Goal: Information Seeking & Learning: Learn about a topic

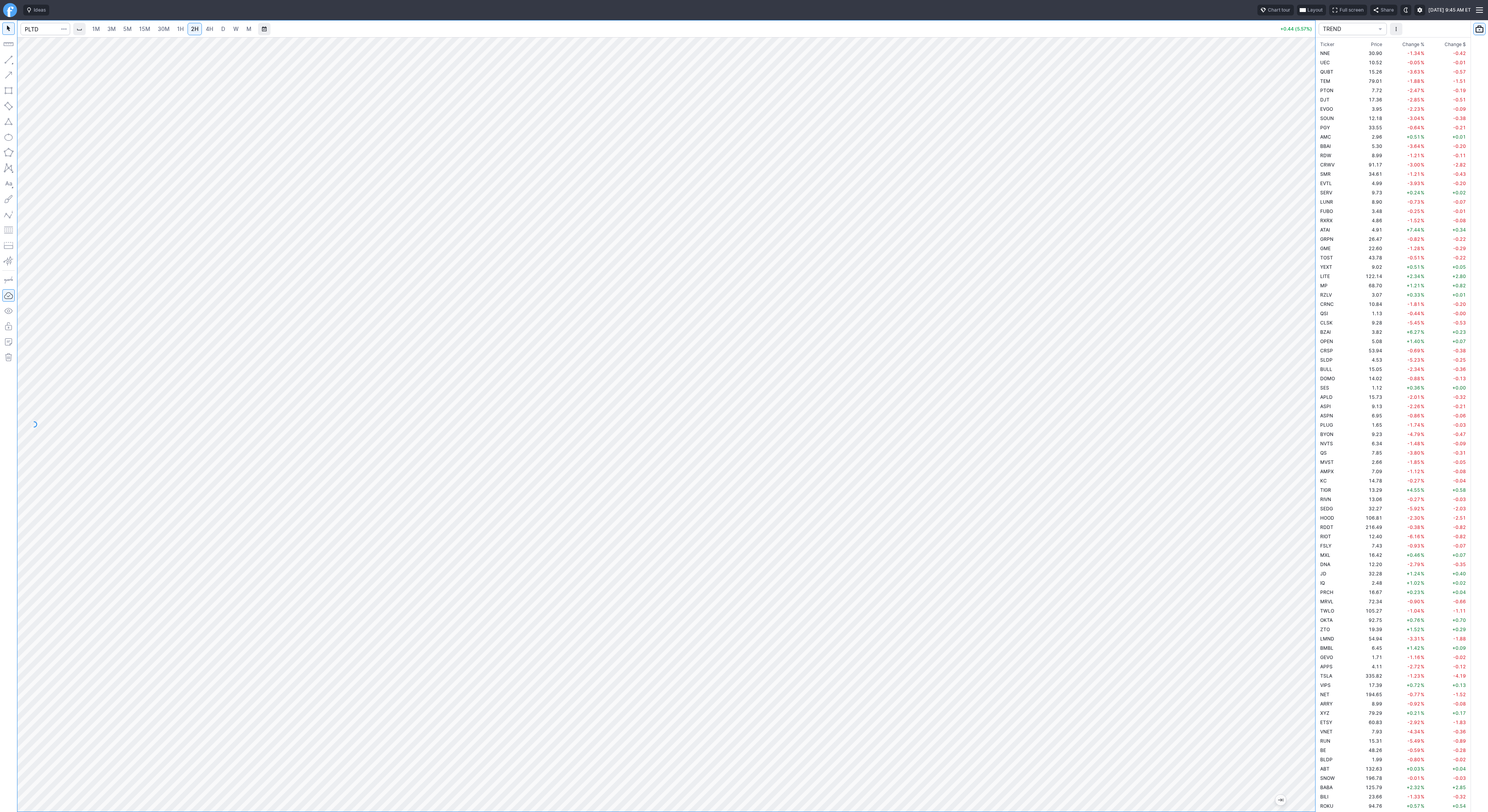
scroll to position [1469, 0]
click at [32, 18] on div "Ideas Chart tour Layout Full screen Share Mon AUG 25 2025 9:45 AM ET" at bounding box center [745, 10] width 1451 height 20
click at [36, 29] on input "Search" at bounding box center [45, 29] width 50 height 13
type input "pltr"
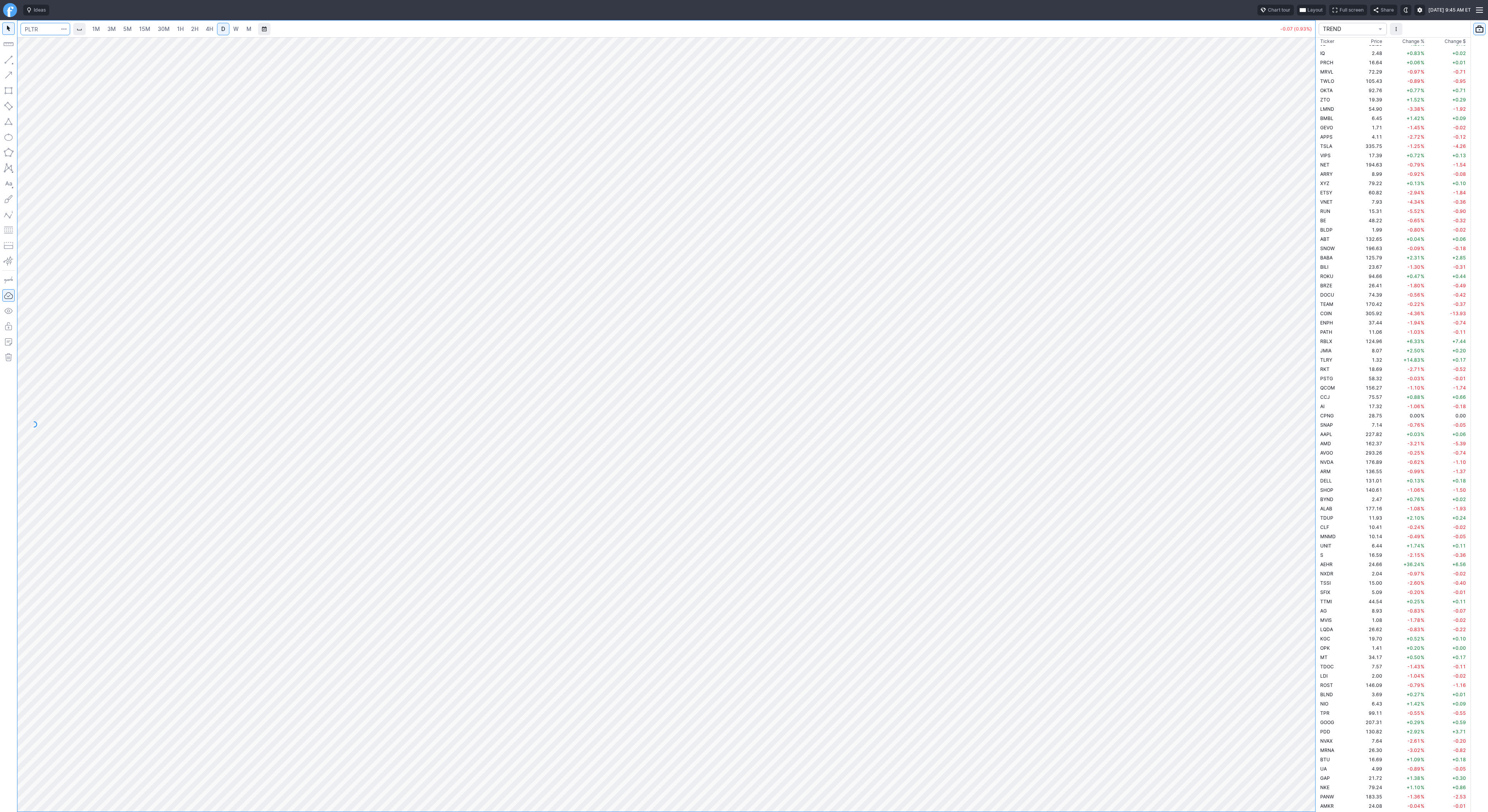
scroll to position [1255, 0]
click at [194, 29] on span "2H" at bounding box center [195, 29] width 8 height 7
click at [163, 25] on span "30M" at bounding box center [163, 29] width 12 height 8
drag, startPoint x: 1315, startPoint y: 625, endPoint x: 1301, endPoint y: 609, distance: 21.3
click at [1315, 625] on div "1M 3M 5M 15M 30M 1H 2H 4H D W M -8.62 (5.43%) TREND Ticker Price Chg.% Change %…" at bounding box center [744, 416] width 1488 height 793
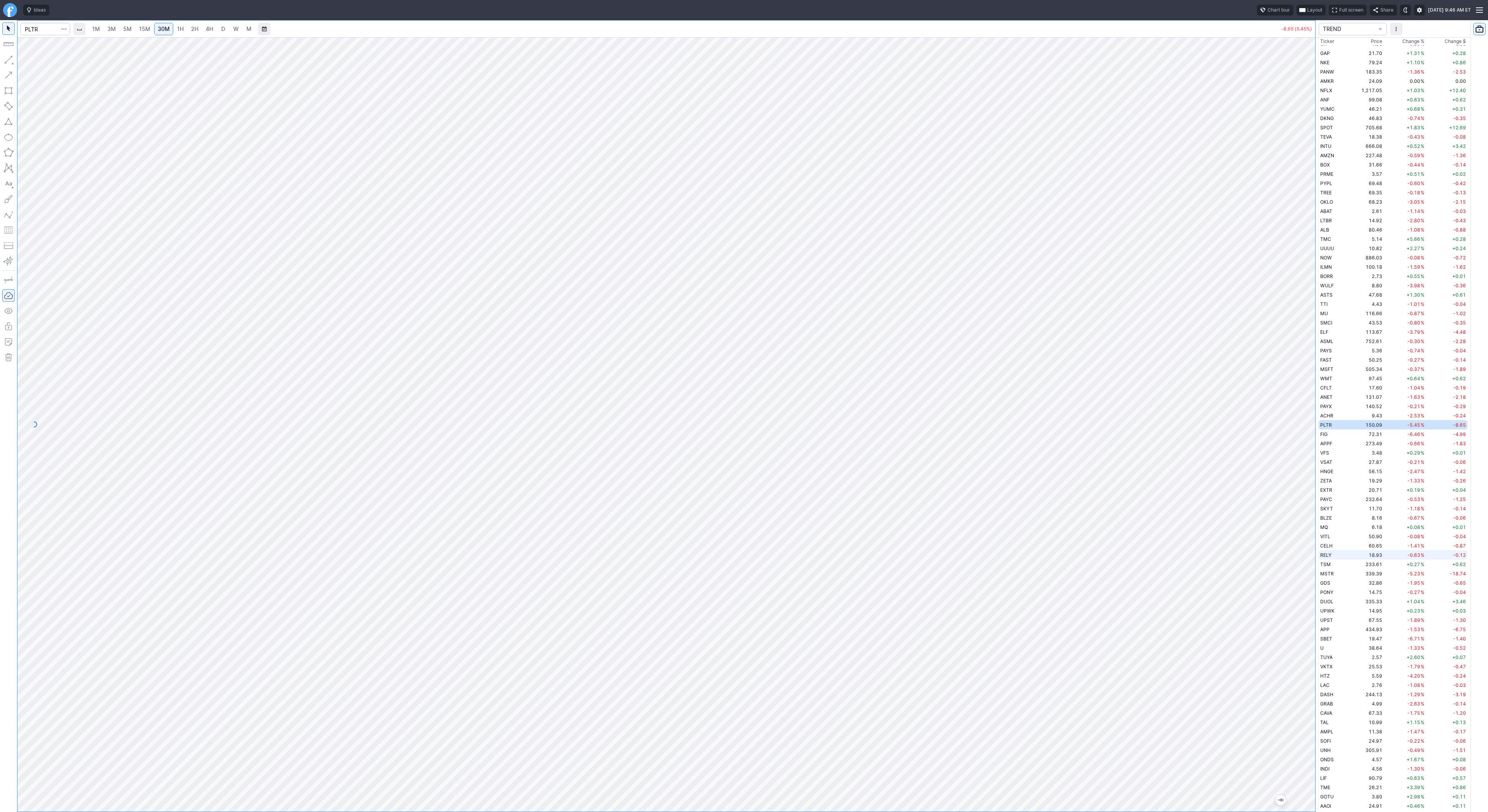
drag, startPoint x: 1316, startPoint y: 453, endPoint x: 1334, endPoint y: 552, distance: 100.6
click at [1337, 554] on div "1M 3M 5M 15M 30M 1H 2H 4H D W M -8.65 (5.45%) TREND Ticker Price Chg.% Change %…" at bounding box center [744, 416] width 1488 height 793
click at [8, 58] on button "button" at bounding box center [8, 59] width 13 height 13
drag, startPoint x: 4, startPoint y: 58, endPoint x: 40, endPoint y: 85, distance: 45.0
click at [4, 60] on button "button" at bounding box center [8, 59] width 13 height 13
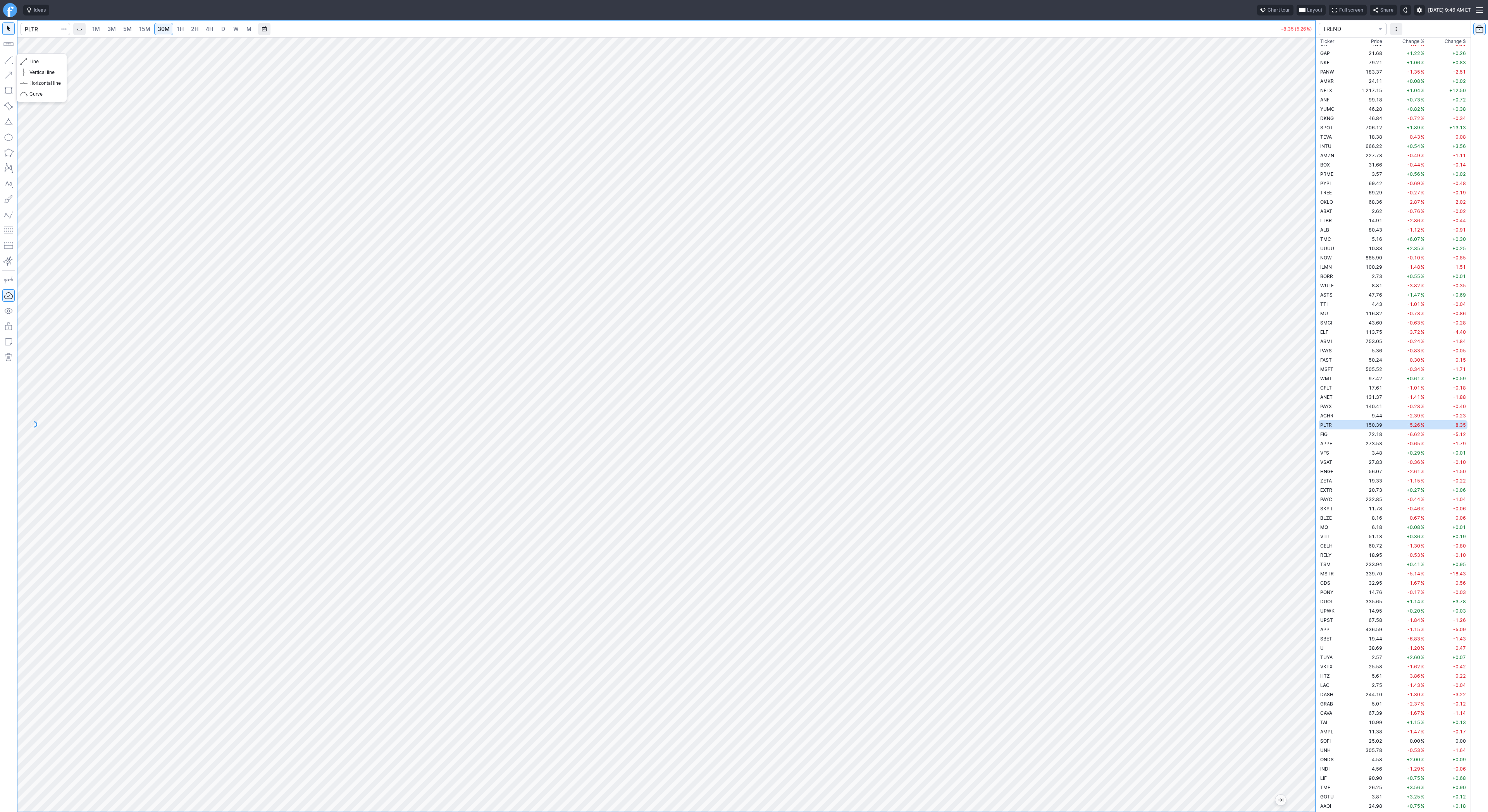
click at [12, 62] on button "button" at bounding box center [8, 59] width 13 height 13
click at [6, 57] on button "button" at bounding box center [8, 59] width 13 height 13
click at [10, 57] on button "button" at bounding box center [8, 59] width 13 height 13
click at [4, 58] on button "button" at bounding box center [8, 59] width 13 height 13
click at [30, 61] on div "Line Vertical line Horizontal line Curve" at bounding box center [41, 78] width 51 height 49
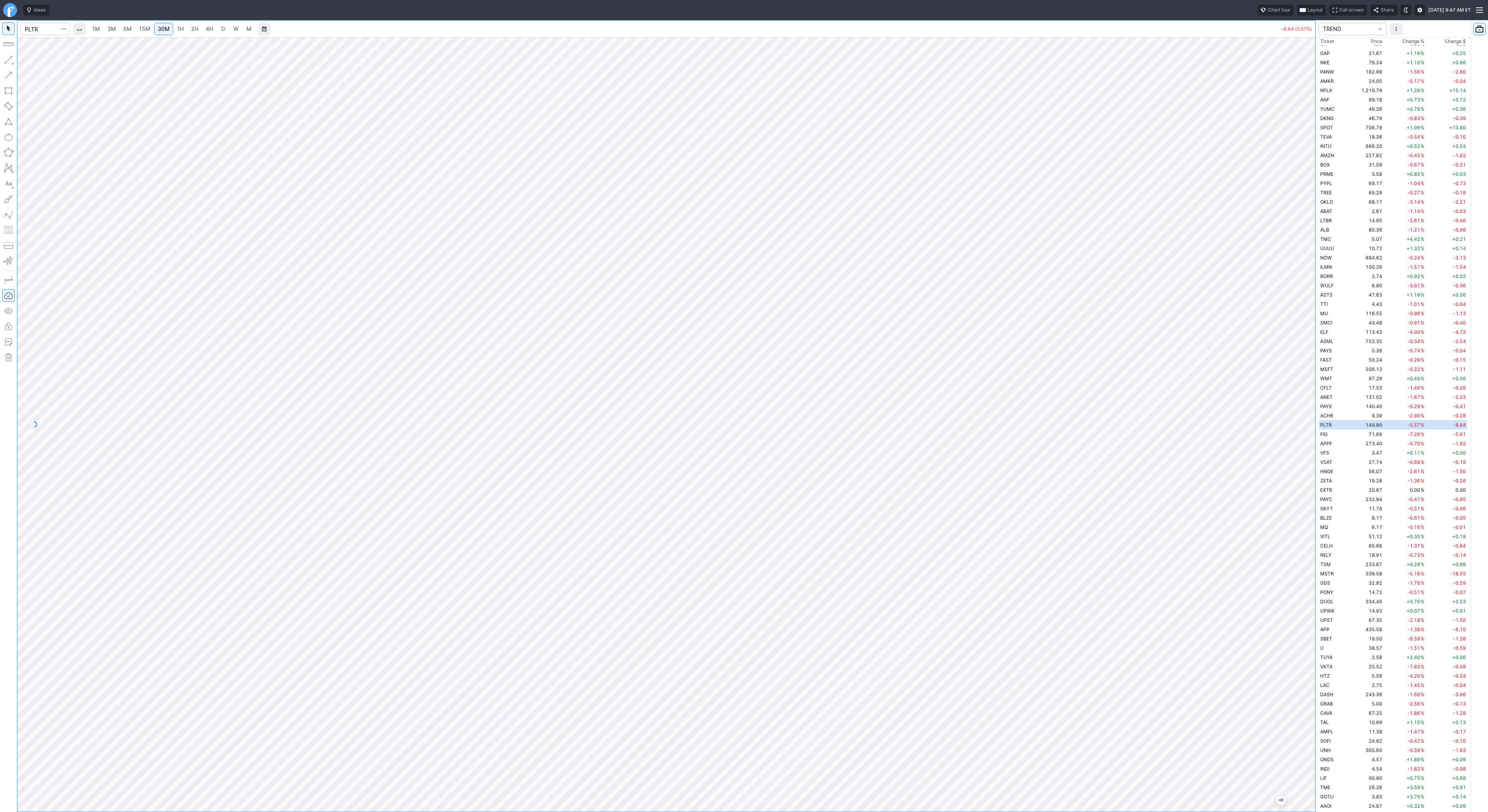
click at [32, 60] on div "Line Vertical line Horizontal line Curve" at bounding box center [41, 78] width 51 height 49
click at [111, 30] on span "3M" at bounding box center [112, 29] width 8 height 7
click at [0, 352] on html "Ideas Chart tour Layout Full screen Share Mon AUG 25 2025 9:48 AM ET 1M 3M 5M 1…" at bounding box center [744, 406] width 1488 height 812
click at [32, 26] on input "Search" at bounding box center [45, 29] width 50 height 13
type input "tem"
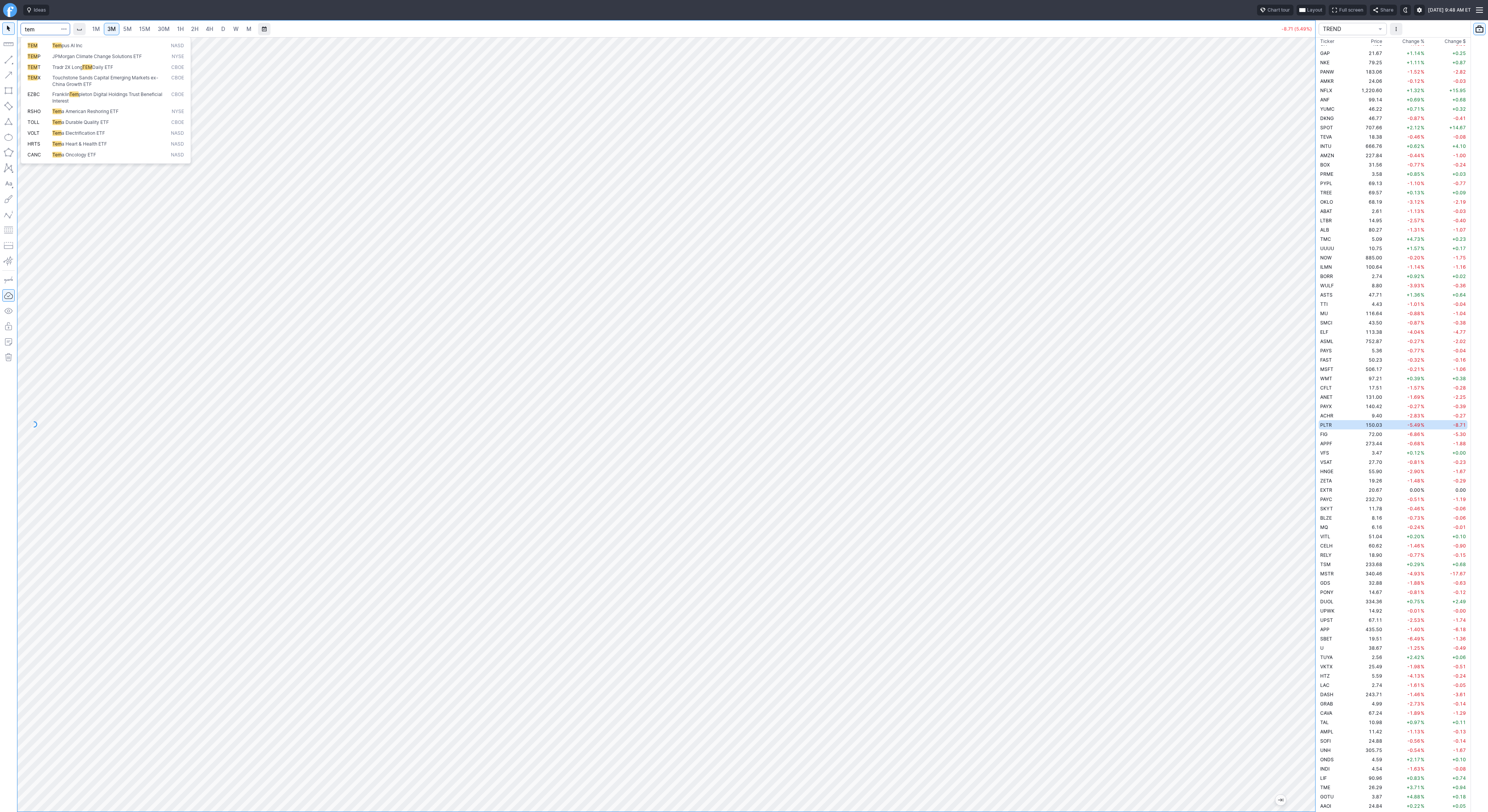
click at [49, 47] on span "TEM" at bounding box center [40, 46] width 25 height 7
click at [198, 30] on link "2H" at bounding box center [195, 29] width 14 height 13
drag, startPoint x: 1304, startPoint y: 209, endPoint x: 1302, endPoint y: 376, distance: 167.0
click at [1303, 383] on div at bounding box center [1306, 422] width 16 height 755
click at [9, 8] on link "Finviz.com" at bounding box center [10, 10] width 14 height 14
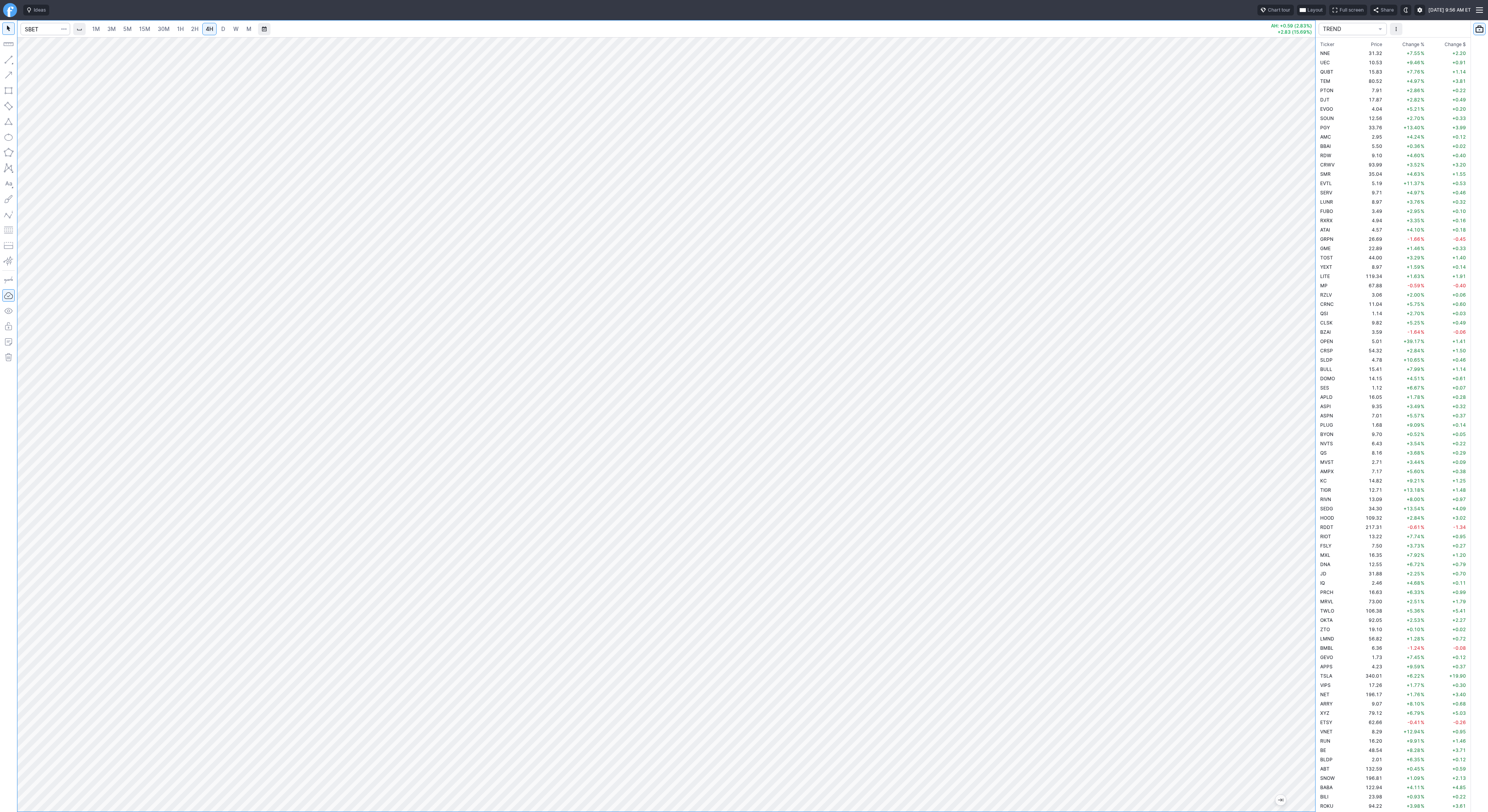
scroll to position [1469, 0]
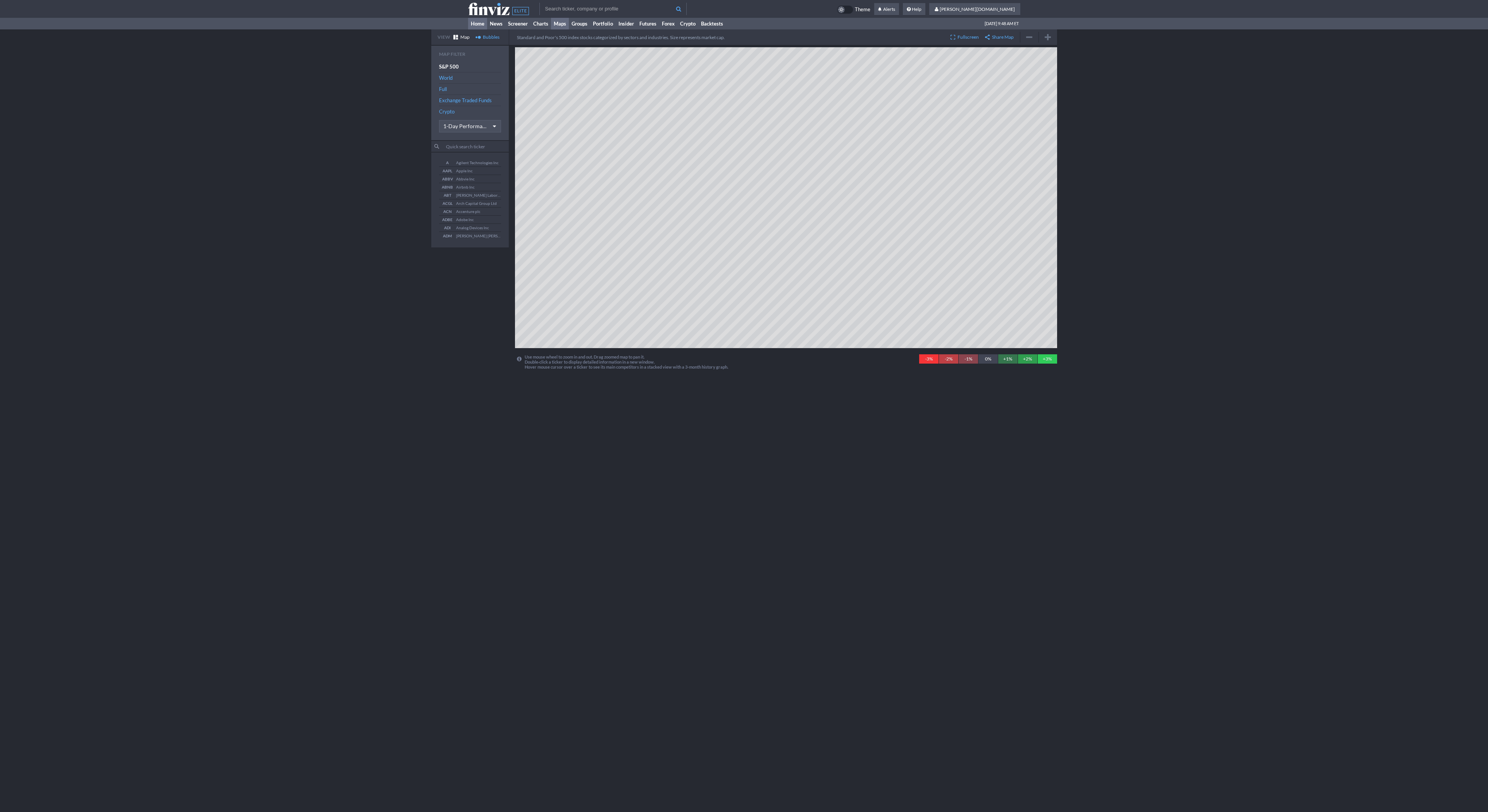
click at [481, 26] on link "Home" at bounding box center [477, 24] width 19 height 12
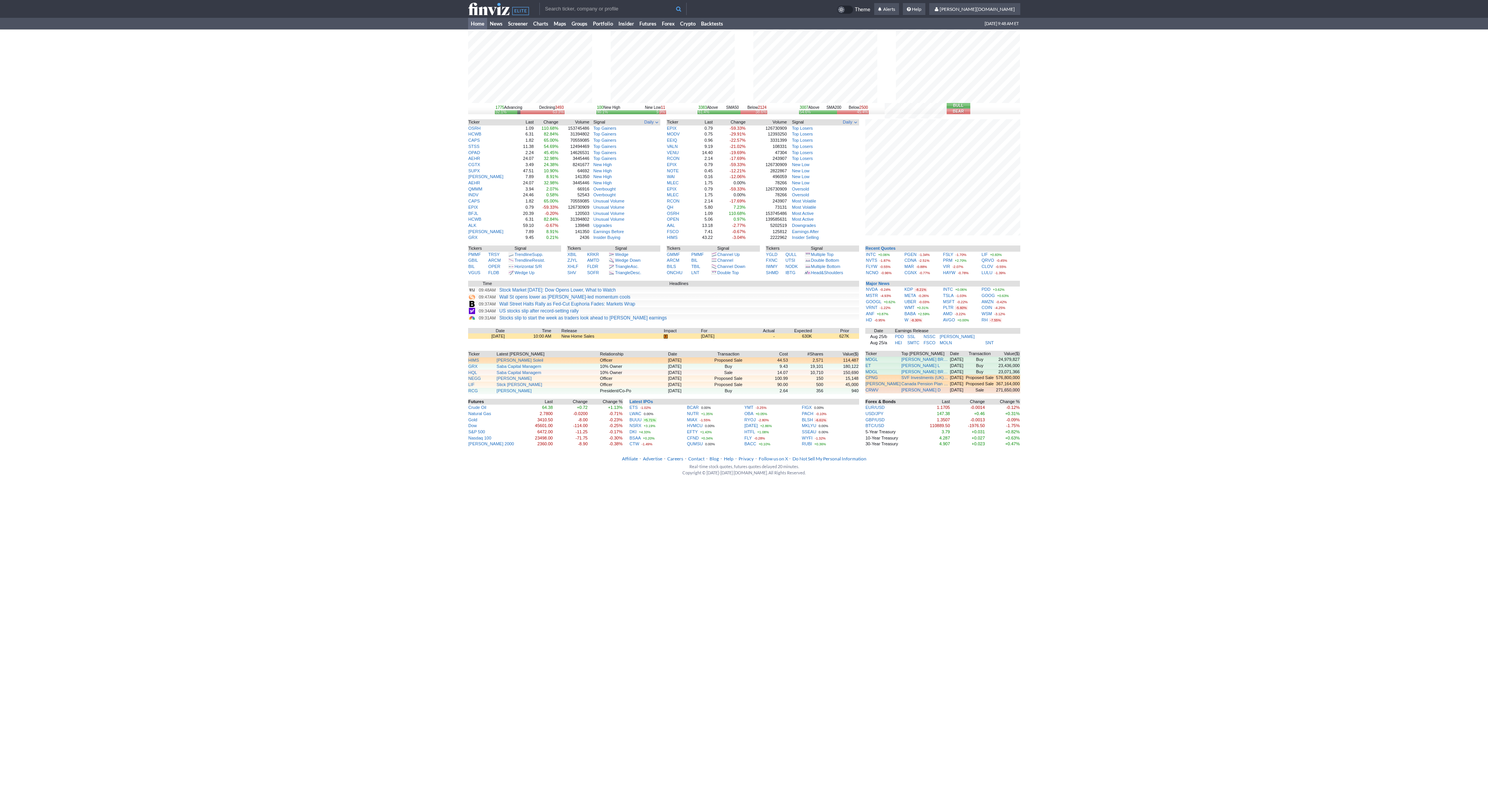
click at [619, 7] on input "text" at bounding box center [613, 8] width 147 height 13
type input "pltr"
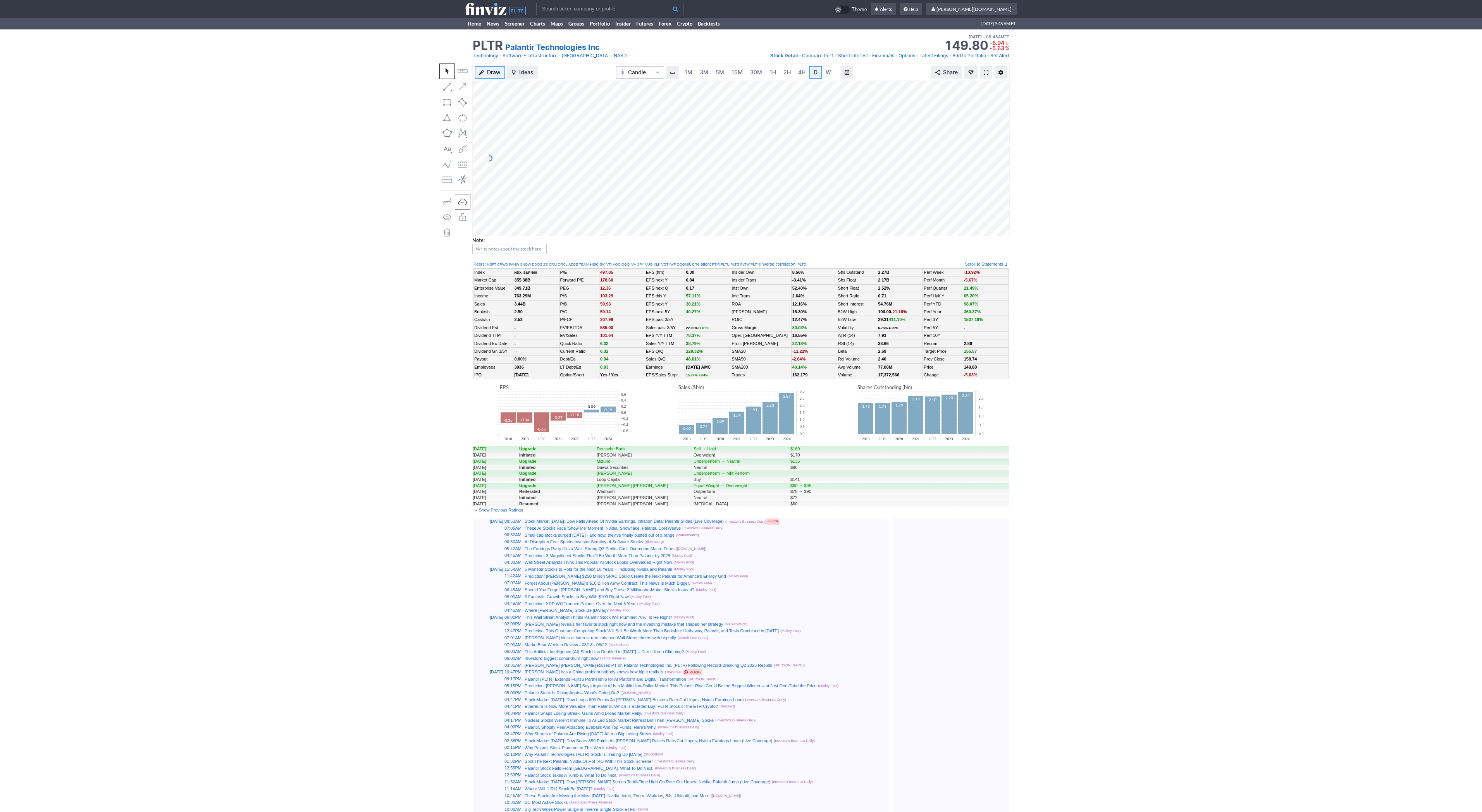
scroll to position [0, 8]
click at [987, 74] on span at bounding box center [985, 72] width 4 height 6
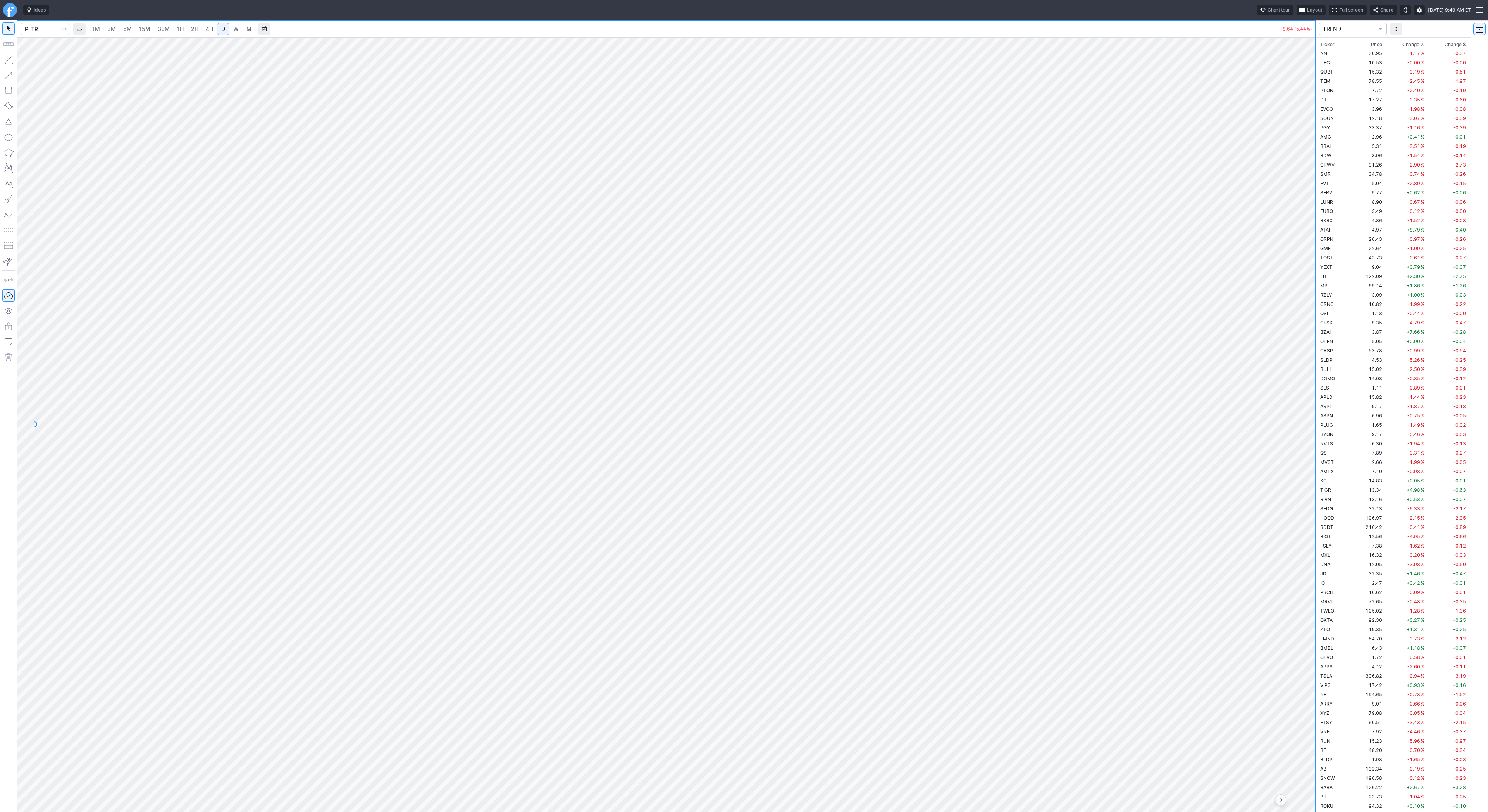
scroll to position [1348, 0]
click at [210, 27] on span "4H" at bounding box center [209, 29] width 8 height 7
click at [39, 61] on span "Line" at bounding box center [45, 61] width 31 height 8
drag, startPoint x: 11, startPoint y: 53, endPoint x: 32, endPoint y: 102, distance: 53.3
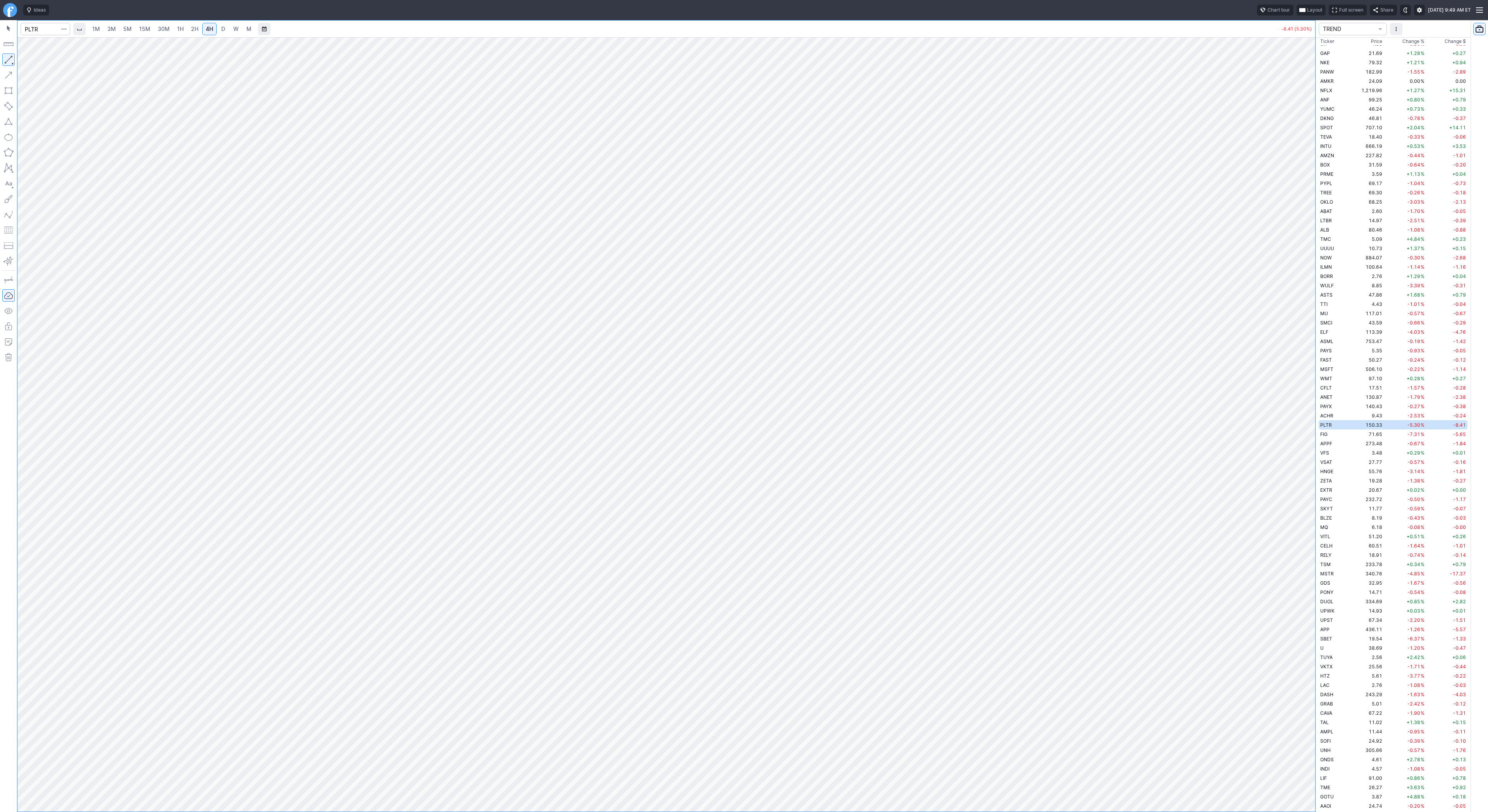
click at [11, 55] on button "button" at bounding box center [8, 59] width 13 height 13
click at [10, 55] on button "button" at bounding box center [8, 59] width 13 height 13
click at [14, 279] on div "1M 3M 5M 15M 30M 1H 2H 4H D W M -8.21 (5.17%)" at bounding box center [657, 416] width 1315 height 793
click at [129, 25] on span "5M" at bounding box center [128, 29] width 8 height 8
click at [180, 29] on span "1H" at bounding box center [180, 29] width 7 height 7
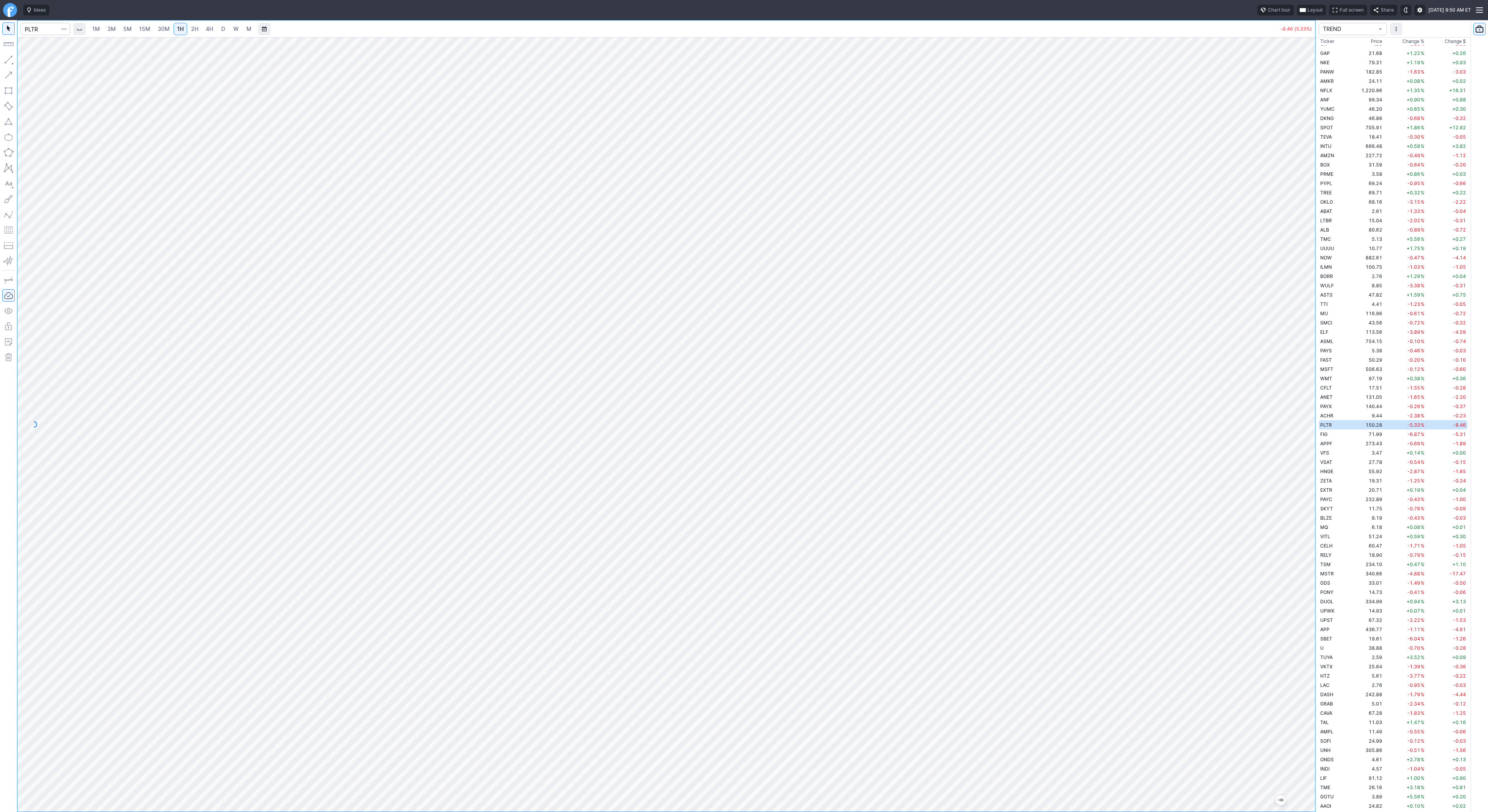
click at [0, 134] on html "Ideas Chart tour Layout Full screen Share Mon AUG 25 2025 9:50 AM ET 1M 3M 5M 1…" at bounding box center [744, 406] width 1488 height 812
click at [8, 61] on button "button" at bounding box center [8, 59] width 13 height 13
click at [106, 28] on link "3M" at bounding box center [112, 29] width 15 height 13
click at [180, 28] on span "1H" at bounding box center [180, 29] width 7 height 7
click at [13, 60] on button "button" at bounding box center [8, 59] width 13 height 13
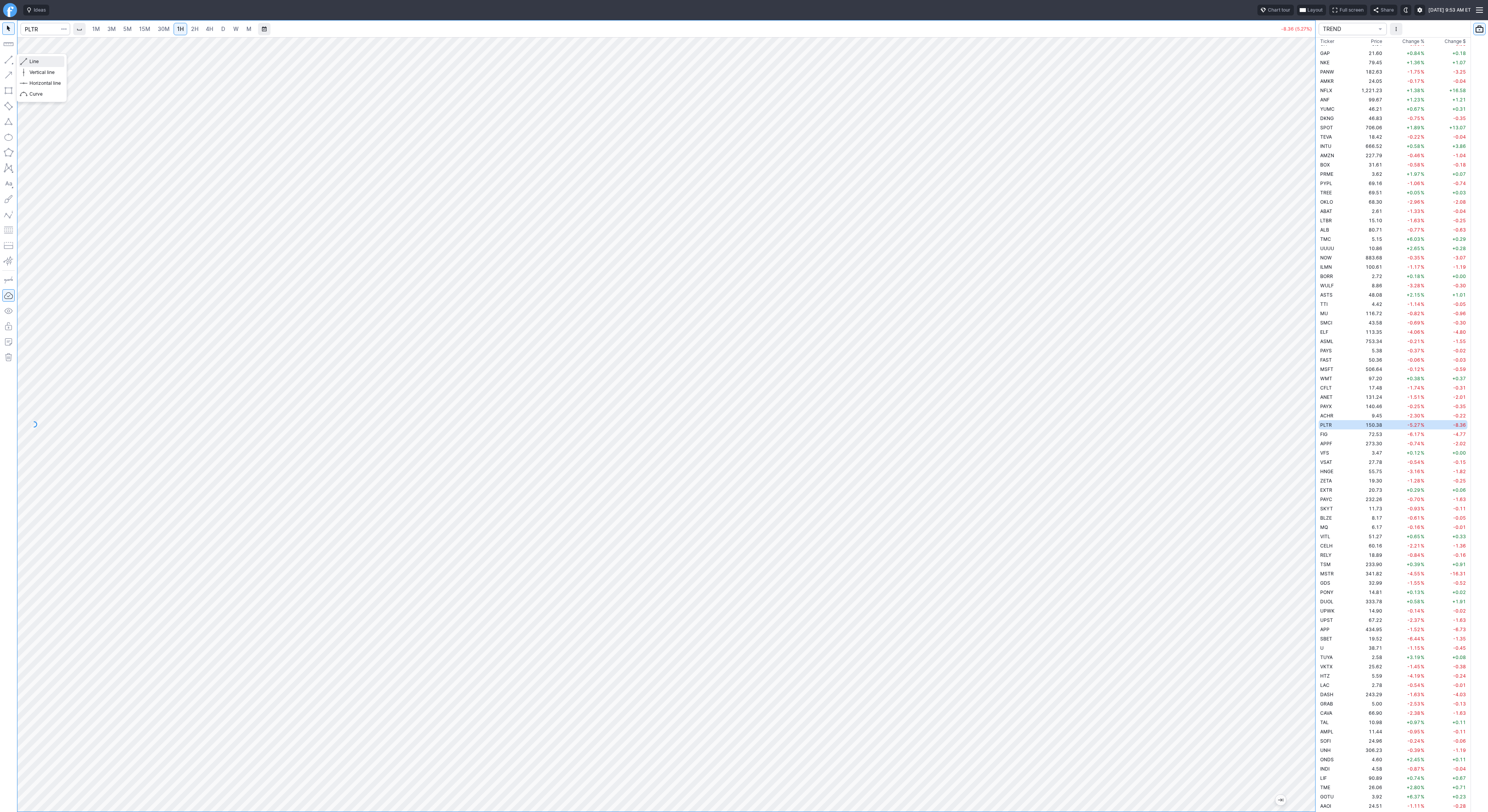
click at [30, 60] on span "Line" at bounding box center [45, 61] width 31 height 8
click at [107, 23] on link "3M" at bounding box center [112, 29] width 15 height 13
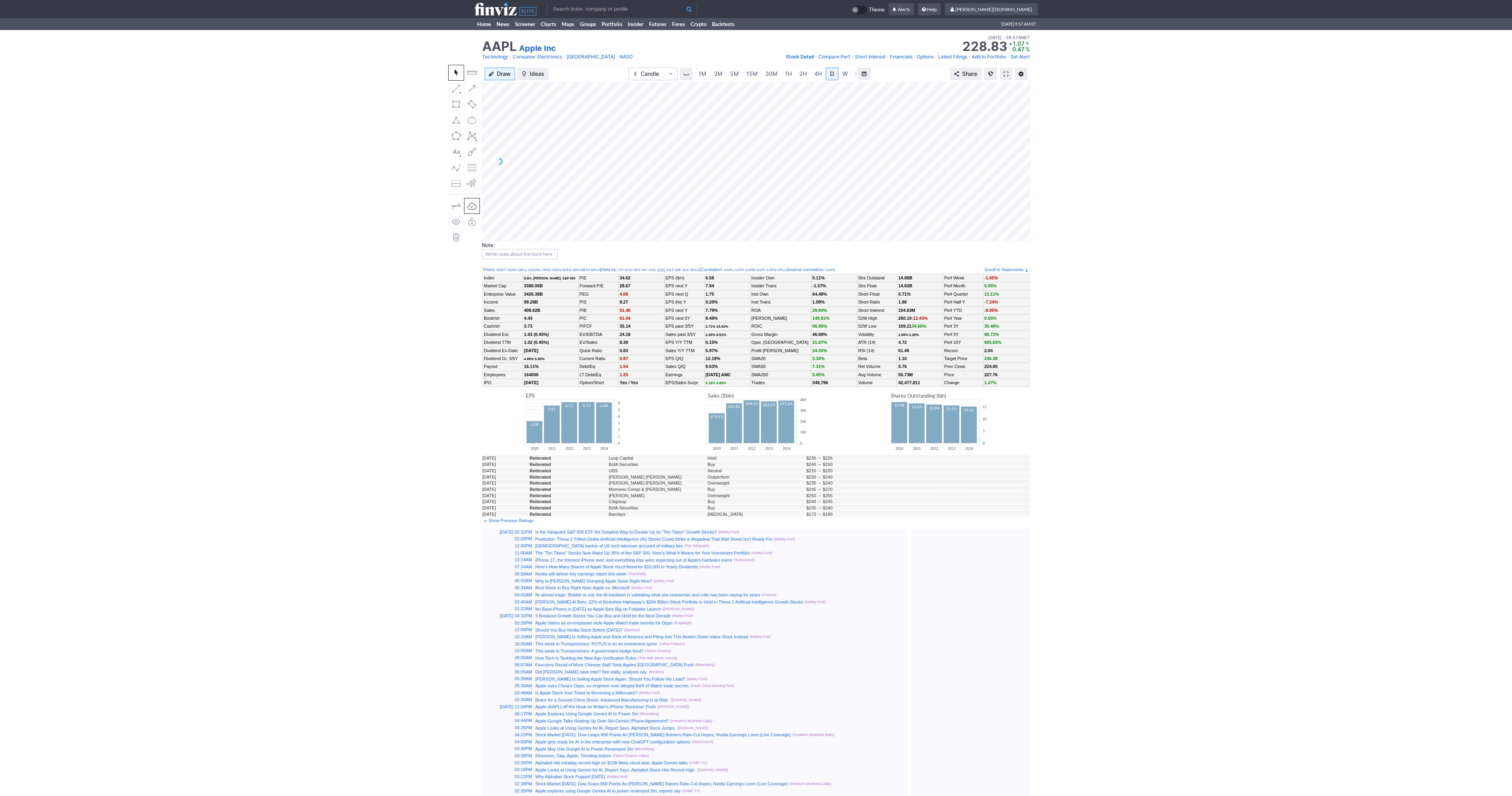
scroll to position [0, 8]
click at [482, 28] on link "Home" at bounding box center [484, 24] width 19 height 12
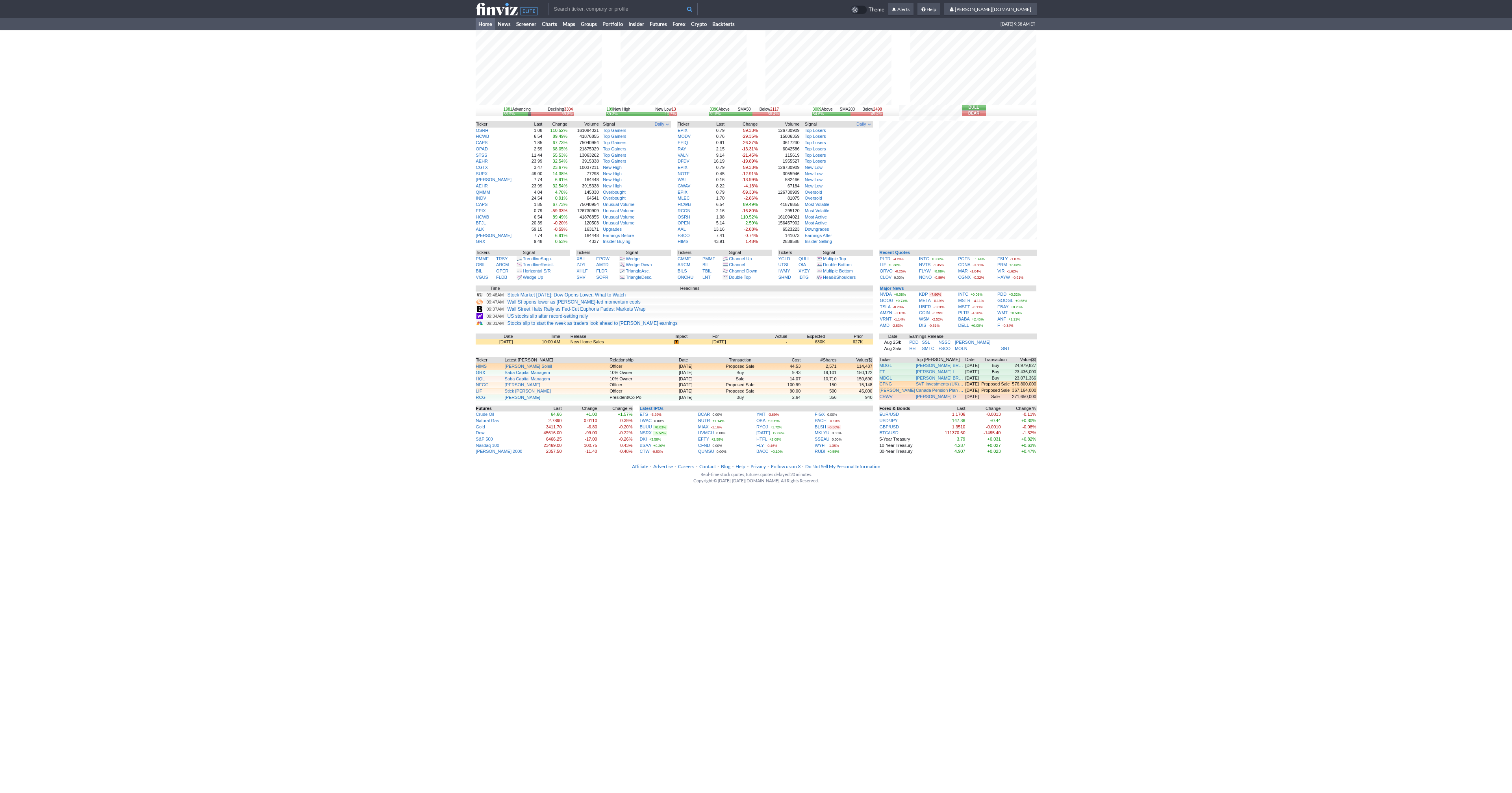
click at [1079, 286] on div "1981 Advancing Declining 3304 35.9% 59.8% 109 New High New Low 13 89.3% 10.7% 3…" at bounding box center [756, 243] width 1512 height 425
click at [887, 258] on link "PLTR" at bounding box center [885, 258] width 10 height 4
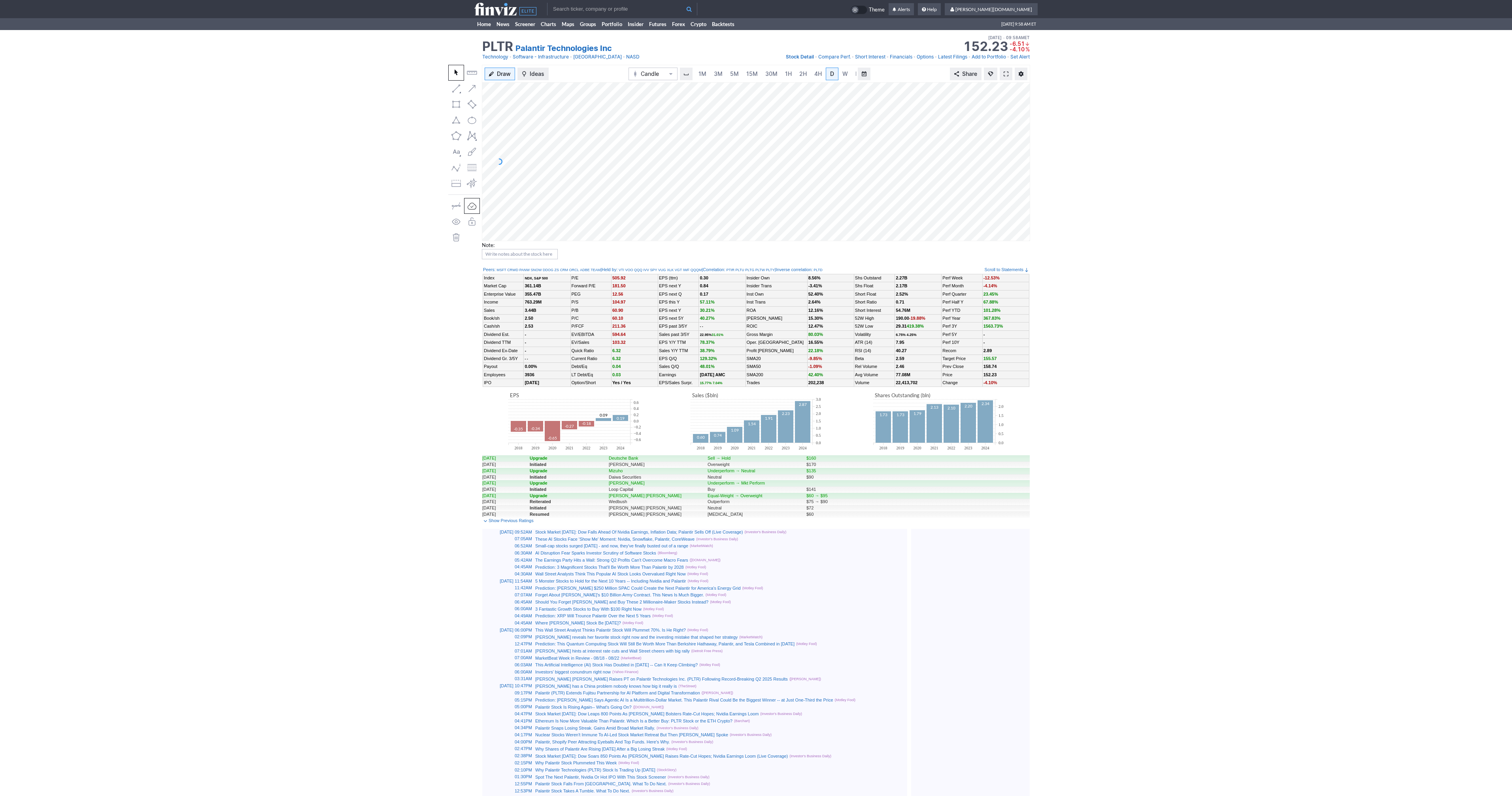
scroll to position [0, 8]
click at [1006, 69] on link at bounding box center [1005, 73] width 13 height 13
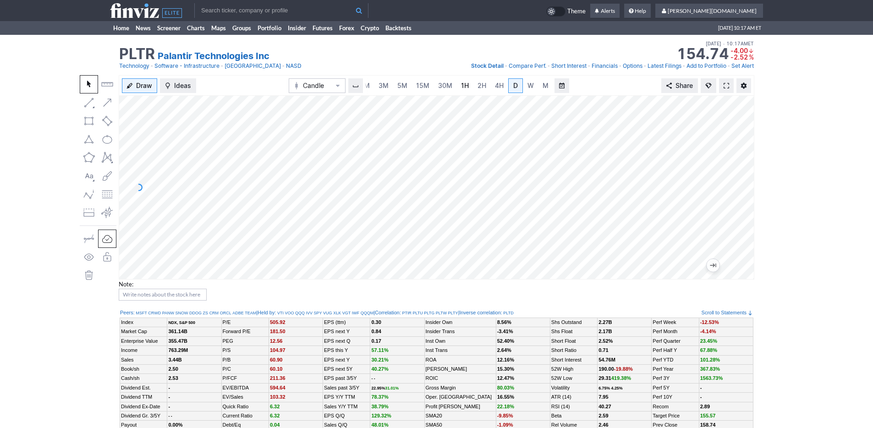
click at [463, 86] on span "1H" at bounding box center [465, 86] width 8 height 8
click at [394, 87] on link "5M" at bounding box center [402, 85] width 18 height 15
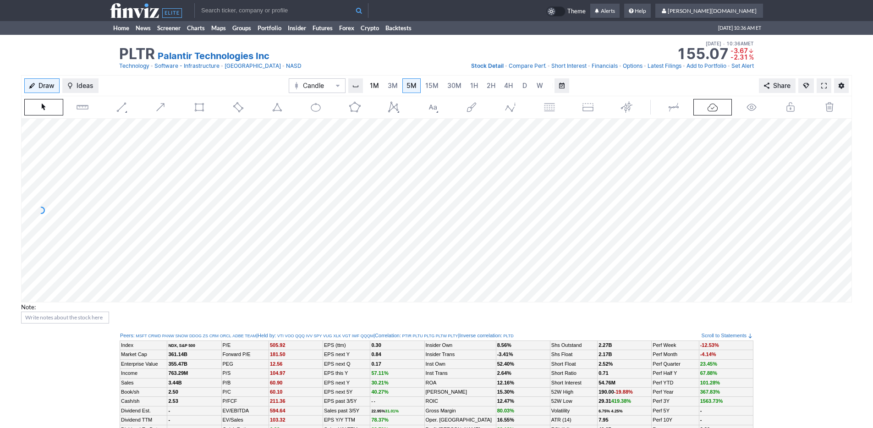
click at [370, 84] on span "1M" at bounding box center [374, 86] width 9 height 8
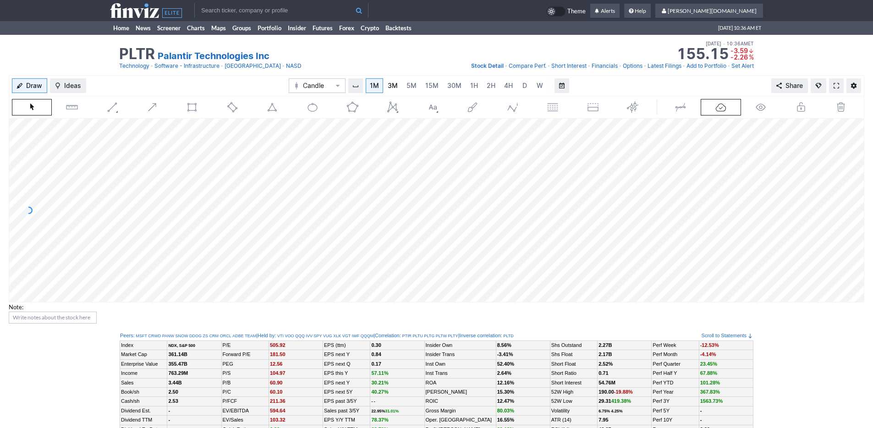
click at [392, 86] on span "3M" at bounding box center [392, 86] width 10 height 8
click at [432, 88] on span "15M" at bounding box center [431, 86] width 13 height 8
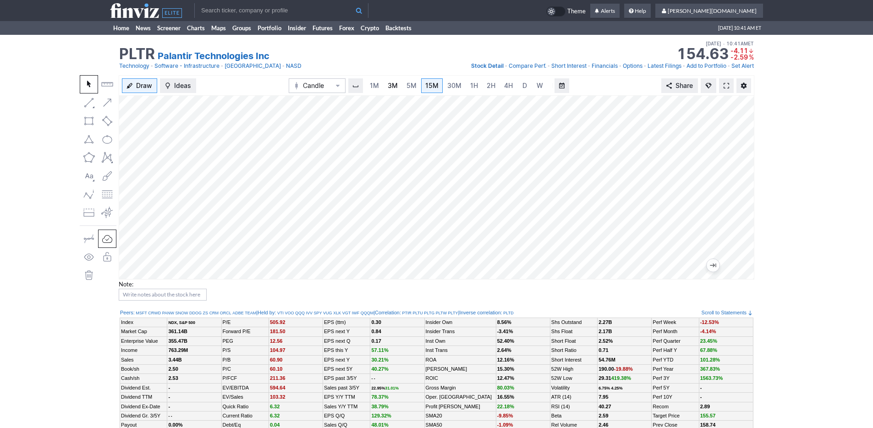
click at [391, 85] on span "3M" at bounding box center [392, 86] width 10 height 8
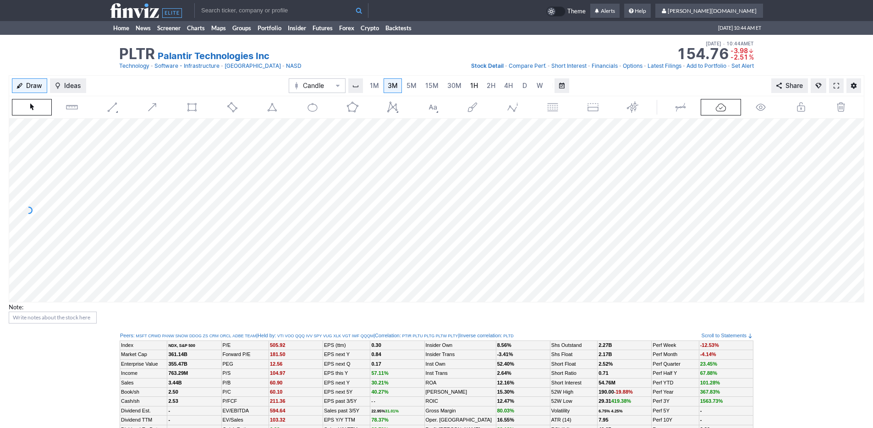
click at [470, 82] on span "1H" at bounding box center [474, 86] width 8 height 8
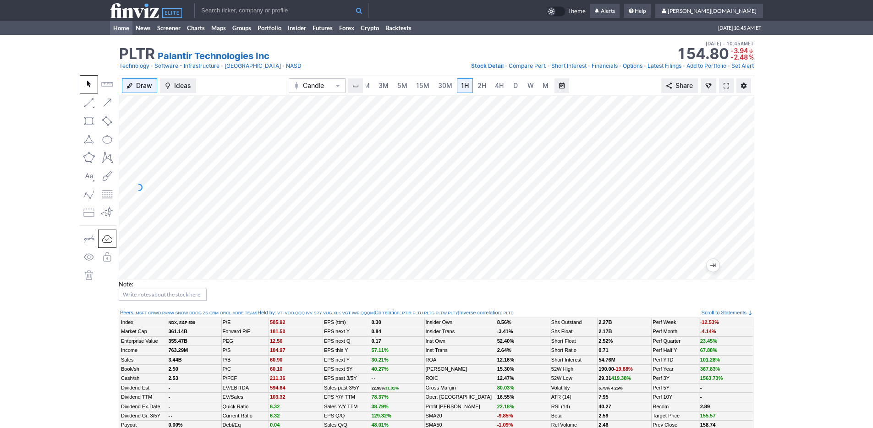
click at [118, 26] on link "Home" at bounding box center [121, 28] width 22 height 14
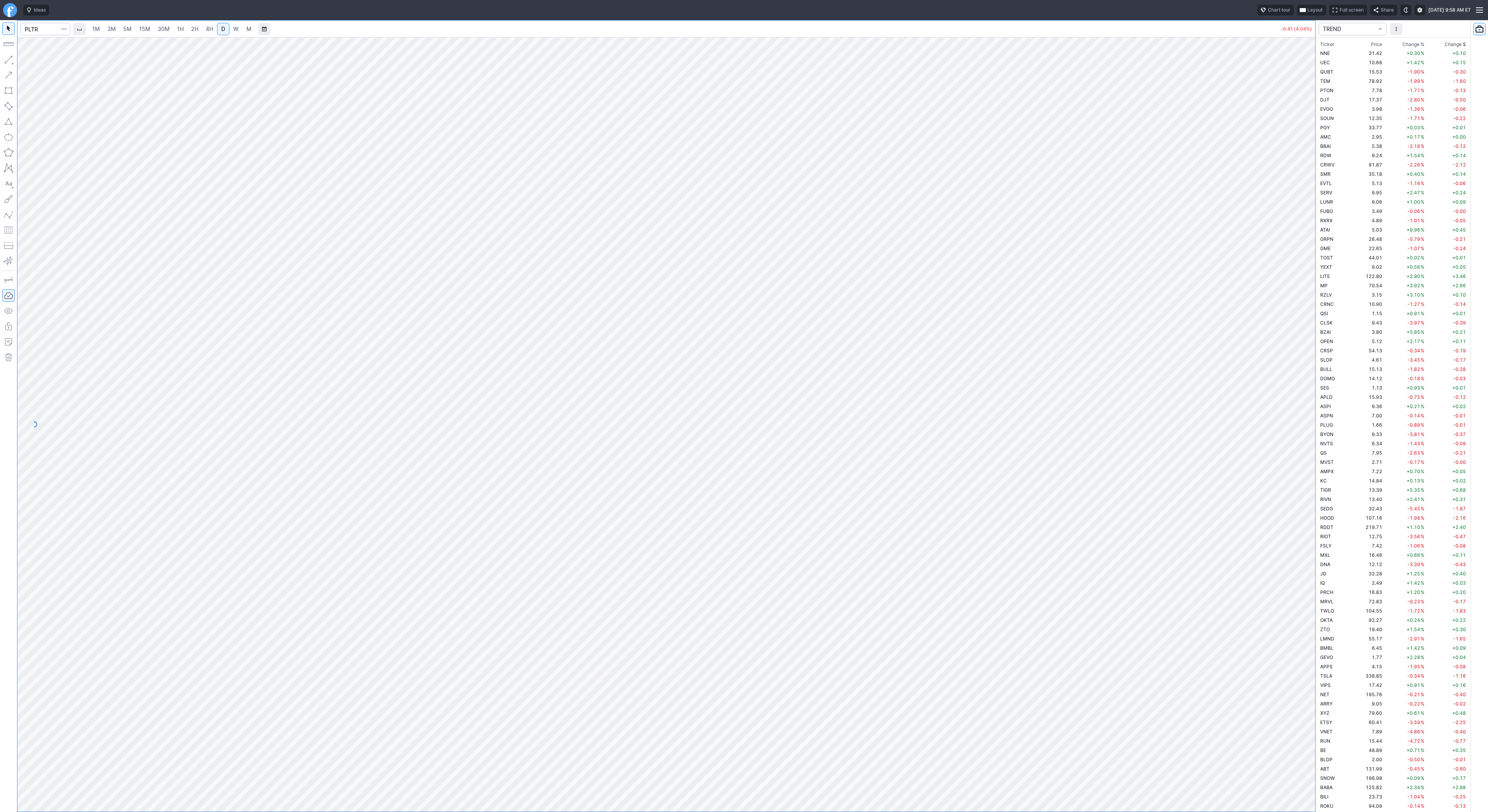
scroll to position [1348, 0]
click at [111, 29] on span "3M" at bounding box center [112, 29] width 8 height 7
click at [160, 26] on span "30M" at bounding box center [163, 29] width 12 height 7
click at [113, 30] on span "3M" at bounding box center [112, 29] width 8 height 7
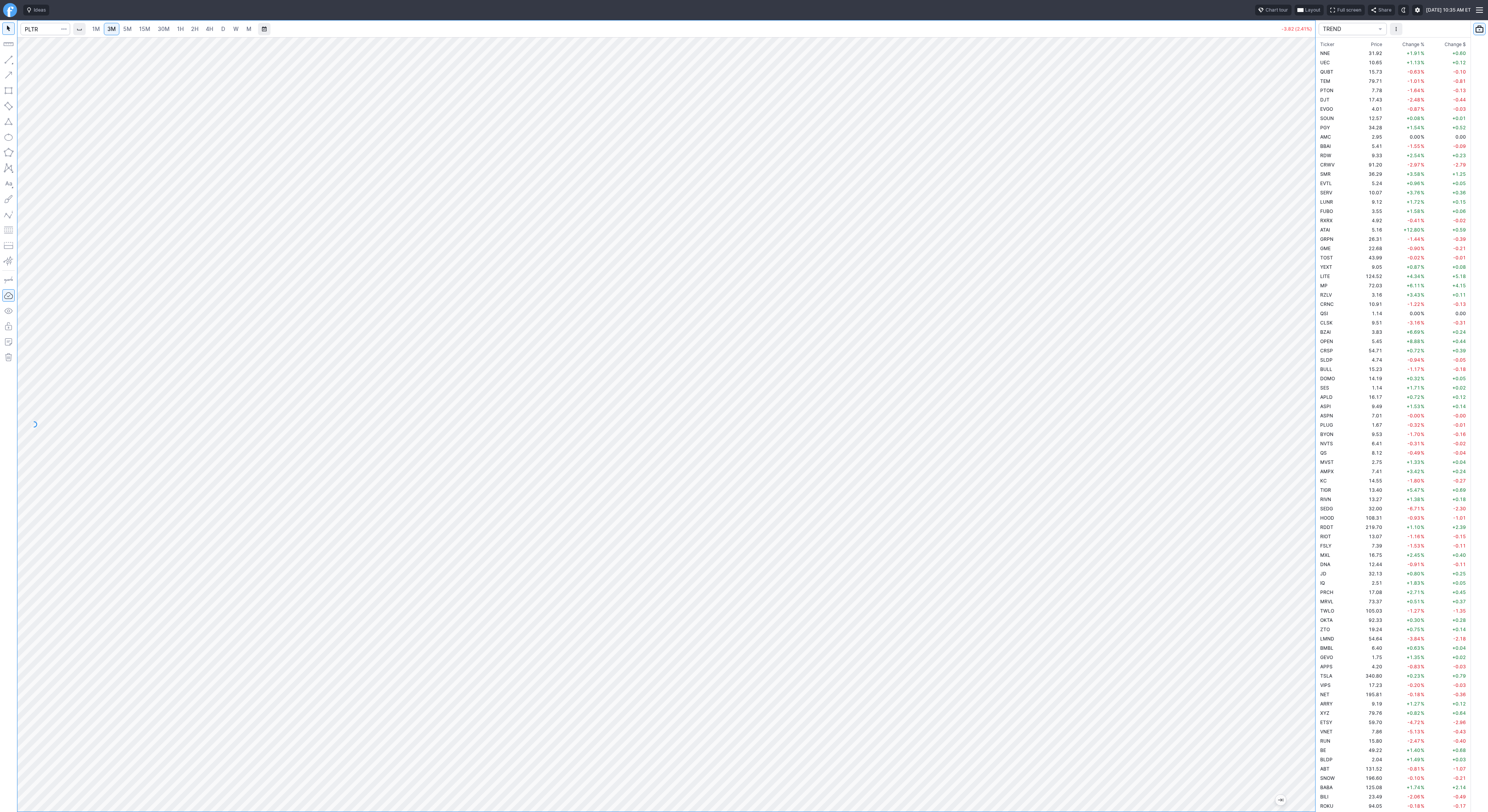
scroll to position [1348, 0]
click at [150, 32] on link "15M" at bounding box center [145, 29] width 19 height 13
click at [115, 36] on div "1M 3M 5M 15M 30M 1H 2H 4H D W M" at bounding box center [172, 29] width 167 height 14
click at [115, 28] on span "3M" at bounding box center [112, 29] width 8 height 7
click at [41, 25] on input "Search" at bounding box center [45, 29] width 50 height 13
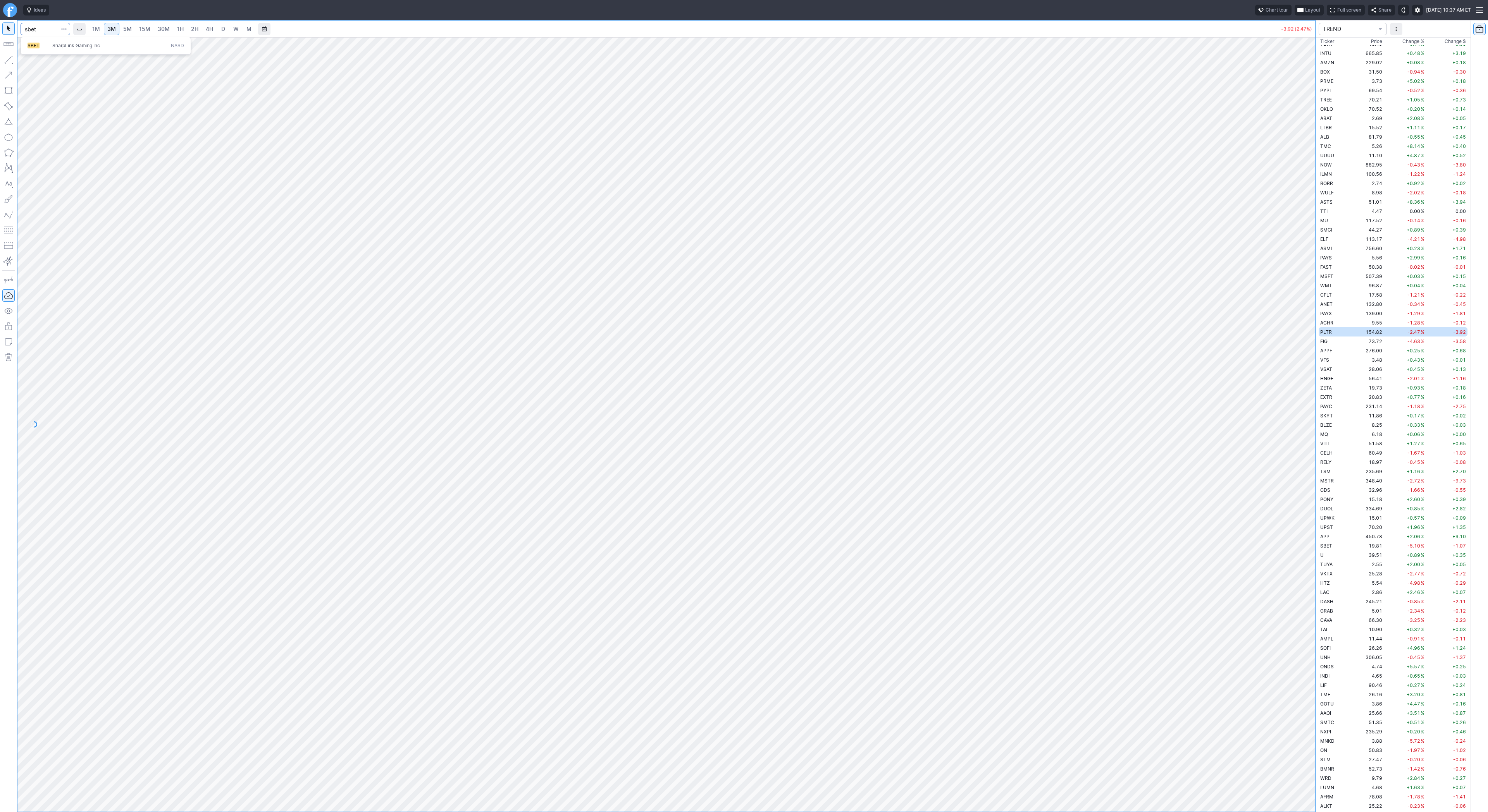
type input "sbet"
click at [50, 45] on span "SBET" at bounding box center [40, 46] width 25 height 7
click at [206, 25] on span "4H" at bounding box center [209, 29] width 8 height 7
click at [1267, 256] on div at bounding box center [667, 425] width 1298 height 775
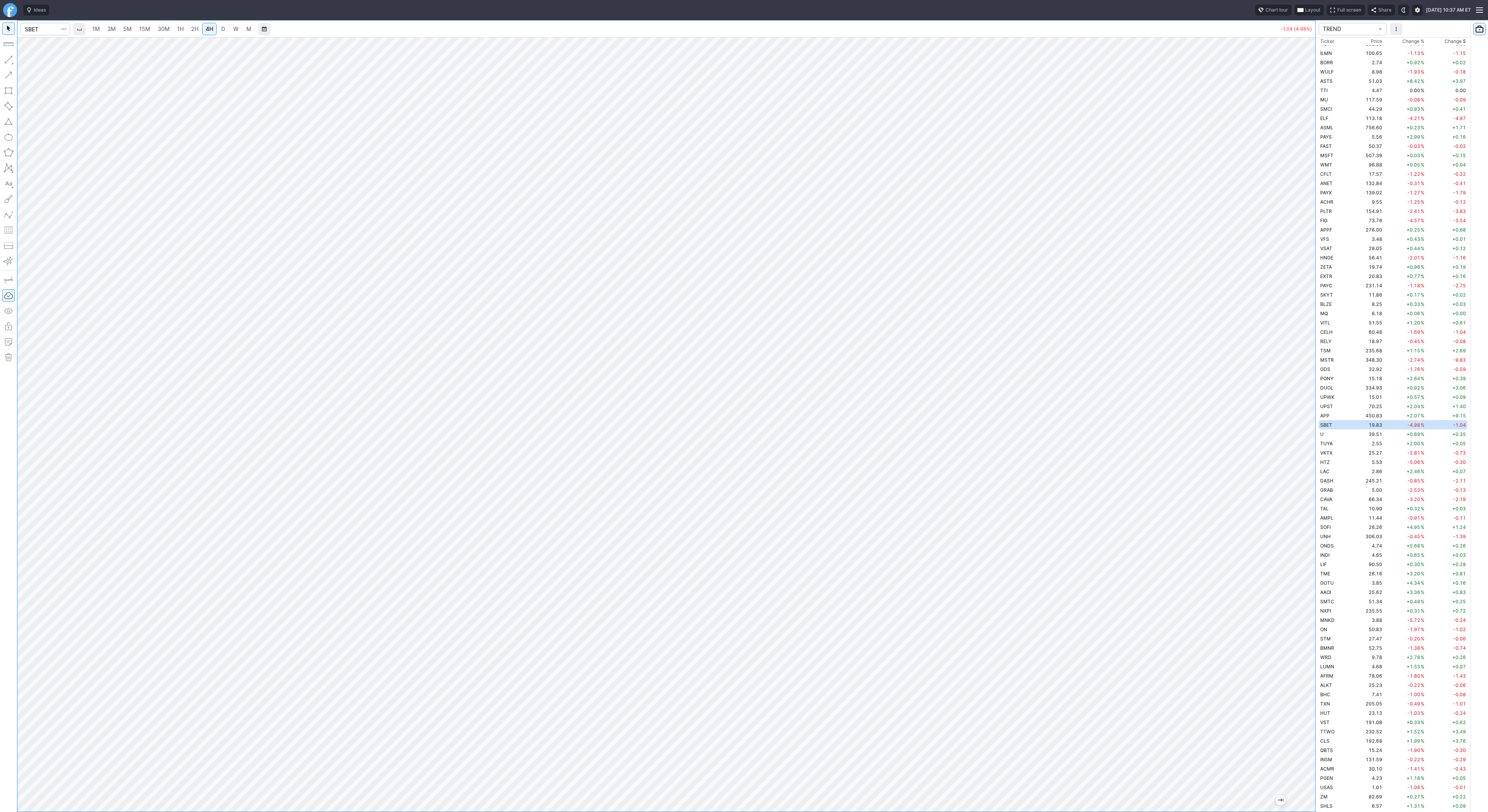
drag, startPoint x: 1309, startPoint y: 537, endPoint x: 903, endPoint y: -25, distance: 693.3
click at [903, 0] on html "Ideas Chart tour Layout Full screen Share Mon AUG 25 2025 10:37 AM ET 1M 3M 5M …" at bounding box center [744, 406] width 1488 height 812
click at [115, 28] on span "3M" at bounding box center [112, 29] width 8 height 7
click at [145, 30] on span "15M" at bounding box center [144, 29] width 11 height 7
click at [172, 26] on link "30M" at bounding box center [163, 29] width 19 height 13
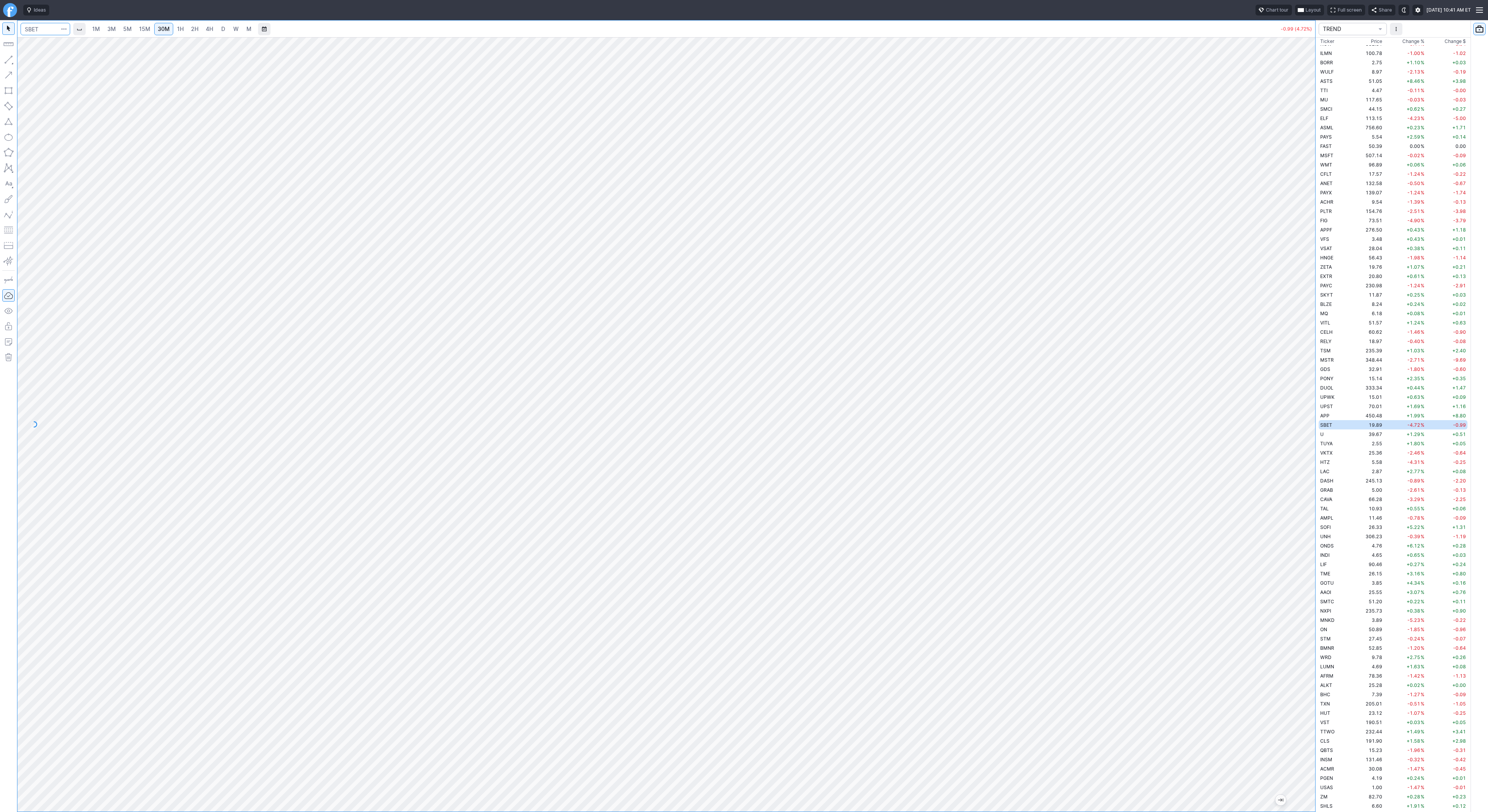
click at [41, 30] on input "Search" at bounding box center [45, 29] width 50 height 13
click at [6, 58] on button "button" at bounding box center [8, 59] width 13 height 13
click at [31, 28] on input "Search" at bounding box center [45, 29] width 50 height 13
type input "tsla"
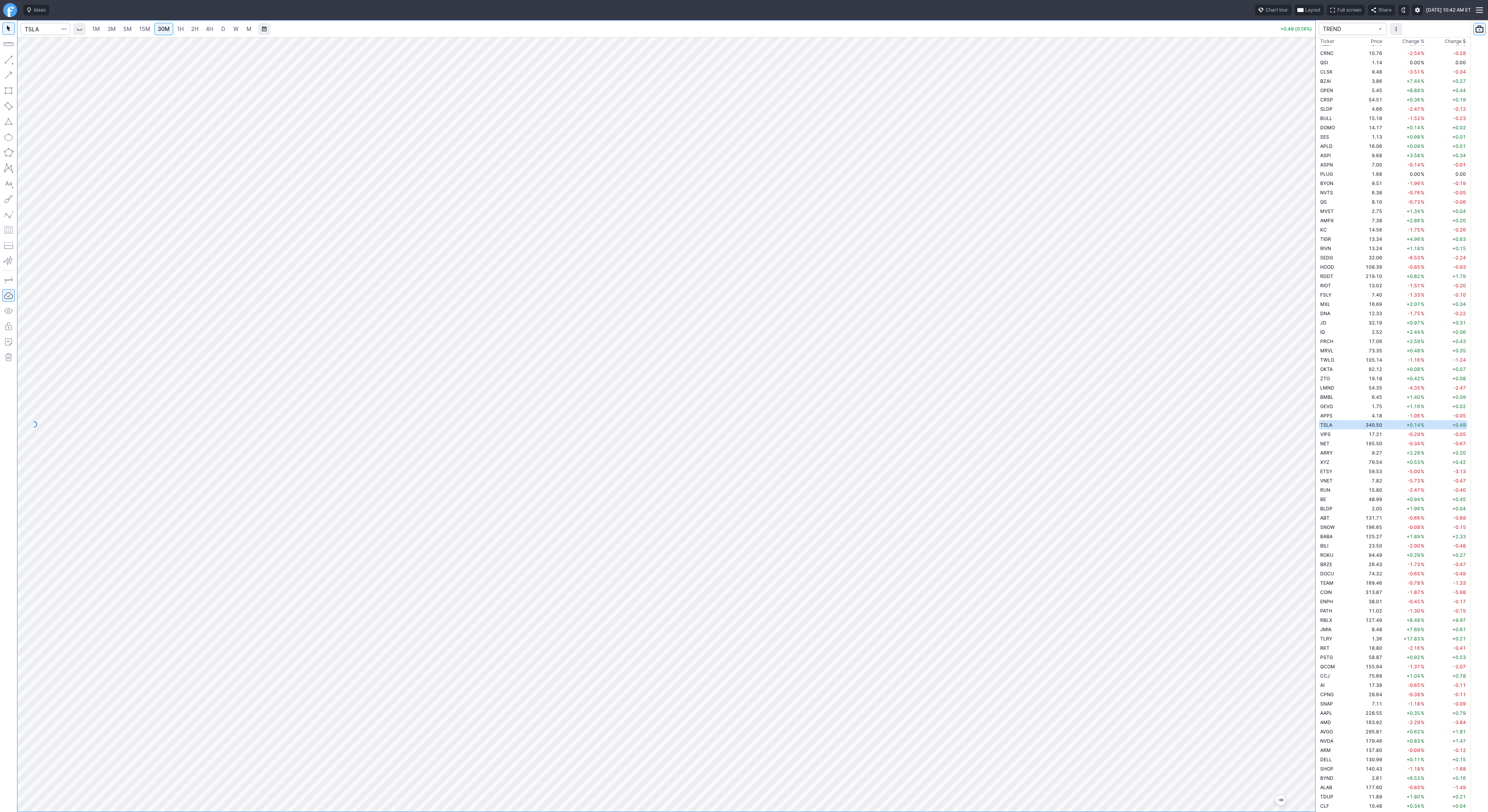
click at [206, 28] on span "4H" at bounding box center [209, 29] width 8 height 7
click at [196, 30] on span "2H" at bounding box center [195, 29] width 8 height 7
drag, startPoint x: 1314, startPoint y: 352, endPoint x: 1304, endPoint y: 431, distance: 79.6
click at [1304, 431] on div at bounding box center [1306, 422] width 16 height 755
click at [1297, 597] on div at bounding box center [667, 425] width 1298 height 775
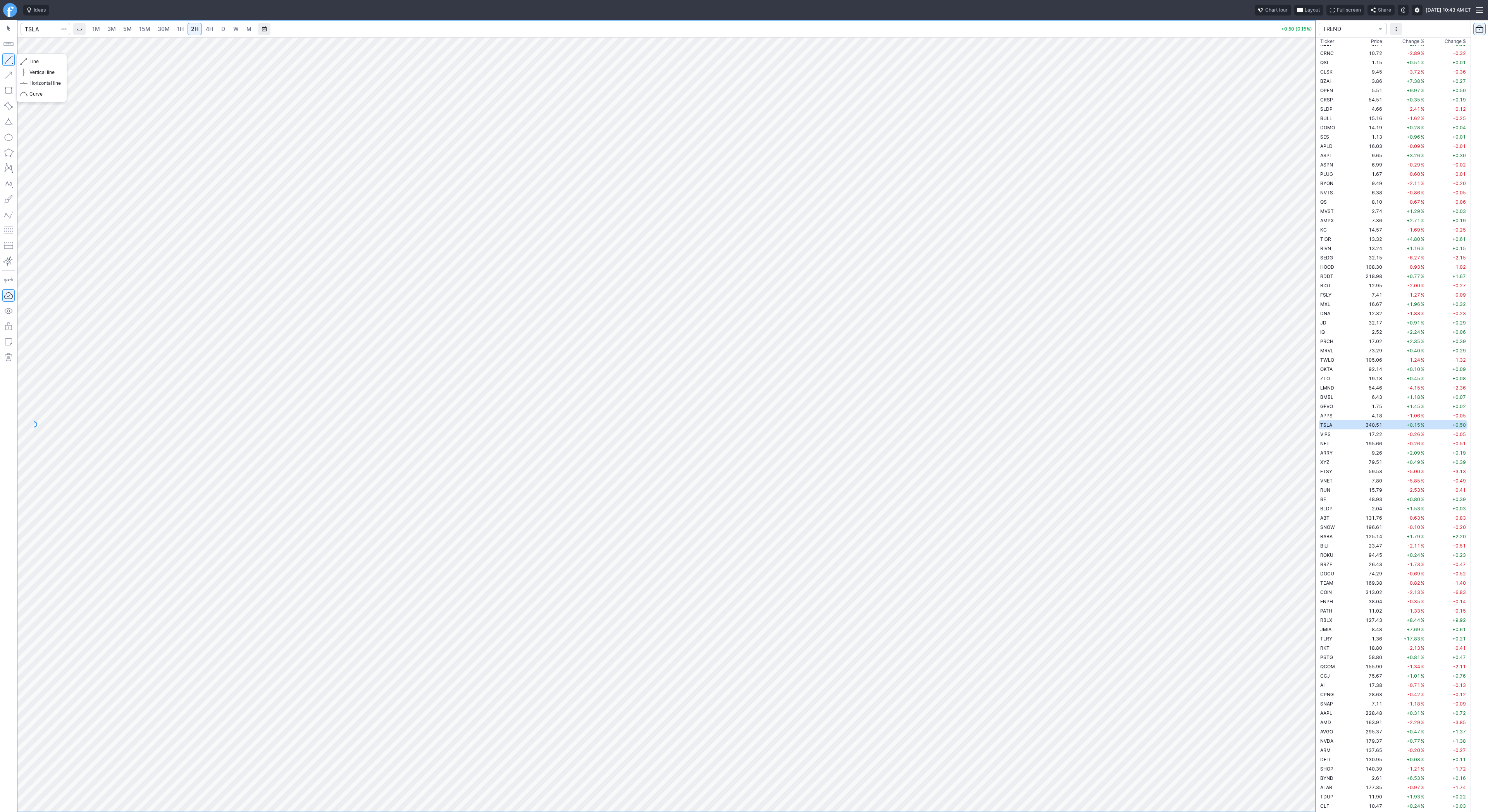
click at [6, 58] on button "button" at bounding box center [8, 59] width 13 height 13
click at [8, 60] on button "button" at bounding box center [8, 59] width 13 height 13
click at [220, 25] on link "D" at bounding box center [222, 29] width 13 height 13
click at [8, 58] on button "button" at bounding box center [8, 59] width 13 height 13
click at [7, 61] on button "button" at bounding box center [8, 59] width 13 height 13
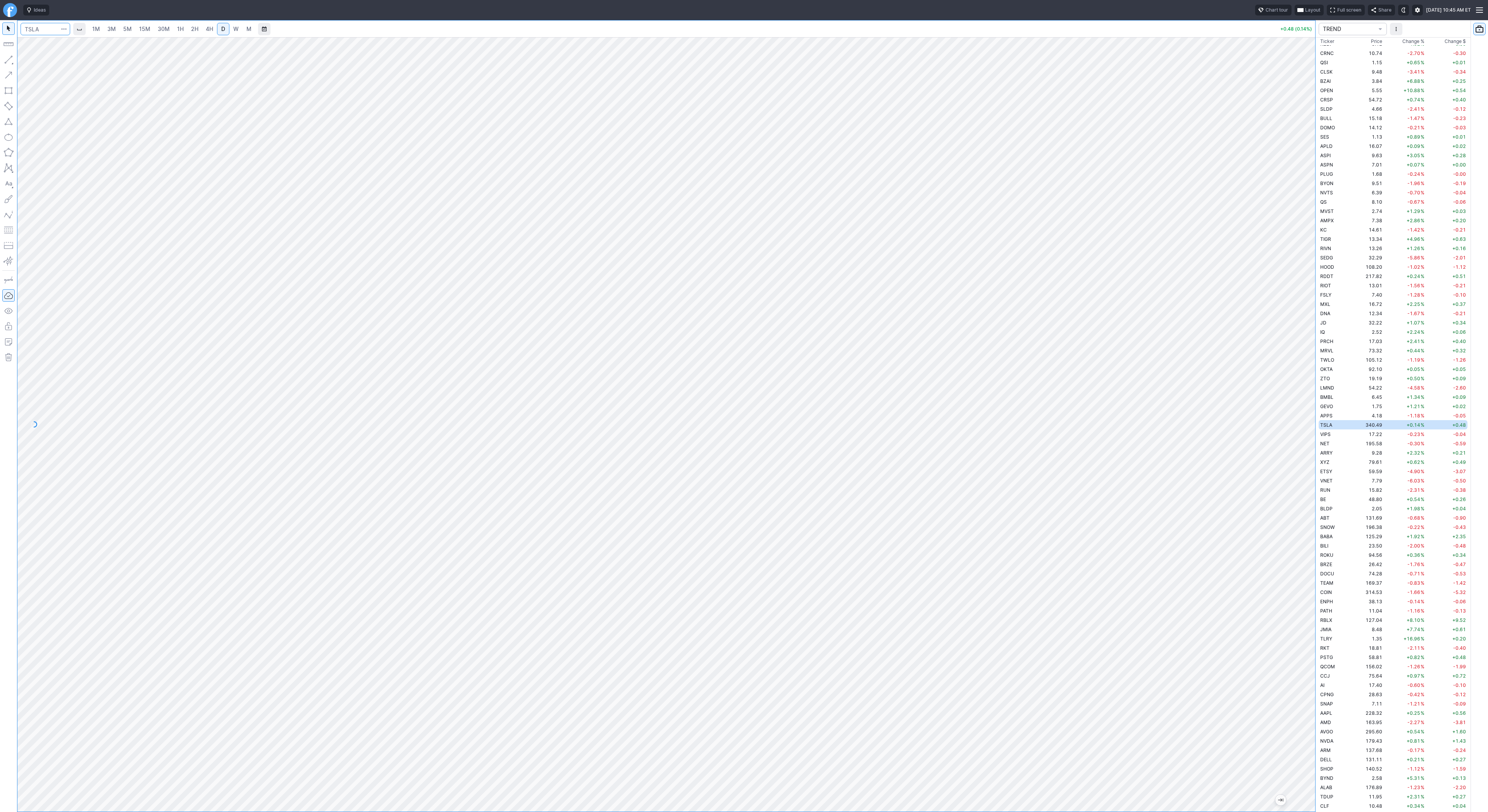
click at [39, 32] on input "Search" at bounding box center [45, 29] width 50 height 13
type input "aehr"
click at [55, 51] on button "AEHR Aehr Test Systems NASD" at bounding box center [105, 46] width 163 height 11
click at [233, 30] on span "W" at bounding box center [236, 29] width 5 height 7
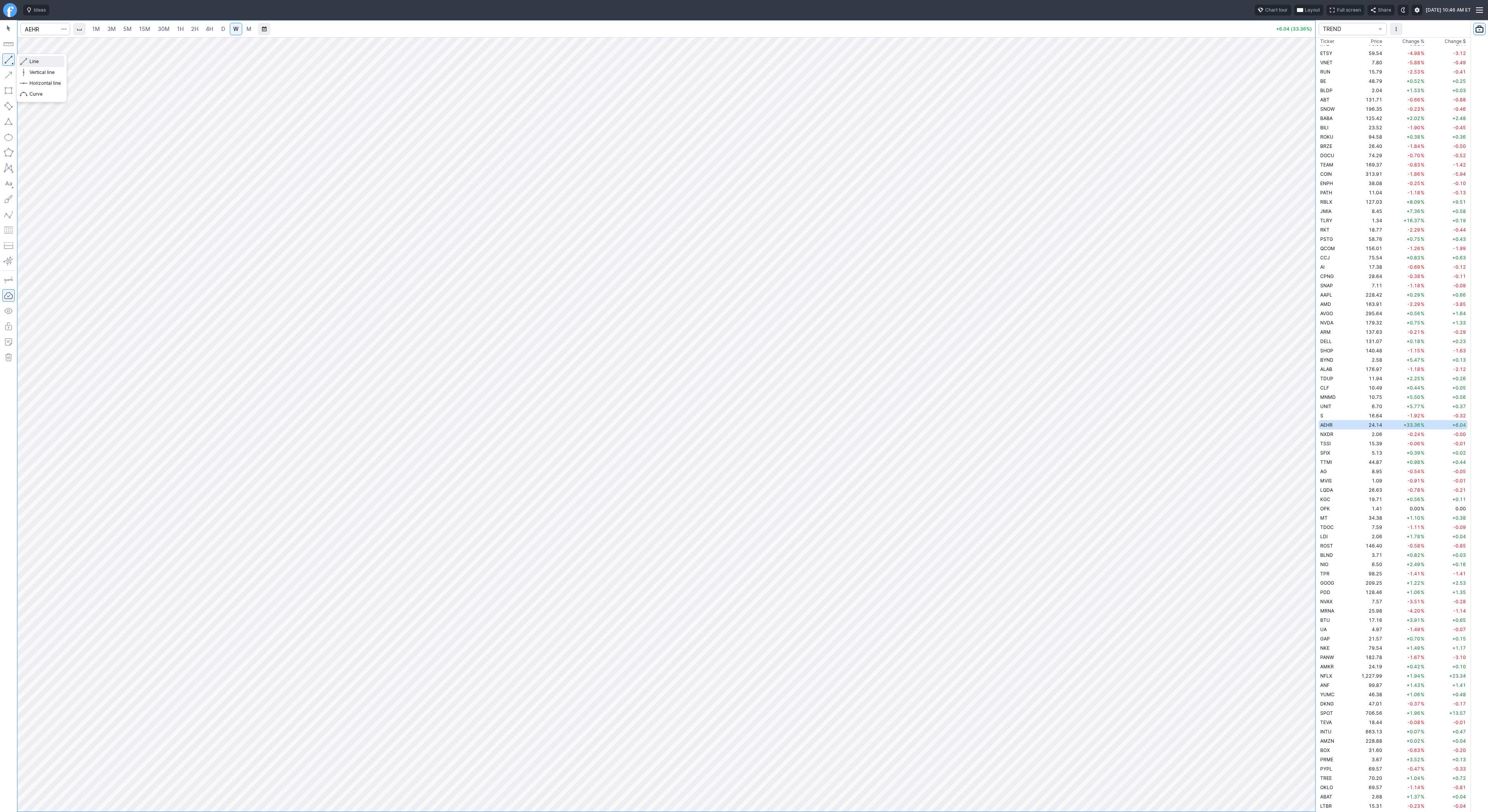
click at [28, 58] on button "Line" at bounding box center [41, 61] width 46 height 11
click at [36, 62] on span "Line" at bounding box center [45, 61] width 31 height 8
click at [40, 62] on span "Line" at bounding box center [45, 61] width 31 height 8
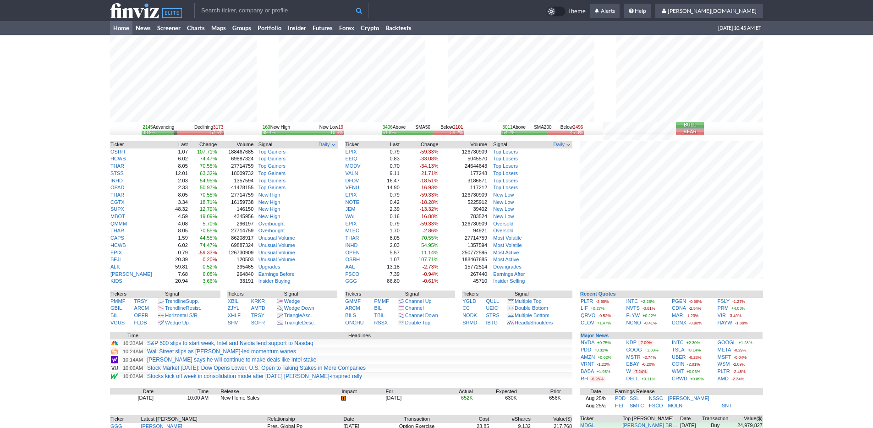
click at [210, 10] on input "text" at bounding box center [281, 10] width 174 height 15
click at [268, 27] on link "Portfolio" at bounding box center [269, 28] width 30 height 14
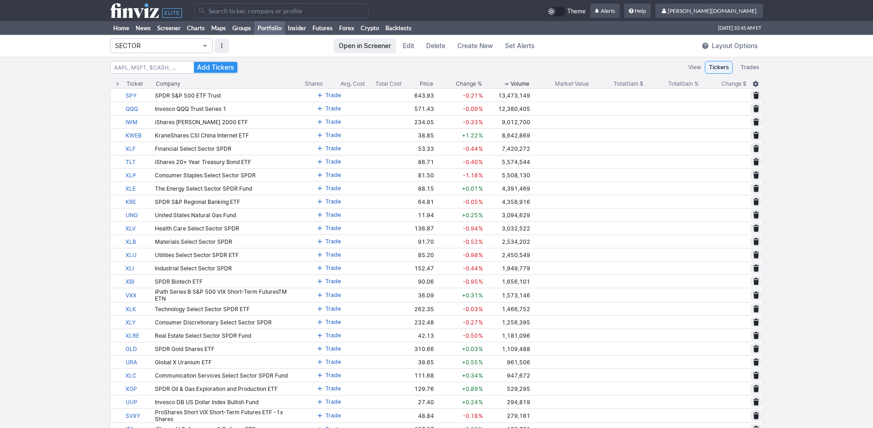
click at [185, 43] on span "SECTOR" at bounding box center [156, 45] width 83 height 9
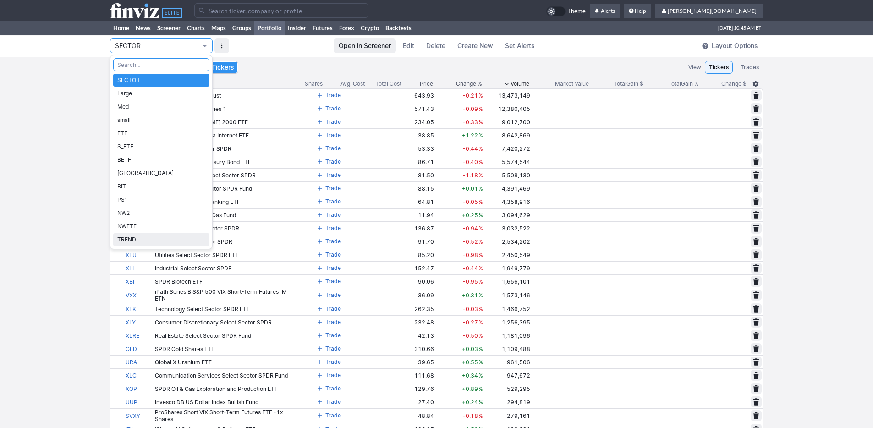
click at [186, 239] on span "TREND" at bounding box center [161, 239] width 88 height 9
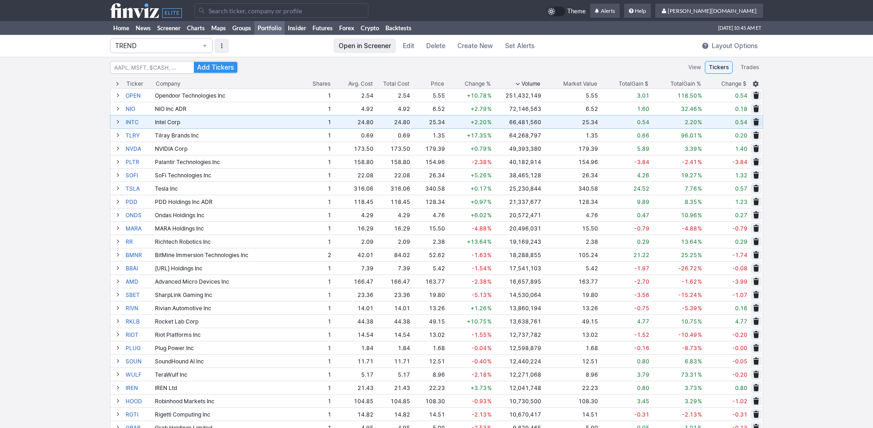
click at [472, 86] on span "Change %" at bounding box center [477, 83] width 26 height 9
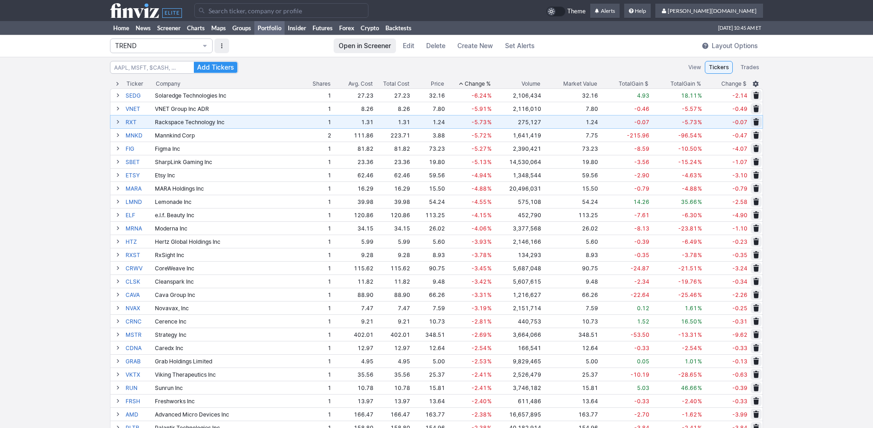
click at [472, 85] on span "Change %" at bounding box center [477, 83] width 26 height 9
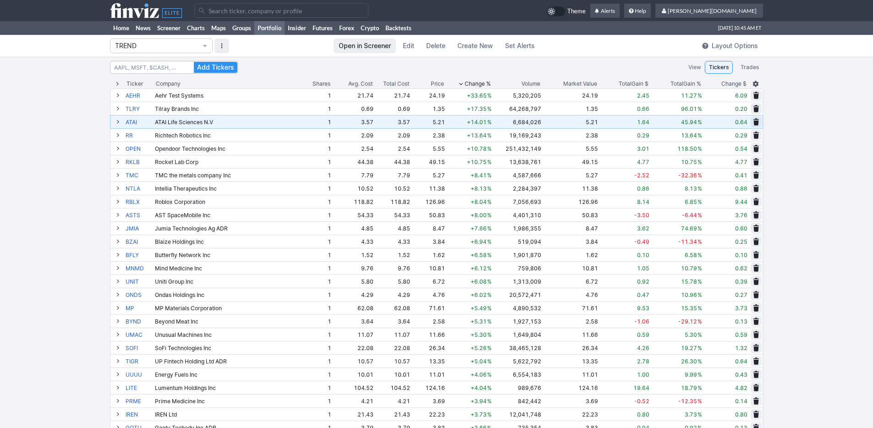
click at [226, 11] on input "Search" at bounding box center [281, 10] width 174 height 15
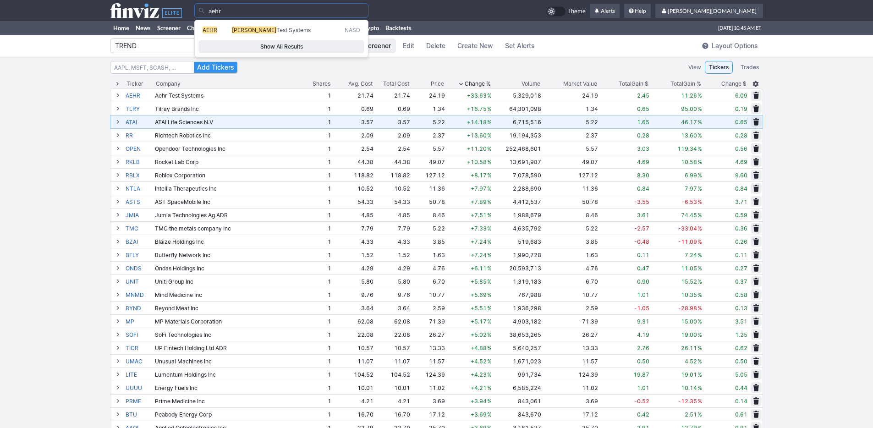
click at [229, 31] on span "AEHR" at bounding box center [216, 31] width 29 height 8
type input "AEHR"
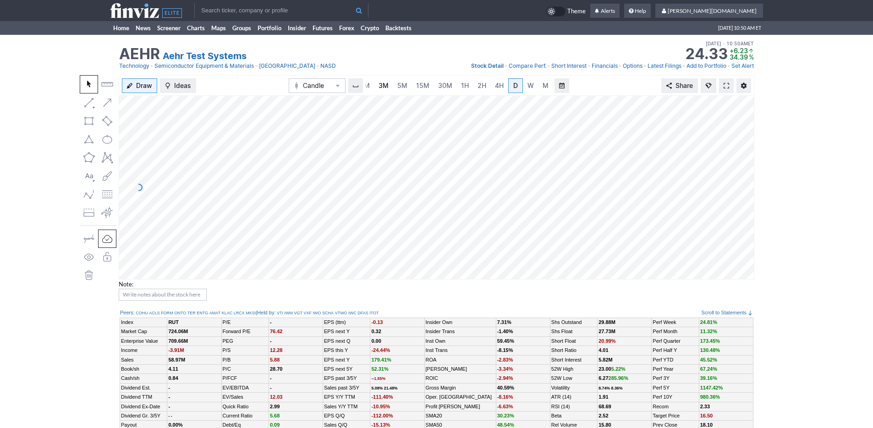
click at [377, 87] on link "3M" at bounding box center [383, 85] width 18 height 15
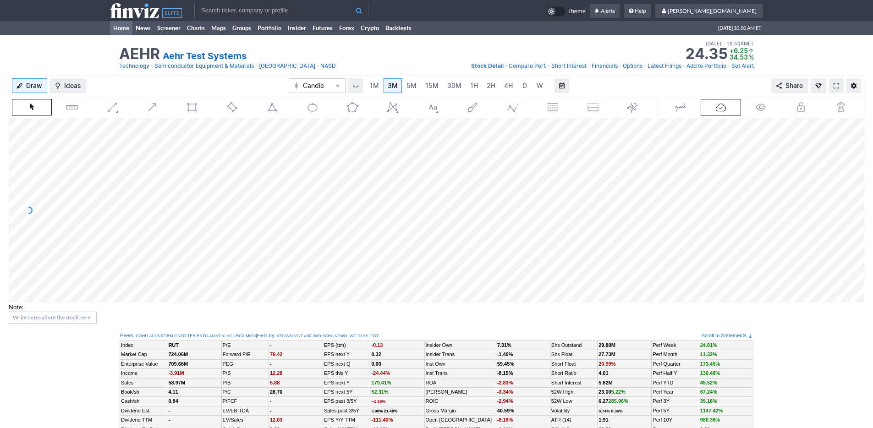
click at [116, 30] on link "Home" at bounding box center [121, 28] width 22 height 14
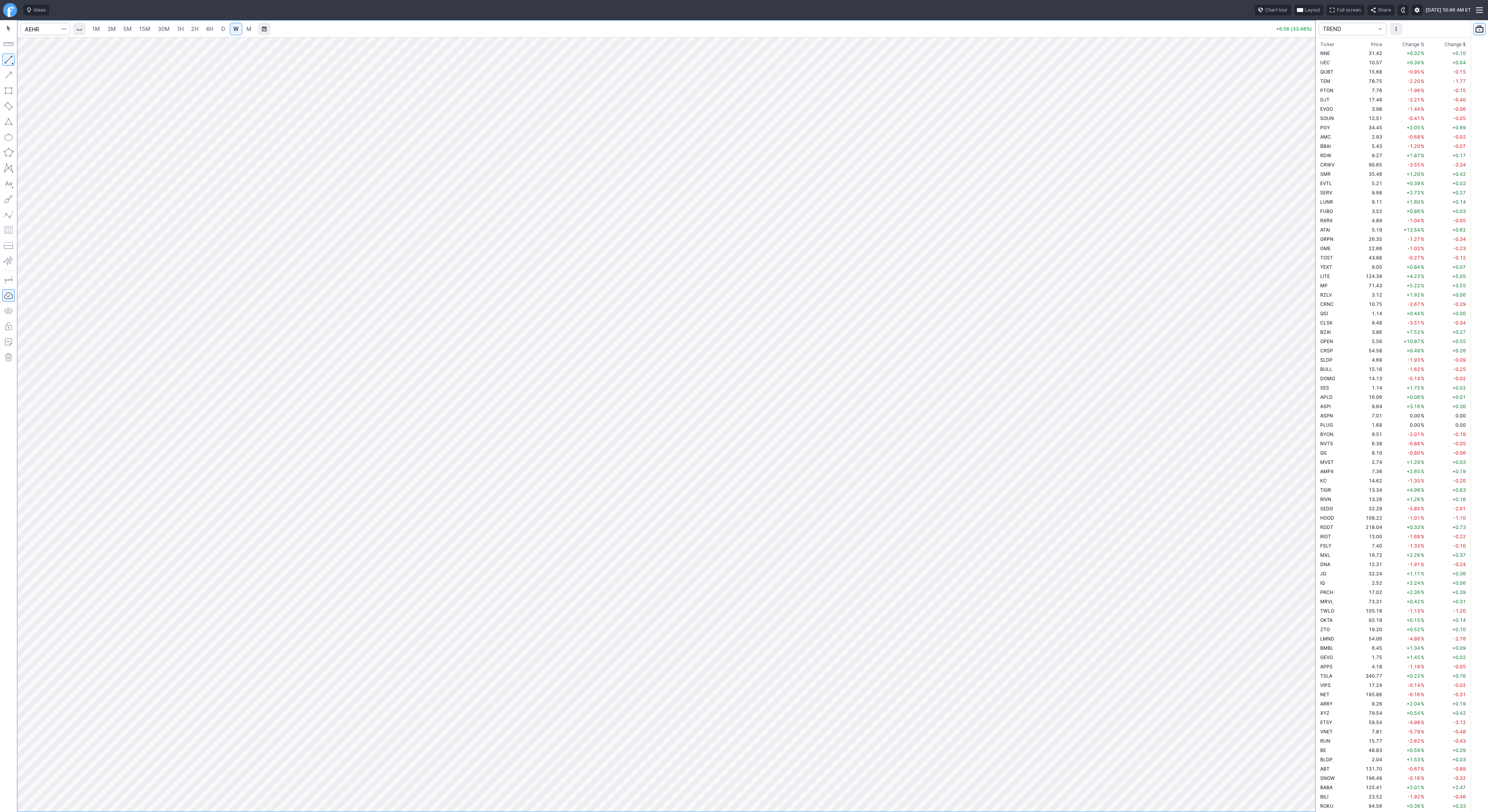
scroll to position [669, 0]
click at [1332, 211] on td "JMIA" at bounding box center [1334, 211] width 31 height 9
click at [1334, 230] on td "RKT" at bounding box center [1334, 229] width 31 height 9
click at [1416, 37] on div "TREND" at bounding box center [1392, 29] width 155 height 18
click at [1413, 41] on span "Change %" at bounding box center [1414, 41] width 22 height 8
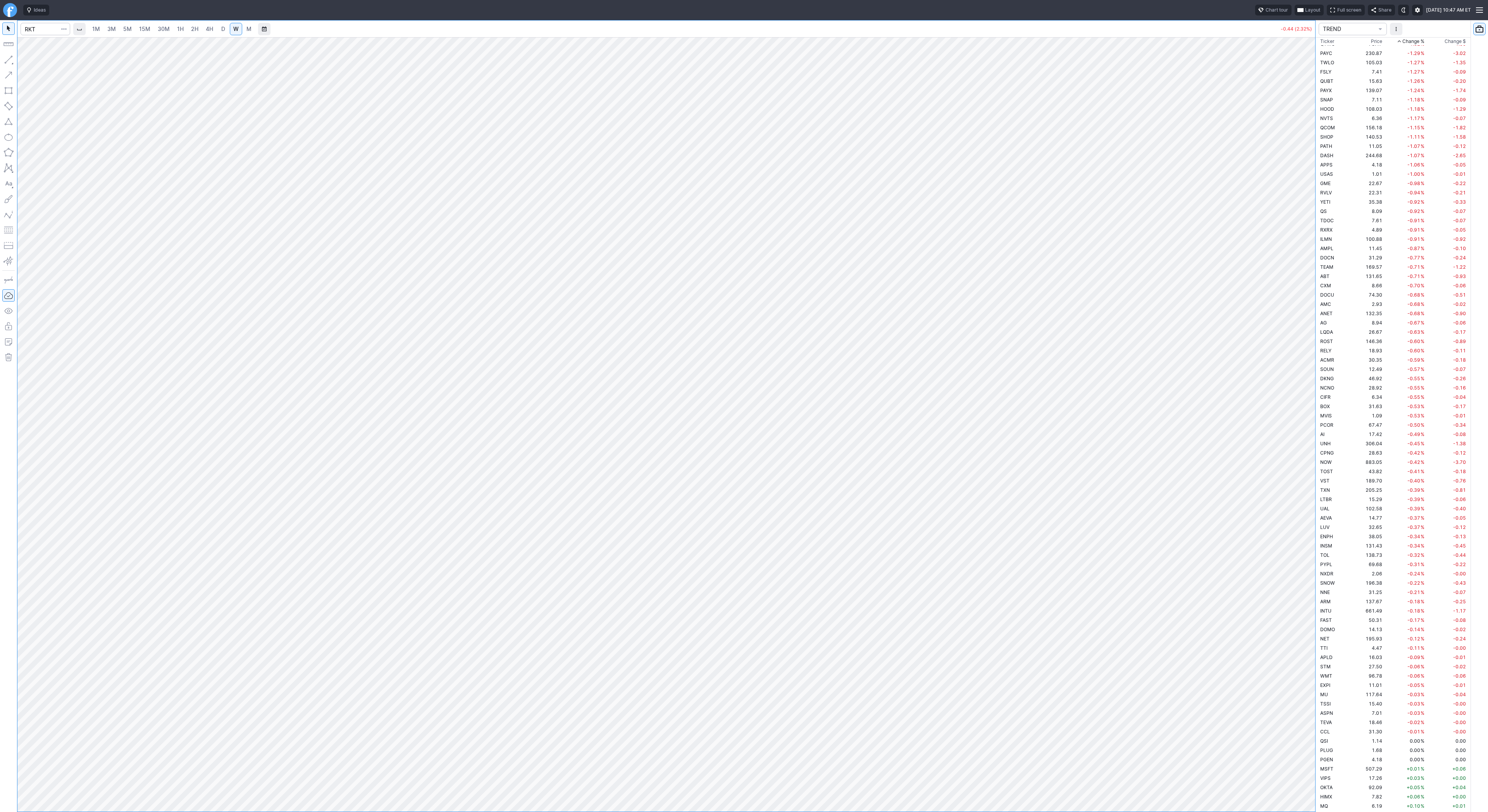
click at [1413, 41] on span "Change %" at bounding box center [1414, 41] width 22 height 8
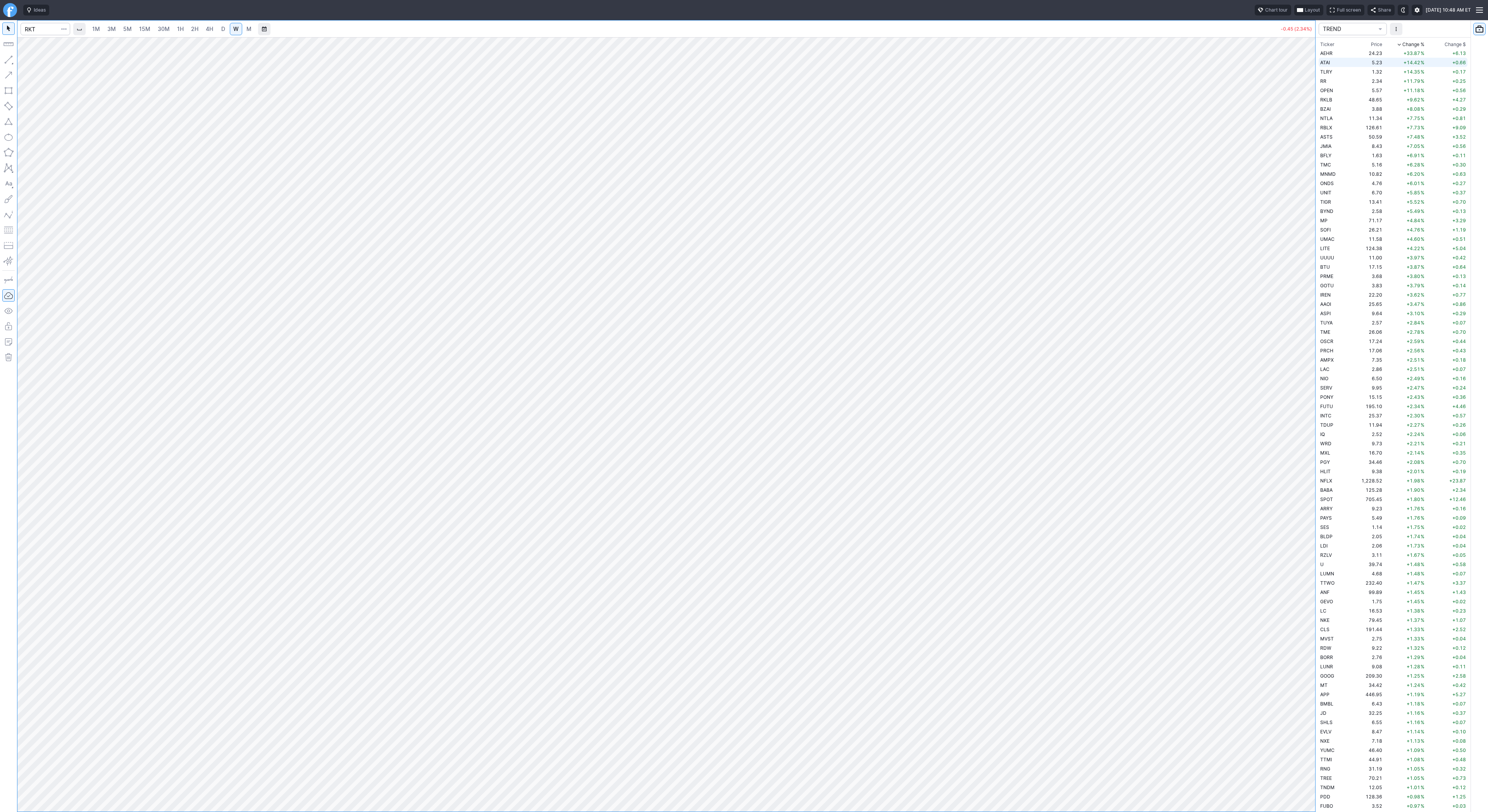
click at [1354, 61] on td "5.23" at bounding box center [1366, 62] width 34 height 9
click at [230, 30] on link "W" at bounding box center [236, 29] width 13 height 13
click at [226, 30] on link "D" at bounding box center [222, 29] width 13 height 13
click at [233, 29] on span "W" at bounding box center [236, 29] width 5 height 7
click at [1284, 426] on div at bounding box center [667, 425] width 1298 height 775
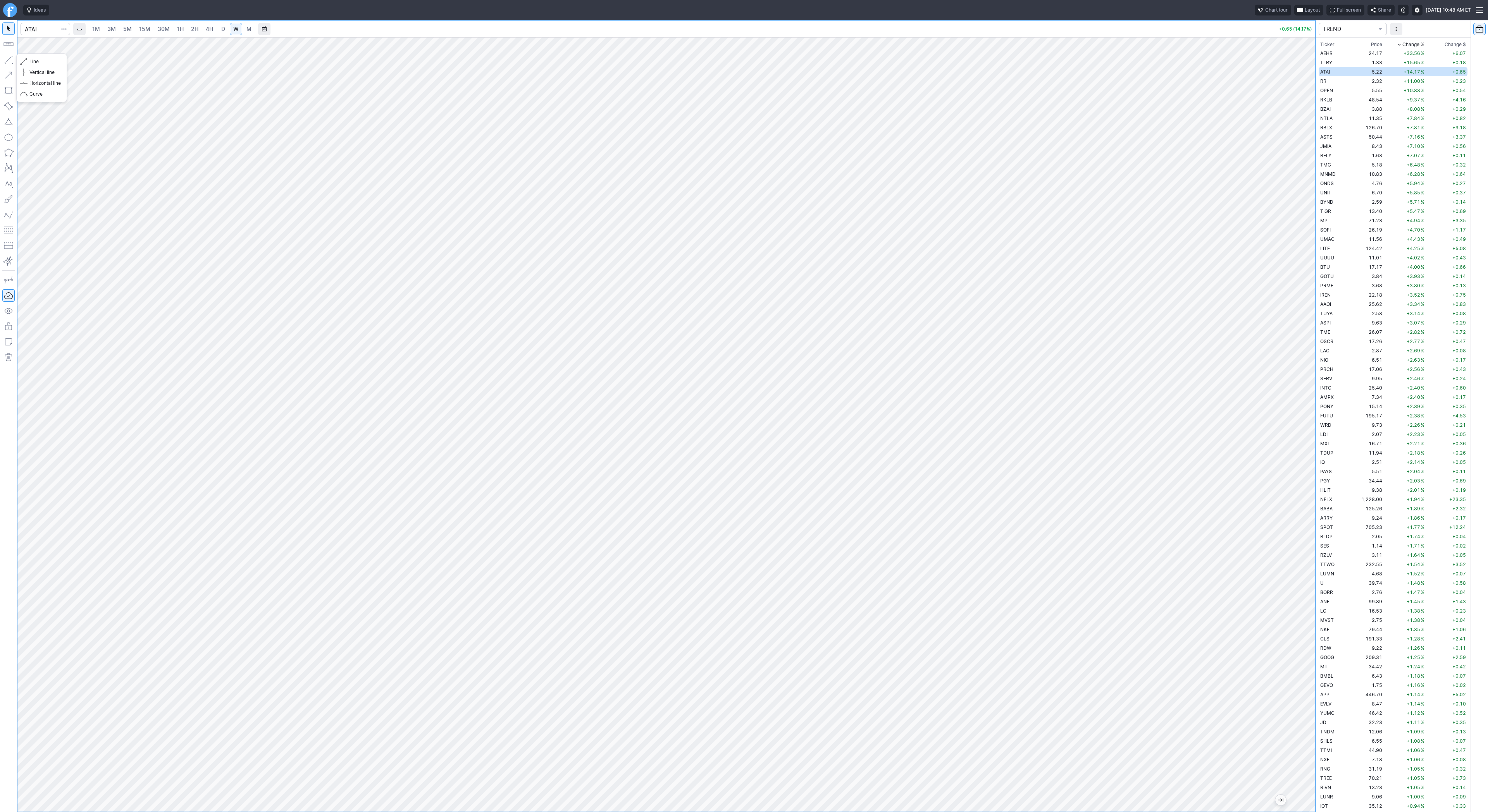
click at [9, 55] on button "button" at bounding box center [8, 59] width 13 height 13
click at [40, 60] on div "Line Vertical line Horizontal line Curve" at bounding box center [41, 78] width 51 height 49
click at [8, 60] on button "button" at bounding box center [8, 59] width 13 height 13
drag, startPoint x: 1303, startPoint y: 513, endPoint x: 1300, endPoint y: 381, distance: 132.0
click at [1300, 381] on div at bounding box center [1306, 422] width 16 height 755
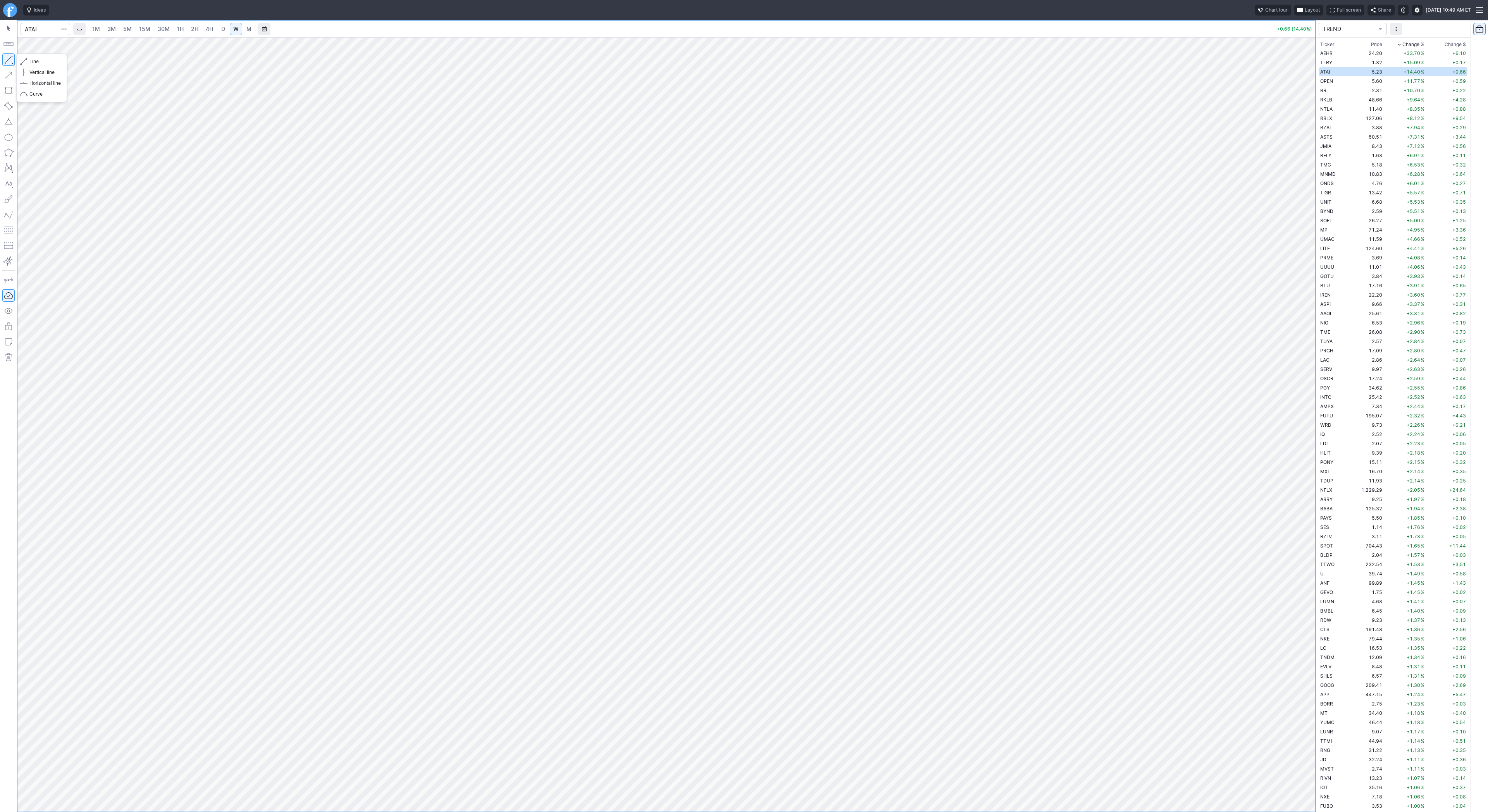
click at [5, 59] on button "button" at bounding box center [8, 59] width 13 height 13
click at [1339, 82] on td "OPEN" at bounding box center [1334, 80] width 31 height 9
click at [193, 30] on span "2H" at bounding box center [195, 29] width 8 height 7
click at [206, 30] on span "4H" at bounding box center [209, 29] width 8 height 7
click at [222, 30] on span "D" at bounding box center [223, 29] width 4 height 7
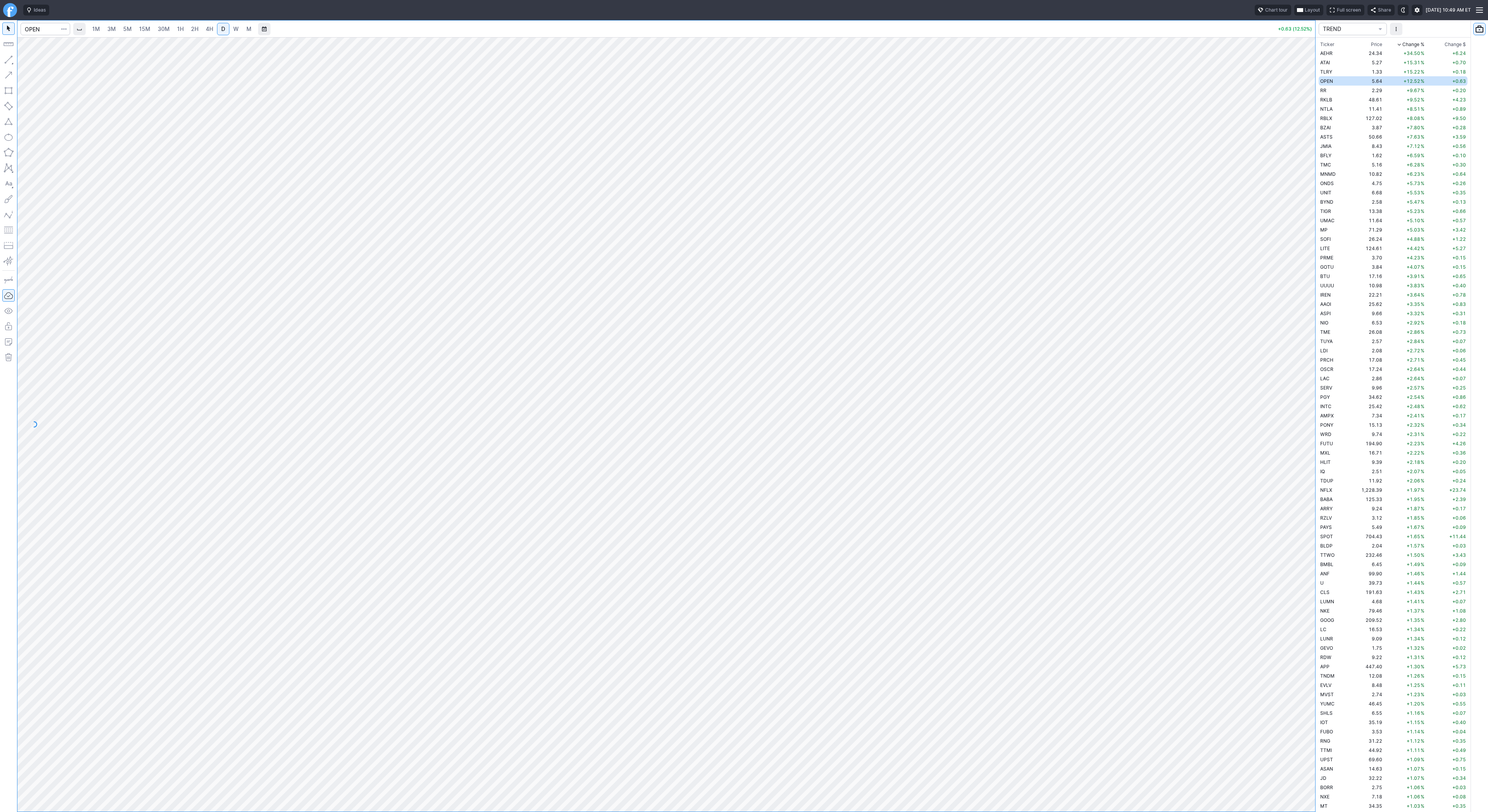
click at [233, 30] on span "W" at bounding box center [236, 29] width 5 height 7
click at [50, 32] on input "Search" at bounding box center [45, 29] width 50 height 13
type input "sbet"
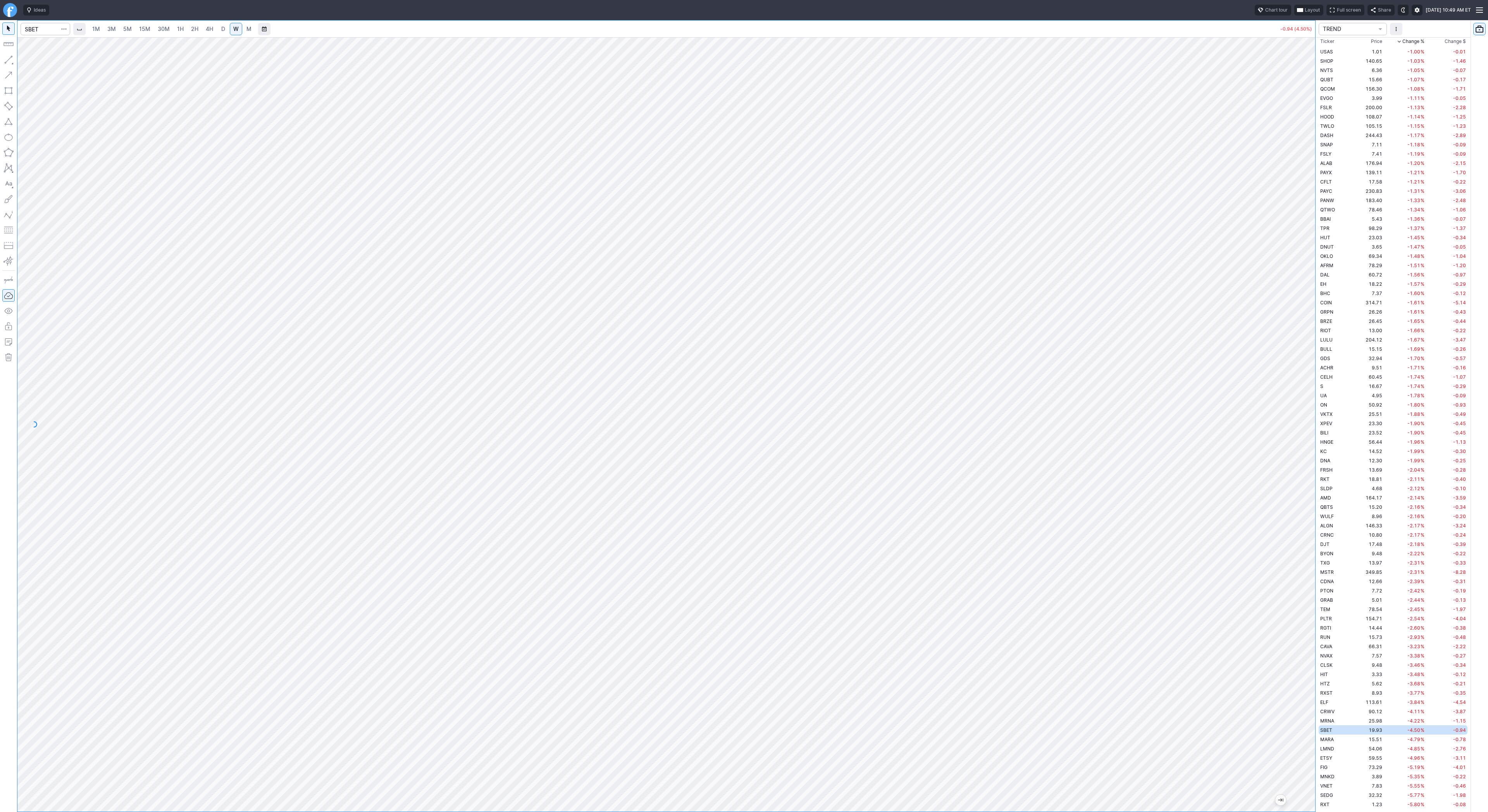
click at [124, 31] on span "5M" at bounding box center [128, 29] width 8 height 7
click at [196, 32] on span "2H" at bounding box center [195, 29] width 8 height 8
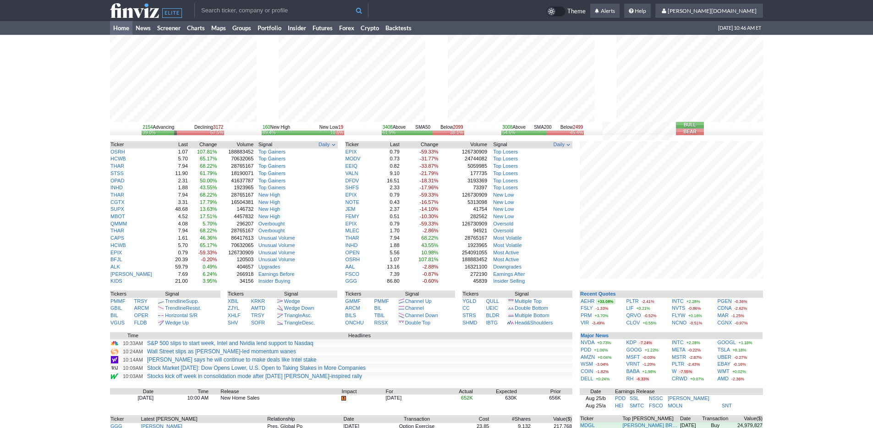
click at [813, 307] on div "2154 Advancing Declining 3172 39.0% 57.5% 160 New High New Low 19 89.4% 10.6% 3…" at bounding box center [436, 282] width 873 height 494
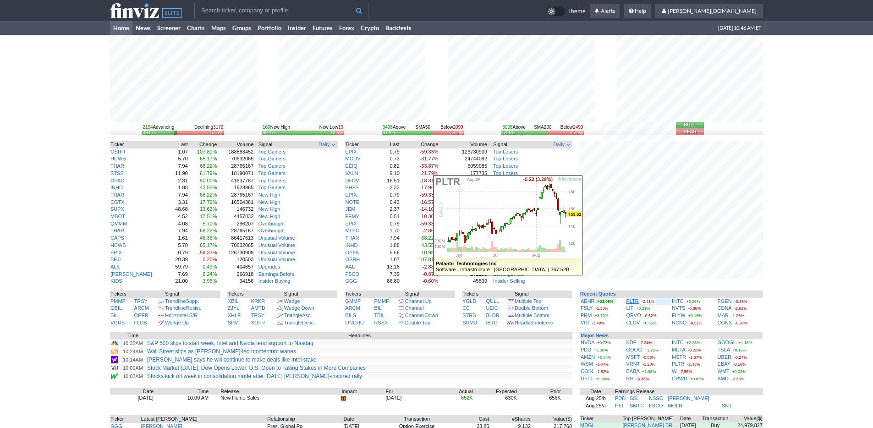
click at [629, 301] on link "PLTR" at bounding box center [632, 300] width 12 height 5
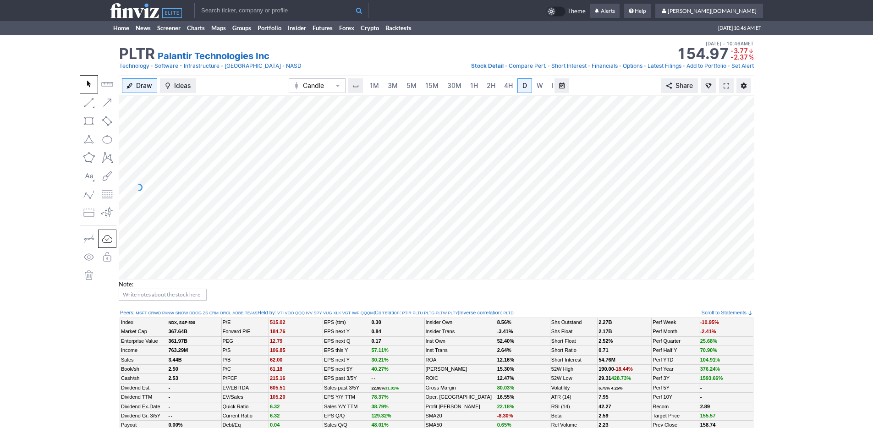
scroll to position [0, 9]
click at [383, 87] on span "3M" at bounding box center [383, 86] width 10 height 8
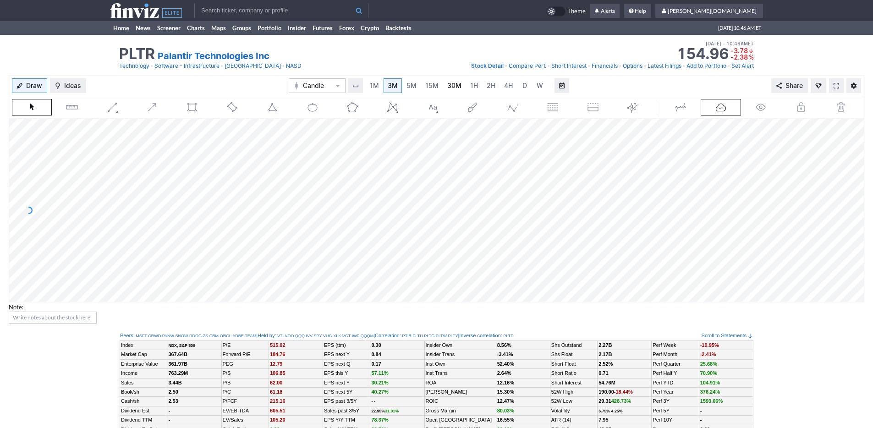
click at [447, 87] on span "30M" at bounding box center [454, 86] width 14 height 8
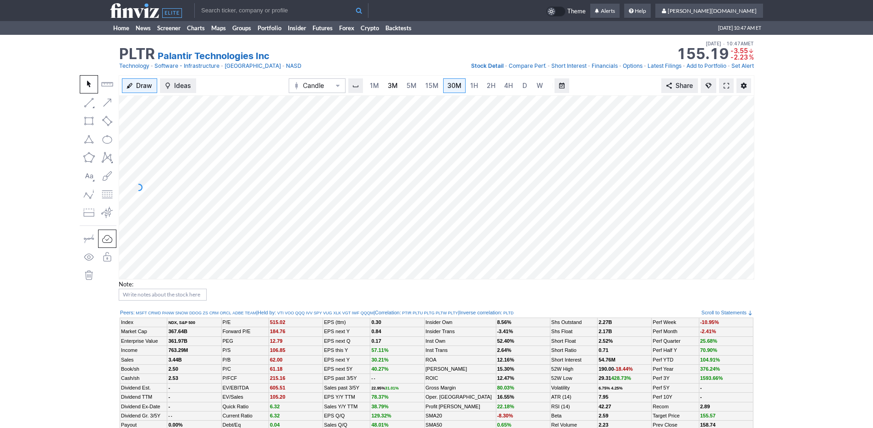
click at [390, 79] on link "3M" at bounding box center [392, 85] width 18 height 15
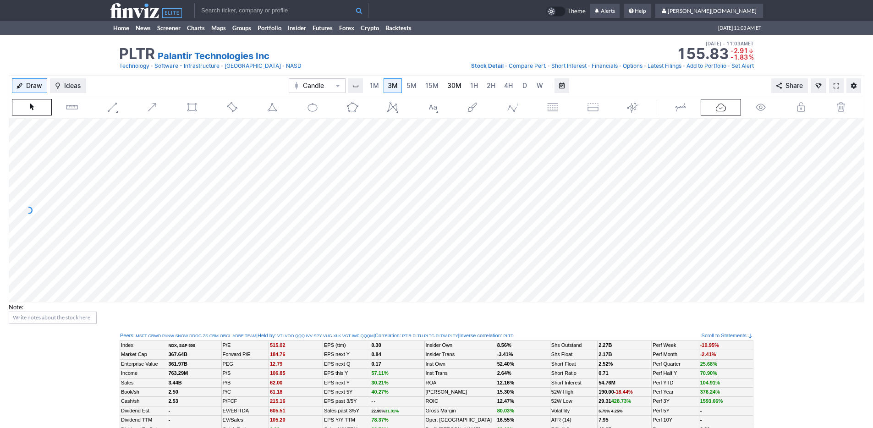
click at [450, 79] on link "30M" at bounding box center [454, 85] width 22 height 15
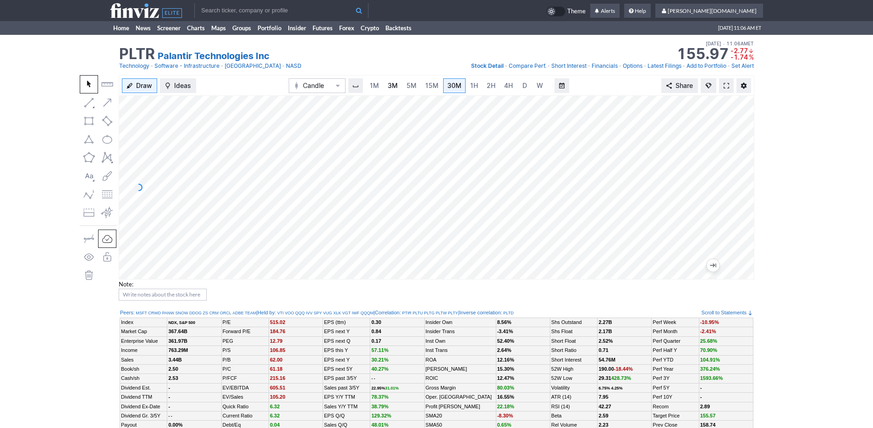
click at [392, 85] on span "3M" at bounding box center [392, 86] width 10 height 8
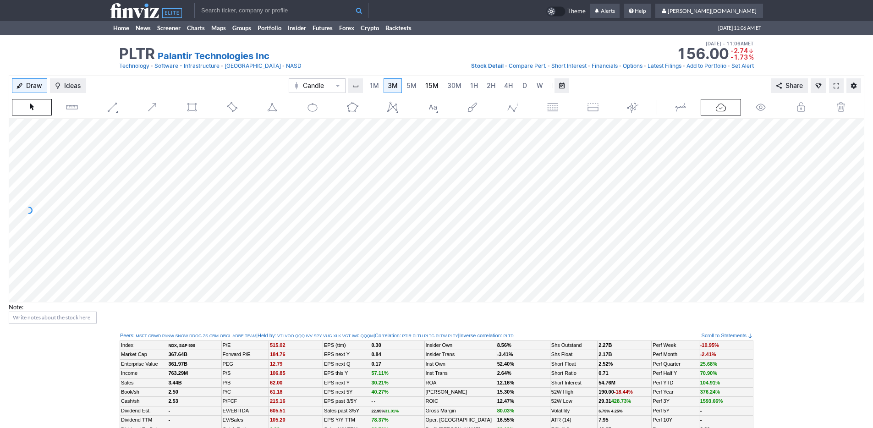
click at [431, 87] on span "15M" at bounding box center [431, 86] width 13 height 8
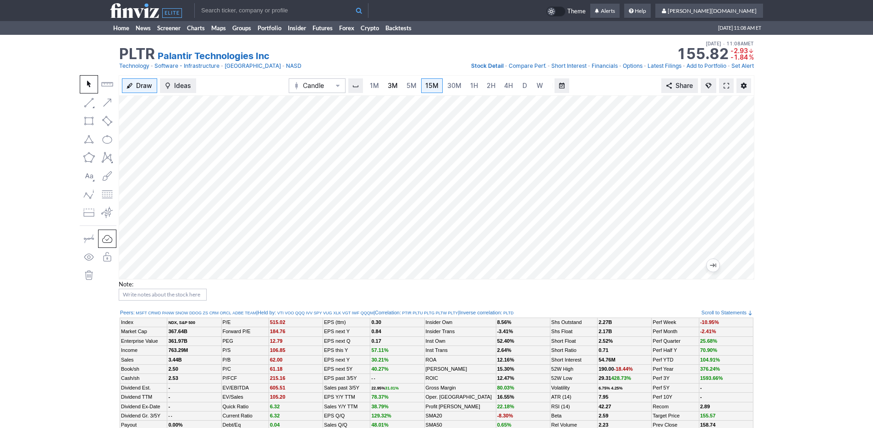
click at [393, 86] on span "3M" at bounding box center [392, 86] width 10 height 8
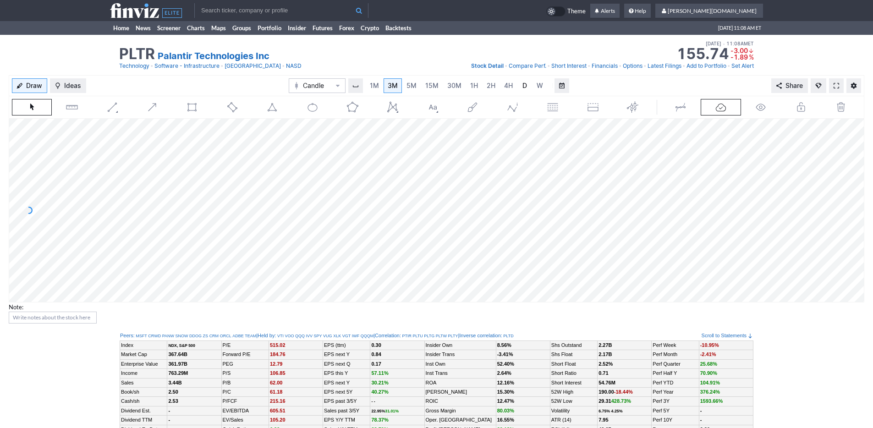
click at [521, 87] on span "D" at bounding box center [524, 85] width 6 height 9
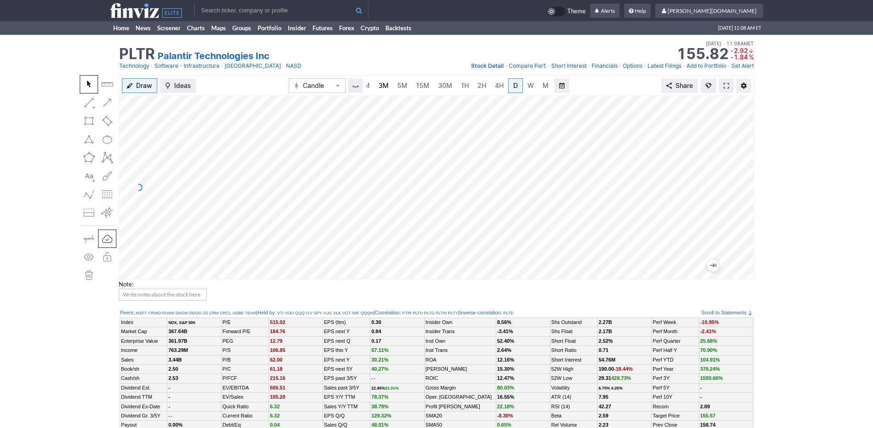
click at [390, 82] on link "3M" at bounding box center [383, 85] width 18 height 15
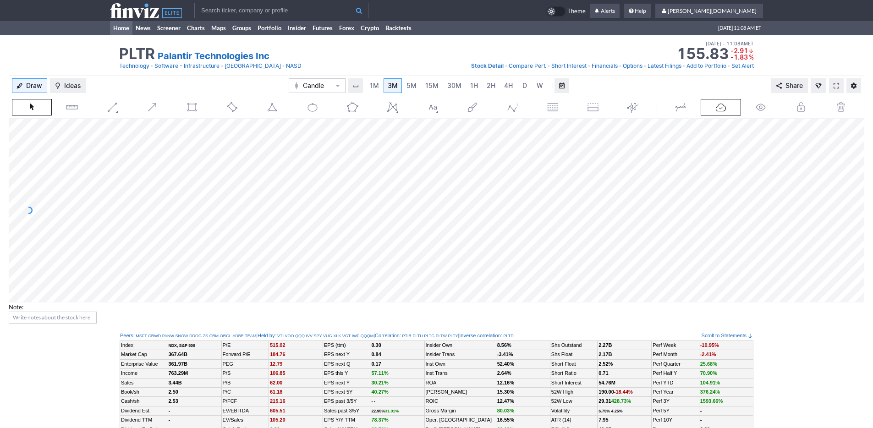
click at [127, 28] on link "Home" at bounding box center [121, 28] width 22 height 14
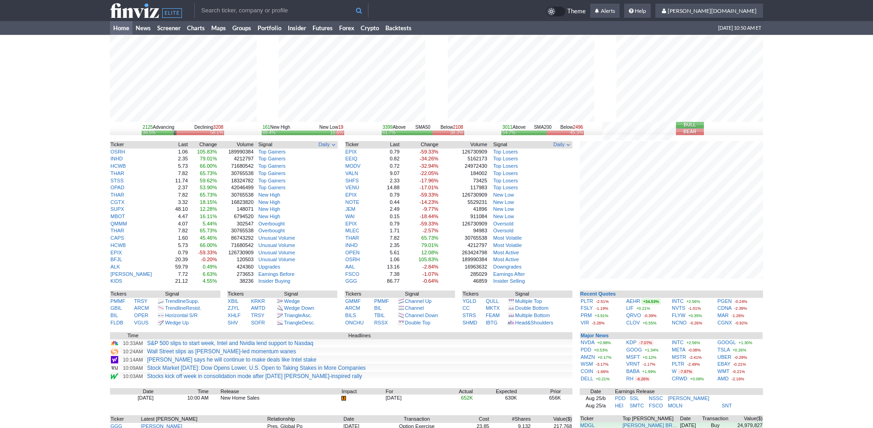
click at [312, 2] on td at bounding box center [281, 9] width 174 height 18
click at [306, 9] on input "text" at bounding box center [281, 10] width 174 height 15
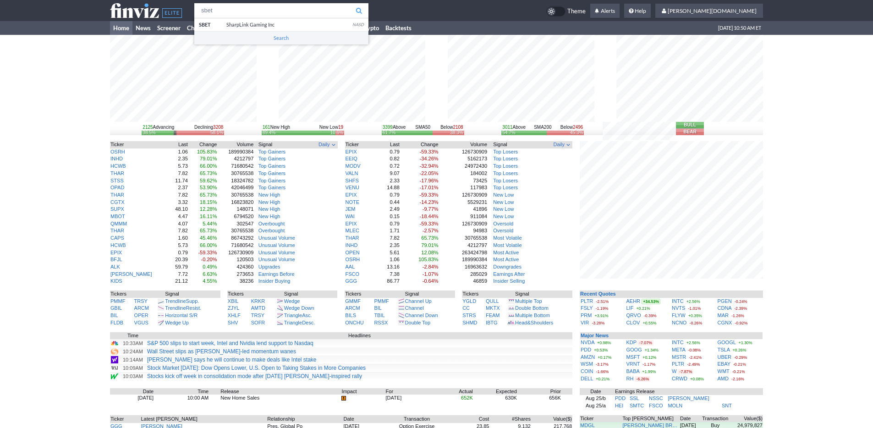
type input "sbet"
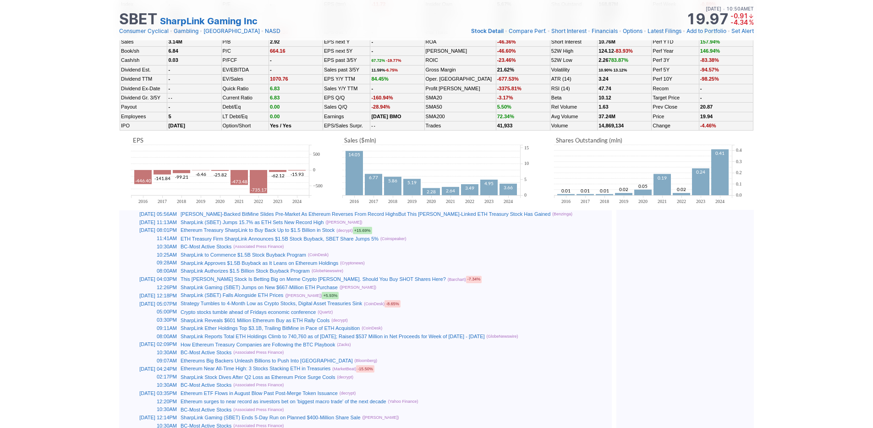
scroll to position [360, 0]
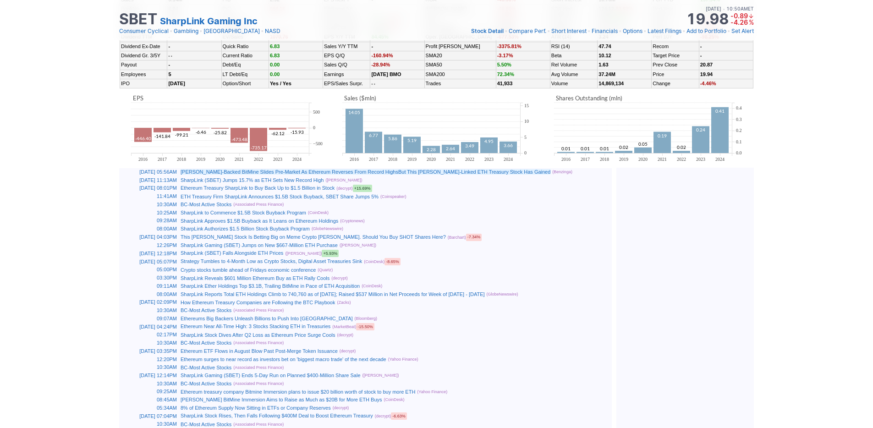
click at [504, 173] on link "[PERSON_NAME]-Backed BitMine Slides Pre-Market As Ethereum Reverses From Record…" at bounding box center [365, 171] width 370 height 5
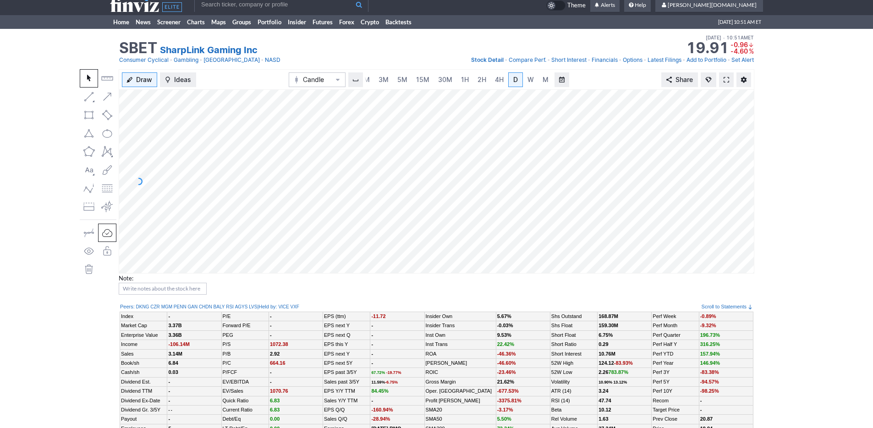
scroll to position [0, 0]
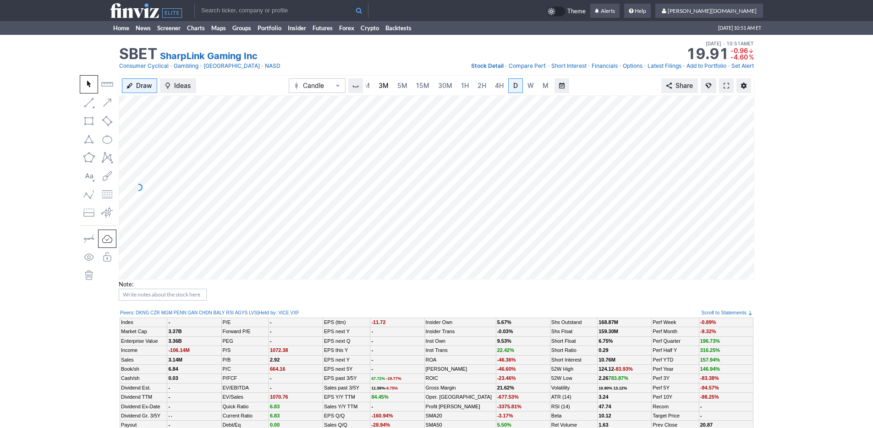
click at [390, 87] on link "3M" at bounding box center [383, 85] width 18 height 15
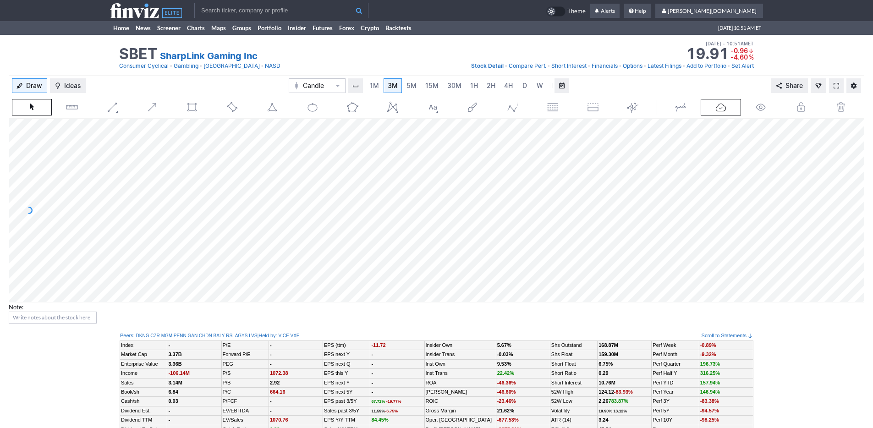
click at [297, 13] on input "text" at bounding box center [281, 10] width 174 height 15
type input "t"
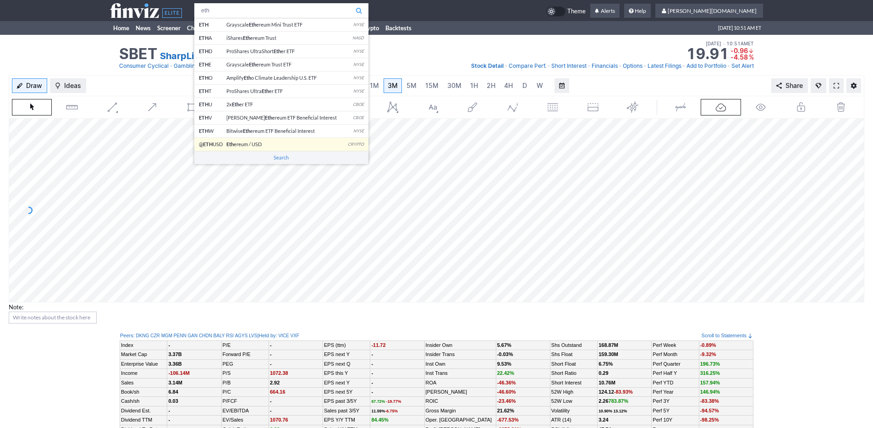
type input "eth"
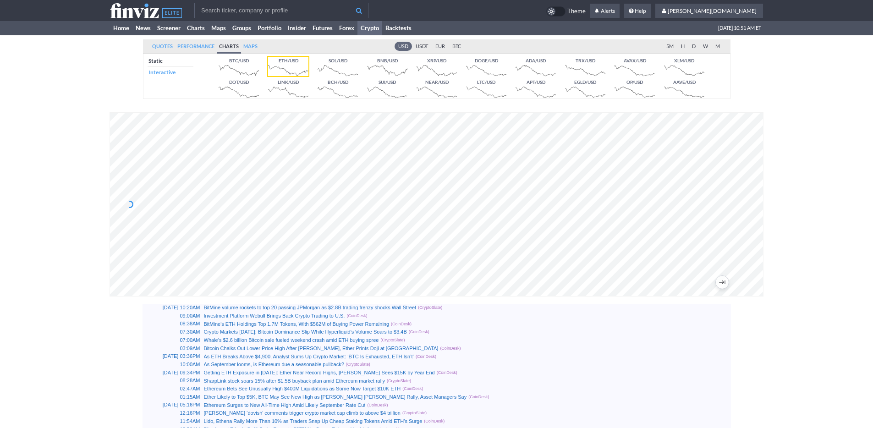
click at [693, 38] on div "Quotes Performance Charts Maps USD USDT EUR BTC 5M H D W M Static Interactive B…" at bounding box center [436, 67] width 587 height 64
click at [692, 47] on link "D" at bounding box center [693, 46] width 11 height 9
click at [703, 47] on link "W" at bounding box center [705, 46] width 12 height 9
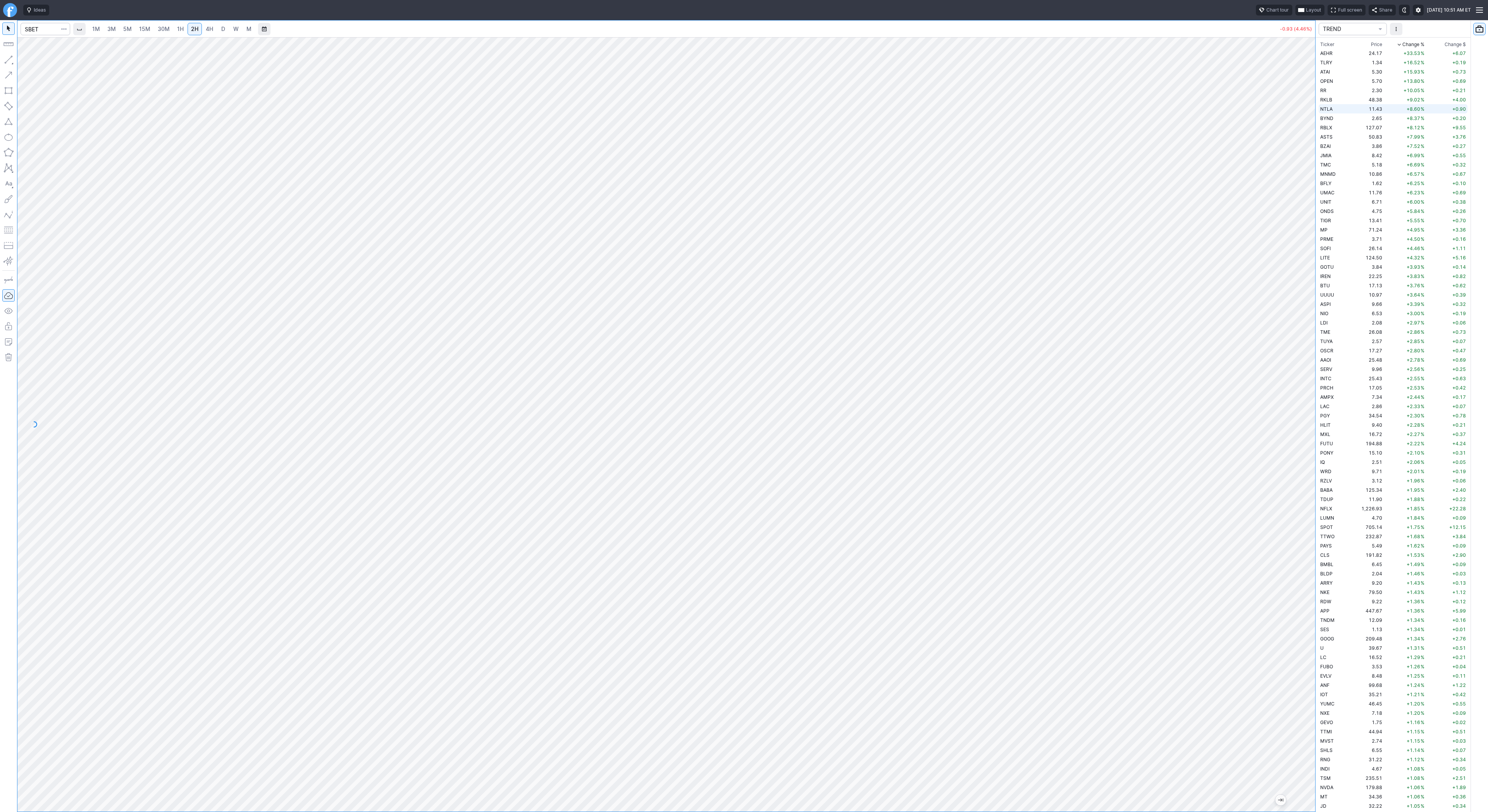
click at [1352, 107] on td "11.43" at bounding box center [1366, 108] width 34 height 9
click at [1346, 127] on td "RBLX" at bounding box center [1334, 127] width 31 height 9
click at [44, 32] on input "Search" at bounding box center [45, 29] width 50 height 13
type input "tem"
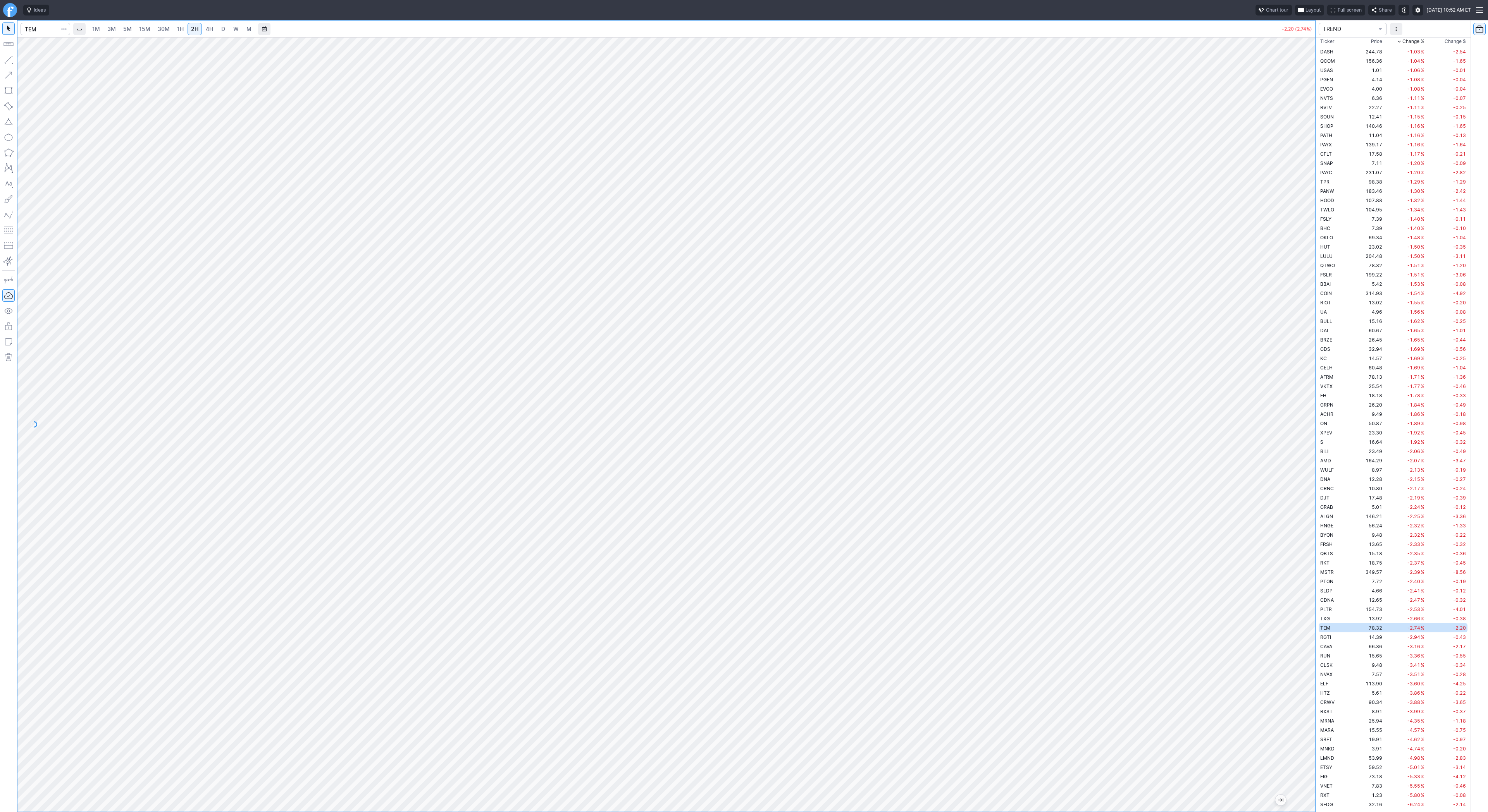
click at [124, 27] on span "5M" at bounding box center [128, 29] width 8 height 7
click at [170, 27] on link "30M" at bounding box center [163, 29] width 19 height 13
drag, startPoint x: 1313, startPoint y: 374, endPoint x: 1309, endPoint y: 419, distance: 45.2
click at [1311, 421] on div at bounding box center [1306, 422] width 16 height 755
drag, startPoint x: 9, startPoint y: 59, endPoint x: 30, endPoint y: 69, distance: 23.3
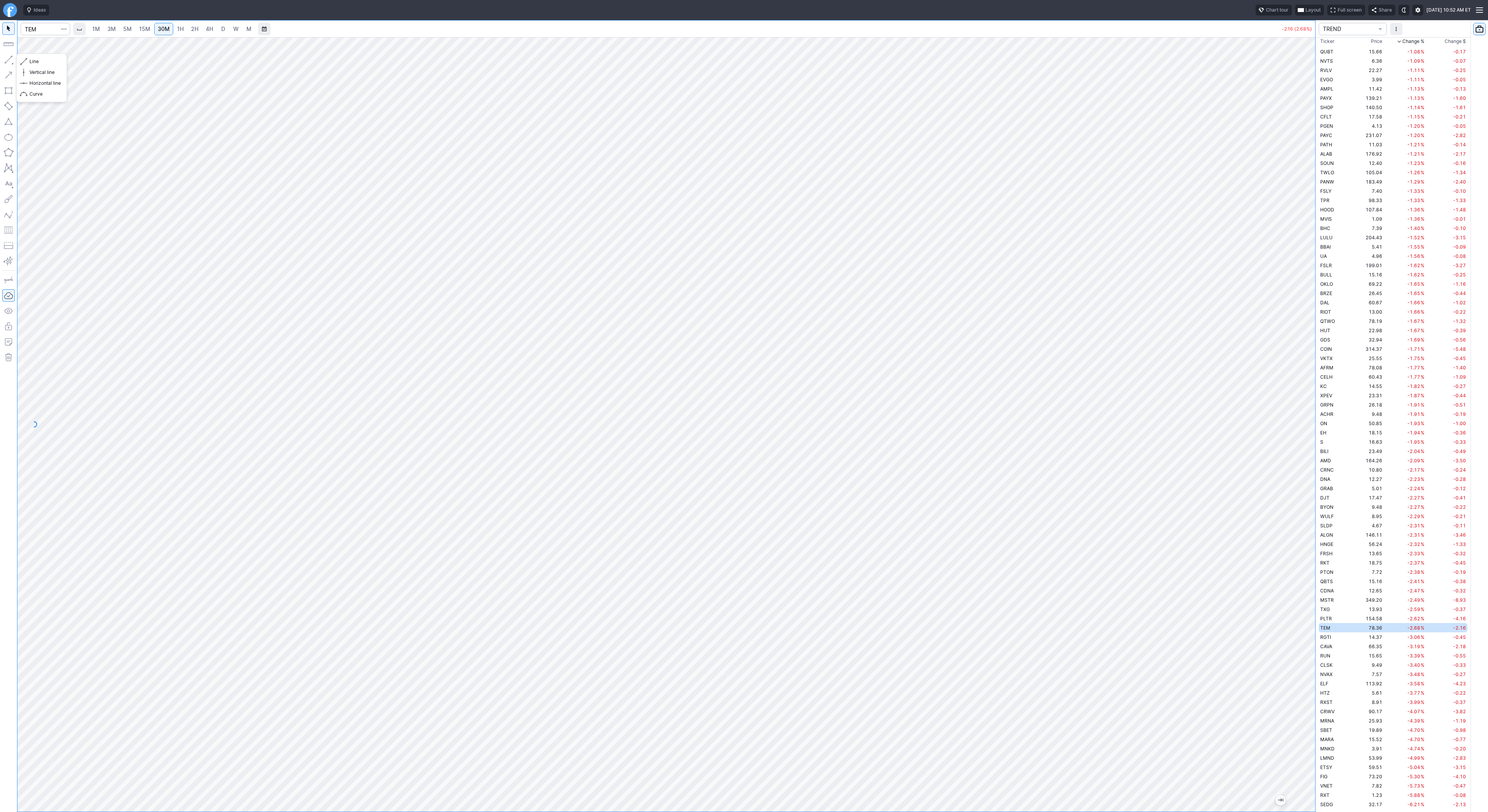
click at [9, 59] on button "button" at bounding box center [8, 59] width 13 height 13
click at [10, 60] on button "button" at bounding box center [8, 59] width 13 height 13
click at [8, 56] on button "button" at bounding box center [8, 59] width 13 height 13
click at [9, 60] on button "button" at bounding box center [8, 59] width 13 height 13
click at [12, 60] on button "button" at bounding box center [8, 59] width 13 height 13
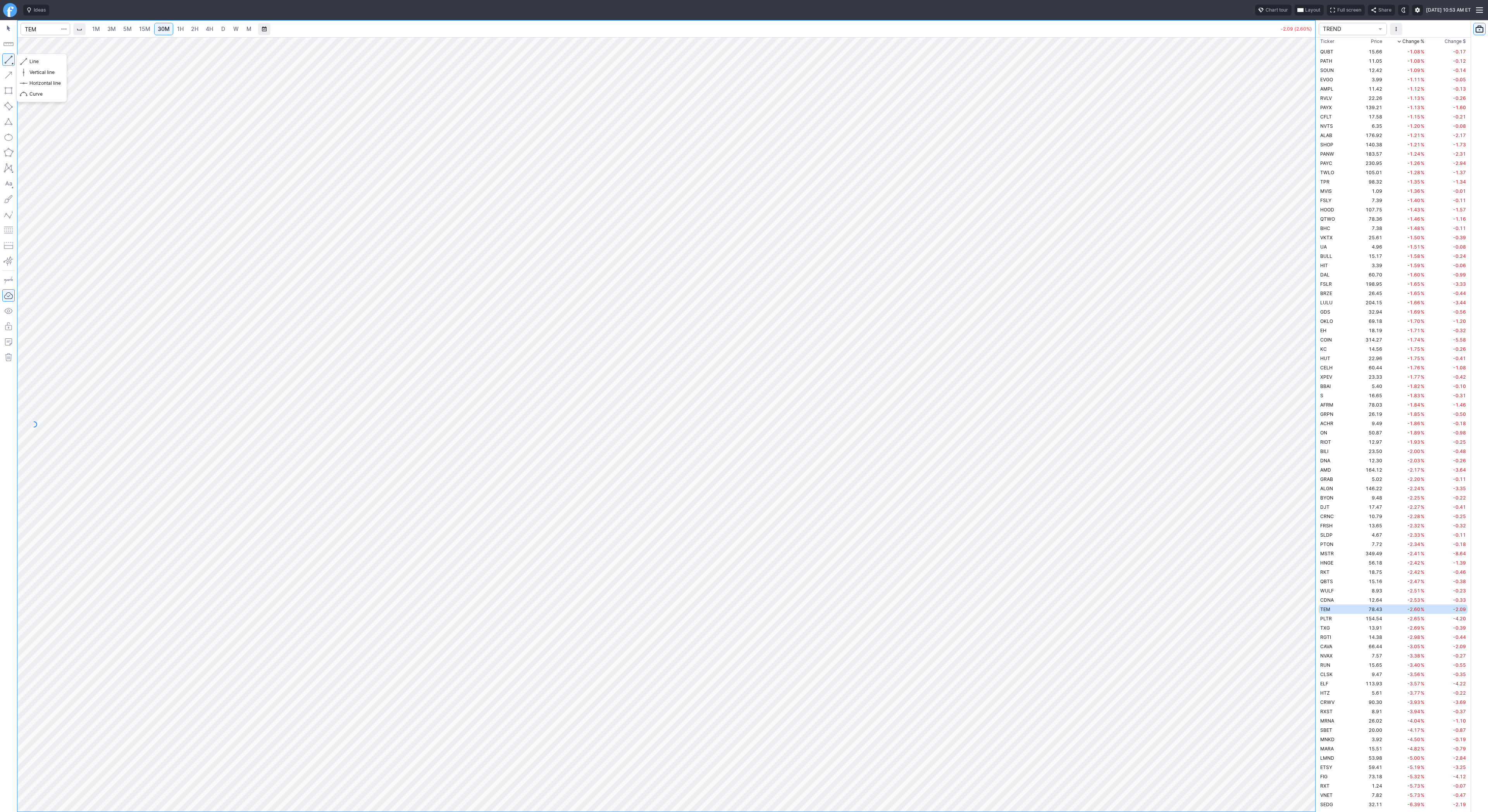
click at [9, 56] on button "button" at bounding box center [8, 59] width 13 height 13
click at [53, 61] on span "Line" at bounding box center [45, 61] width 31 height 8
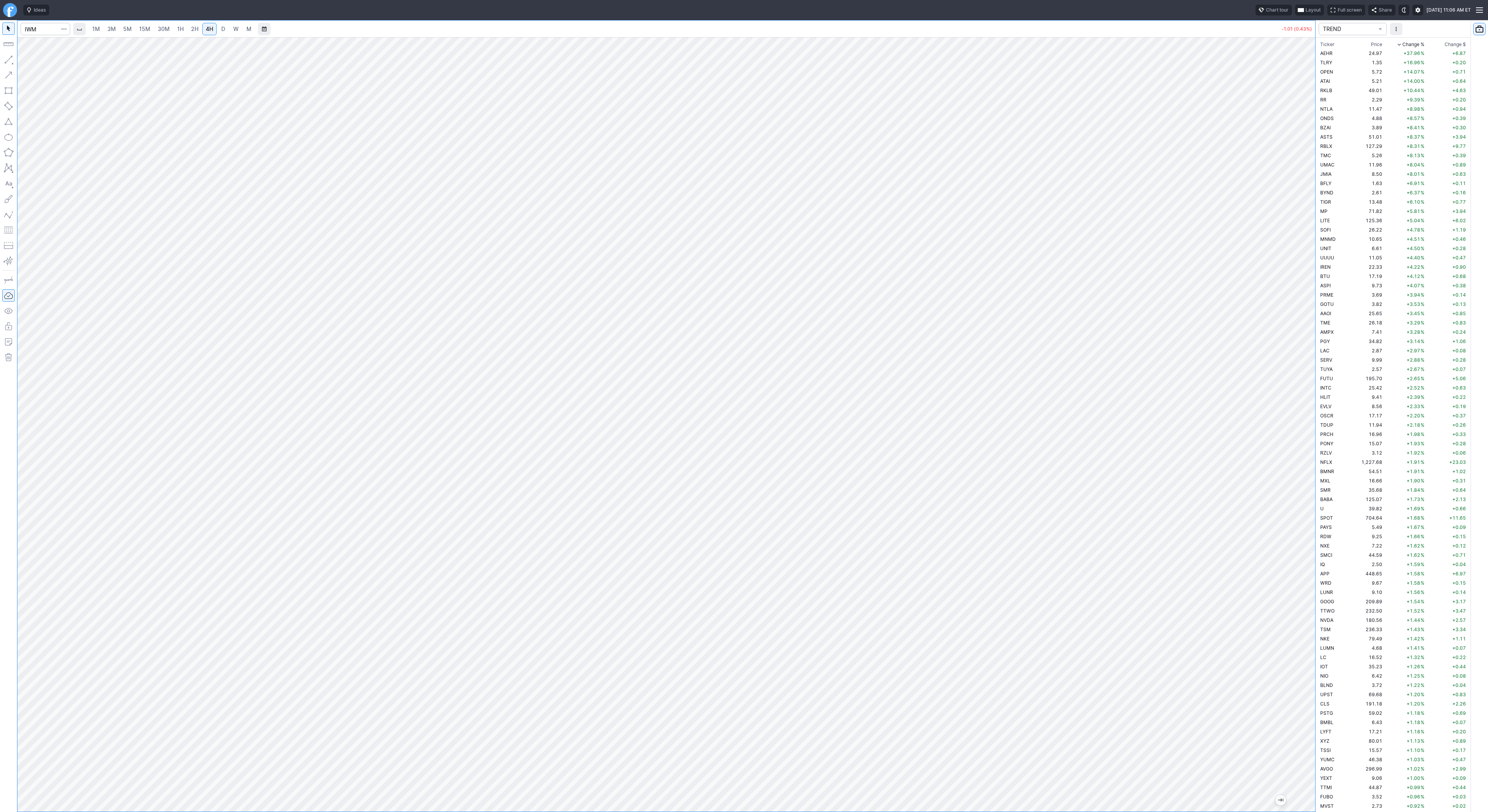
scroll to position [1972, 0]
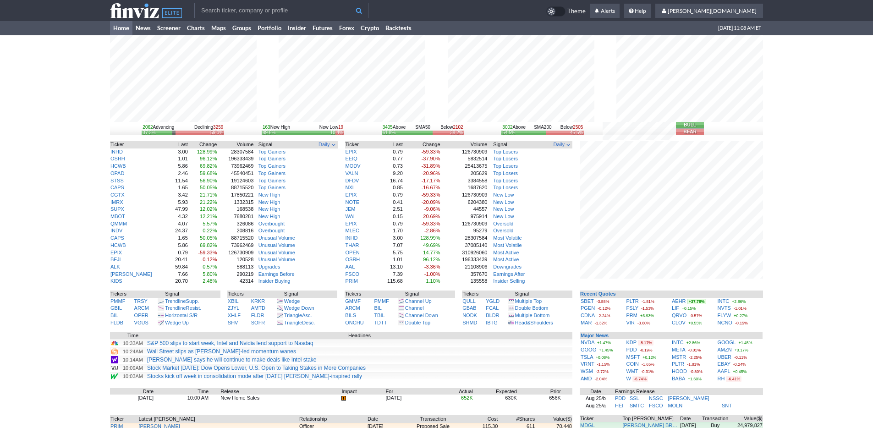
click at [775, 317] on div "2062 Advancing Declining 3259 37.3% 59.0% 163 New High New Low 19 89.6% 10.4% 3…" at bounding box center [436, 282] width 873 height 494
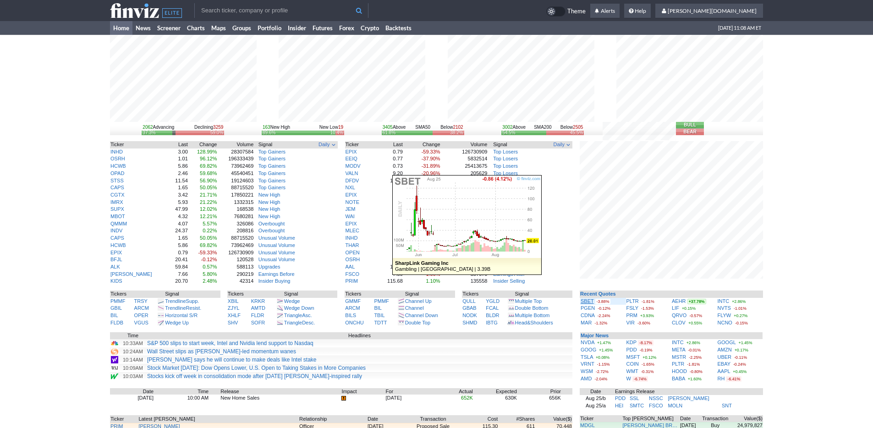
click at [589, 301] on link "SBET" at bounding box center [586, 300] width 13 height 5
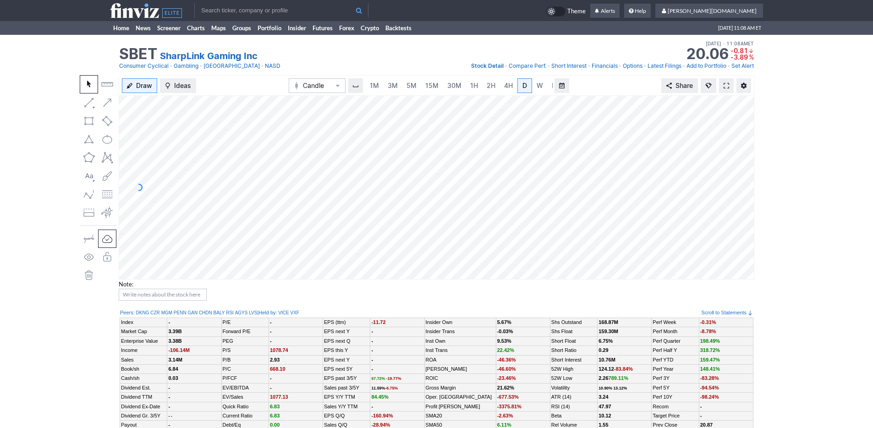
scroll to position [0, 9]
click at [387, 82] on link "3M" at bounding box center [383, 85] width 18 height 15
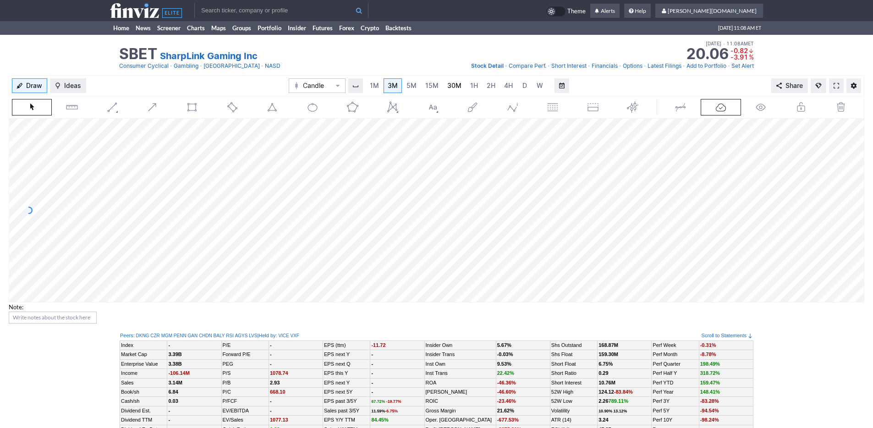
click at [443, 79] on link "30M" at bounding box center [454, 85] width 22 height 15
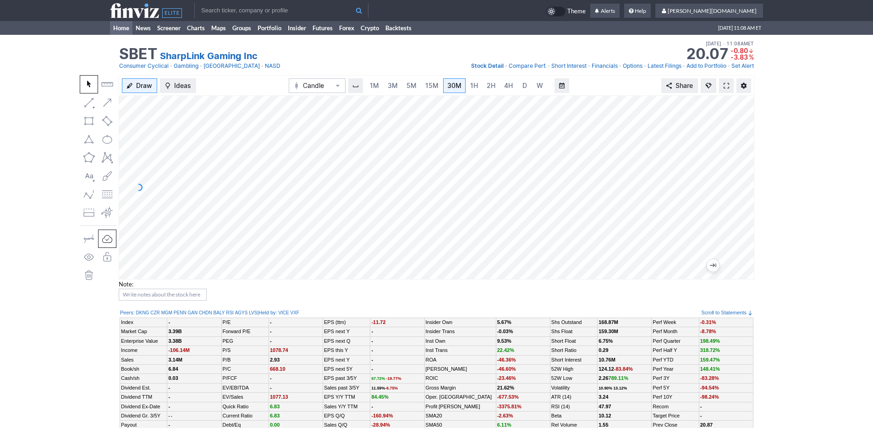
click at [120, 28] on link "Home" at bounding box center [121, 28] width 22 height 14
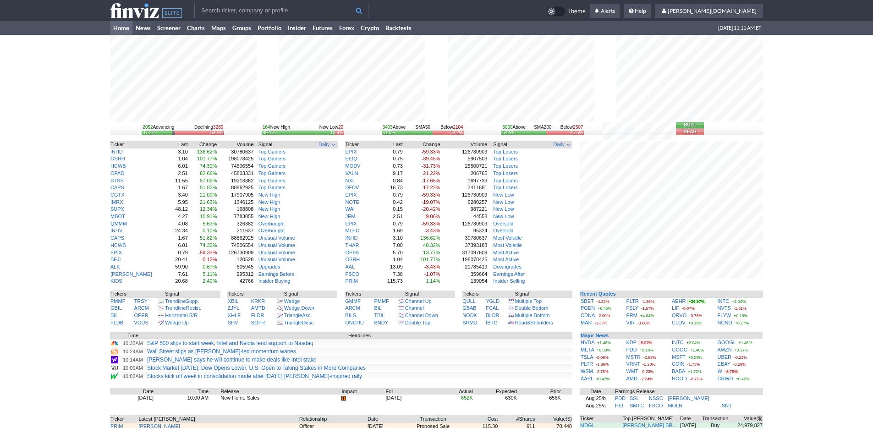
click at [792, 338] on div "2052 Advancing Declining 3289 37.2% 59.6% 164 New High New Low 20 89.1% 10.9% 3…" at bounding box center [436, 282] width 873 height 494
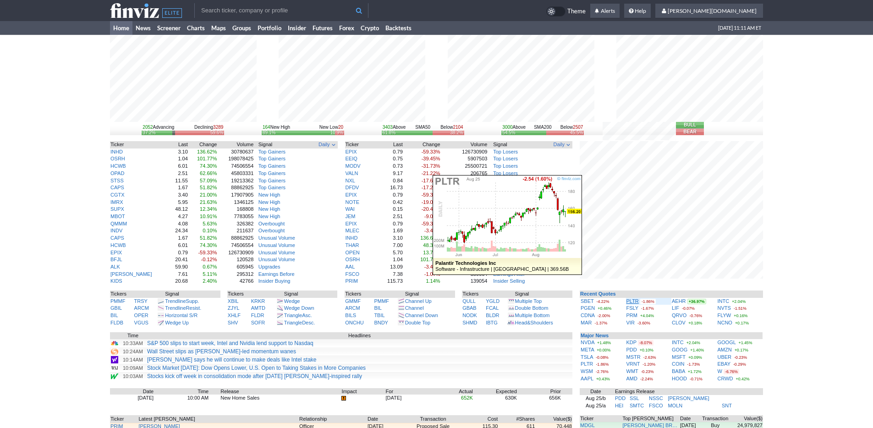
click at [629, 301] on link "PLTR" at bounding box center [632, 300] width 12 height 5
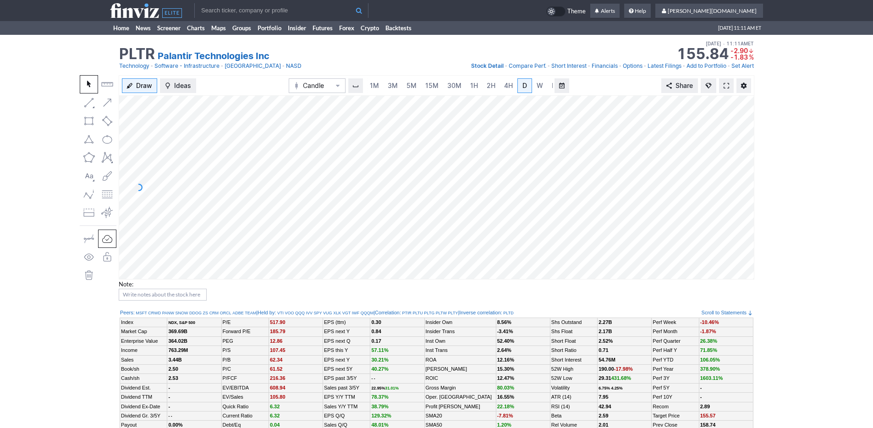
scroll to position [0, 9]
click at [385, 86] on span "3M" at bounding box center [383, 86] width 10 height 8
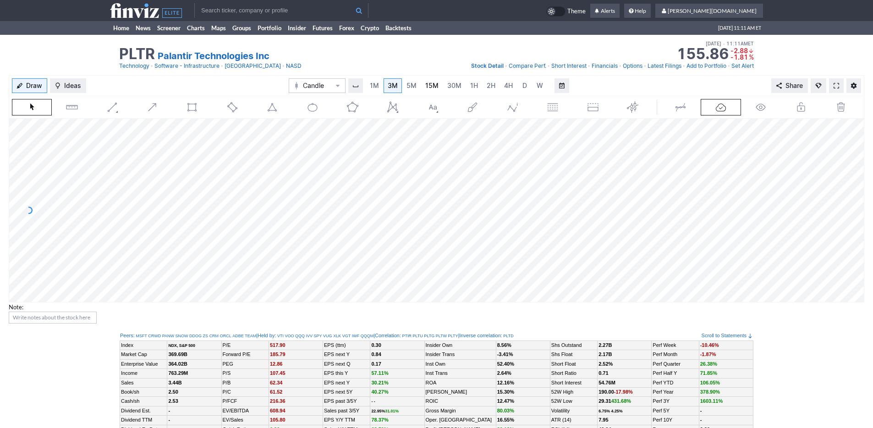
click at [427, 85] on span "15M" at bounding box center [431, 86] width 13 height 8
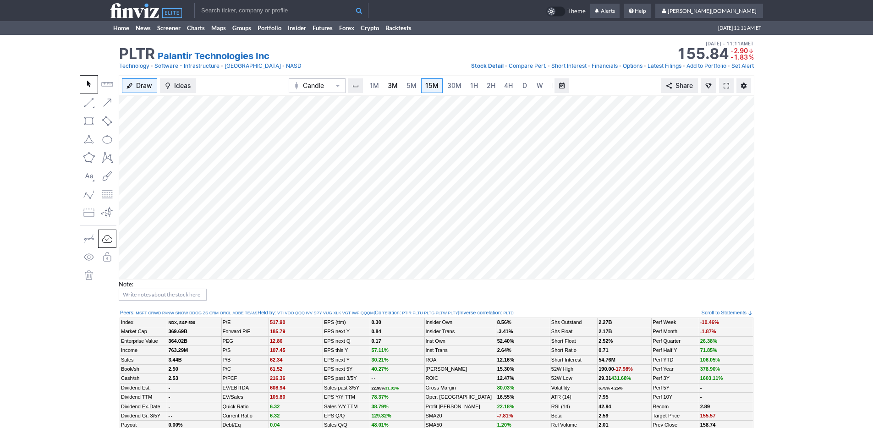
click at [387, 87] on span "3M" at bounding box center [392, 86] width 10 height 8
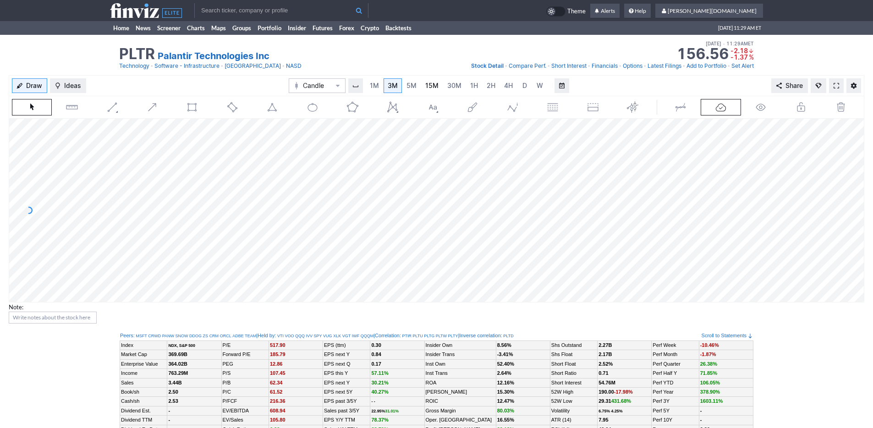
click at [437, 86] on link "15M" at bounding box center [432, 85] width 22 height 15
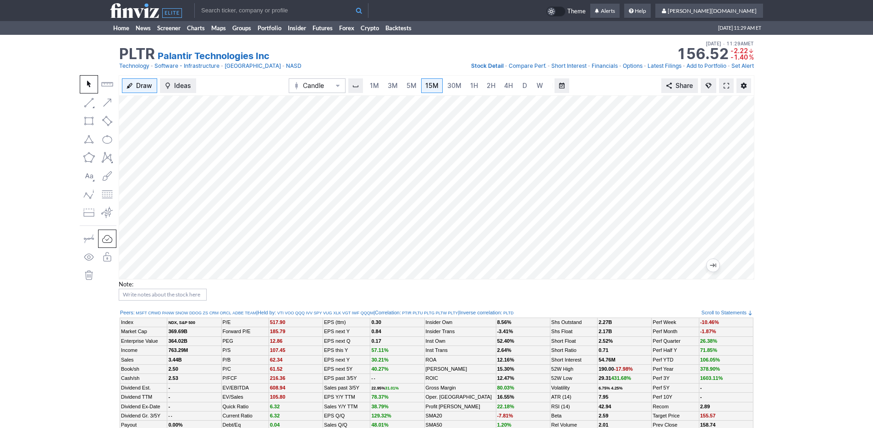
click at [118, 12] on use at bounding box center [146, 10] width 72 height 15
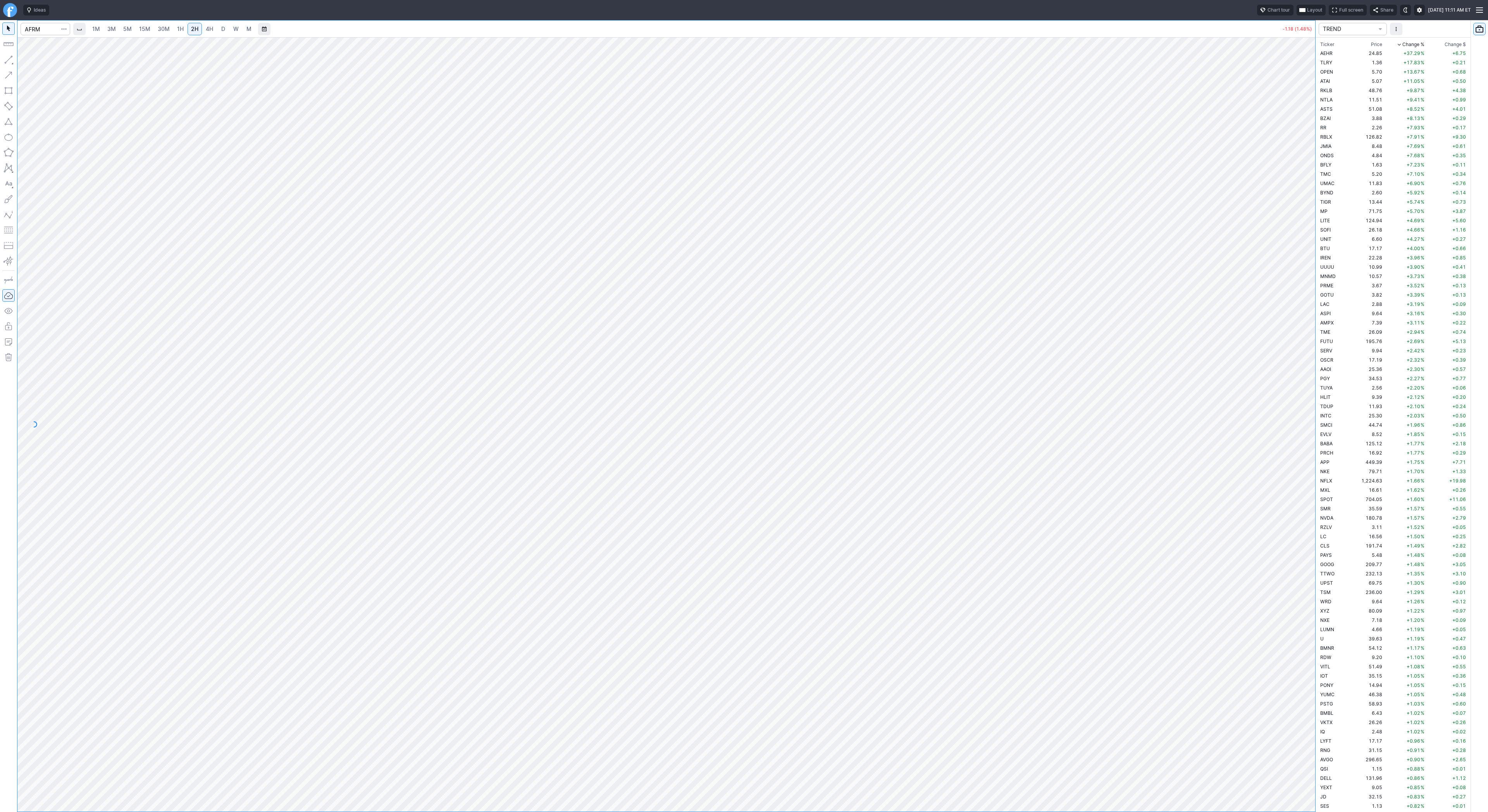
scroll to position [963, 0]
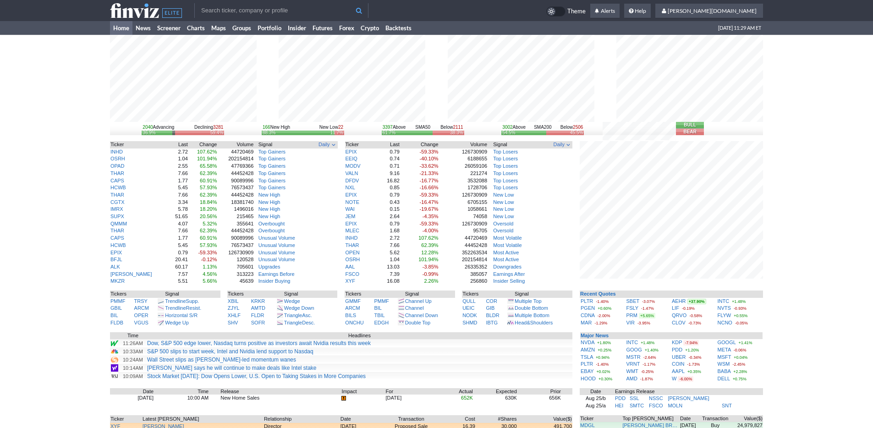
click at [53, 244] on div "2040 Advancing Declining 3281 36.9% 59.4% 166 New High New Low 22 88.3% 11.7% 3…" at bounding box center [436, 282] width 873 height 494
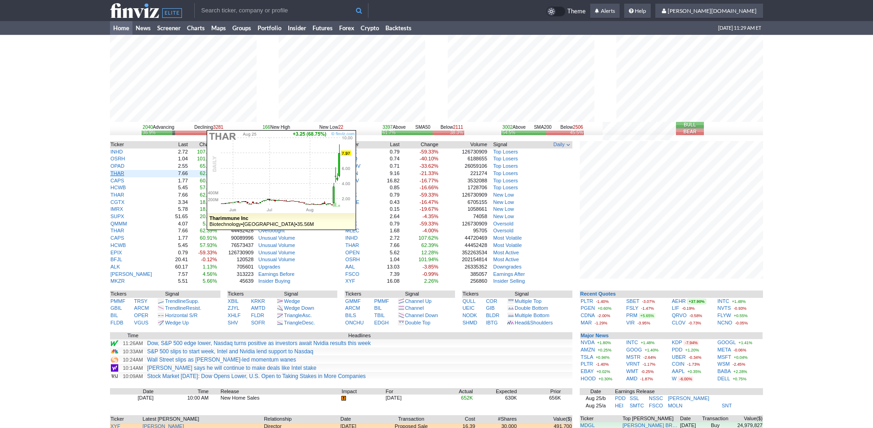
click at [115, 174] on link "THAR" at bounding box center [117, 172] width 14 height 5
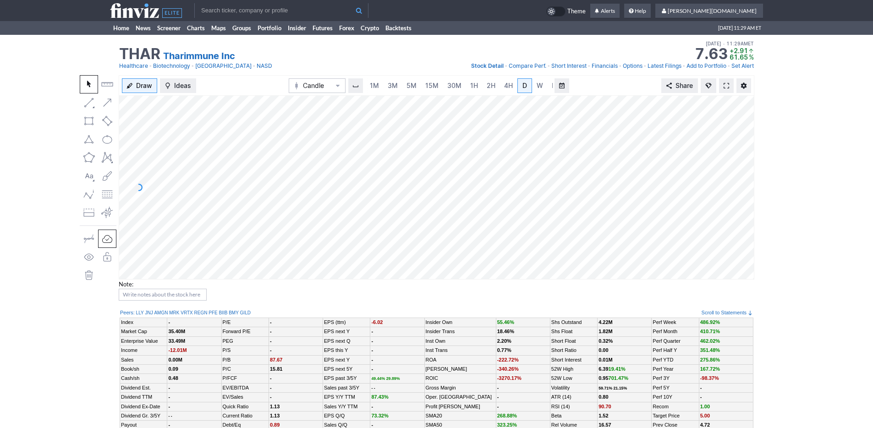
scroll to position [0, 9]
click at [412, 87] on link "15M" at bounding box center [423, 85] width 22 height 15
click at [468, 91] on link "1H" at bounding box center [474, 85] width 16 height 15
click at [221, 10] on input "text" at bounding box center [281, 10] width 174 height 15
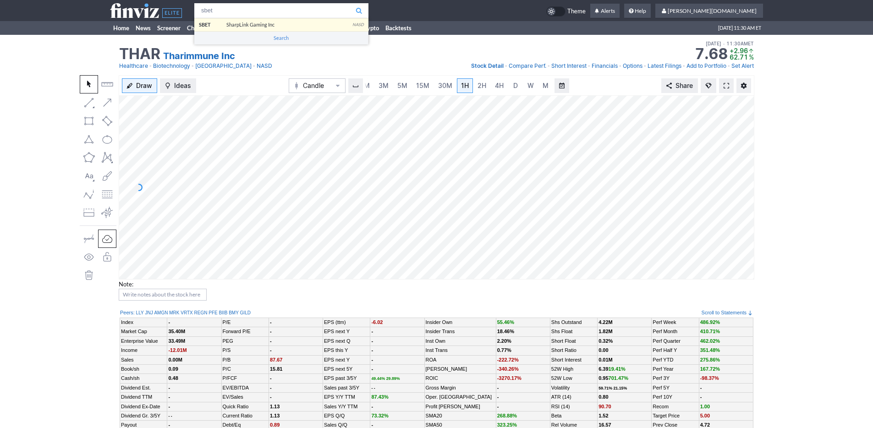
type input "sbet"
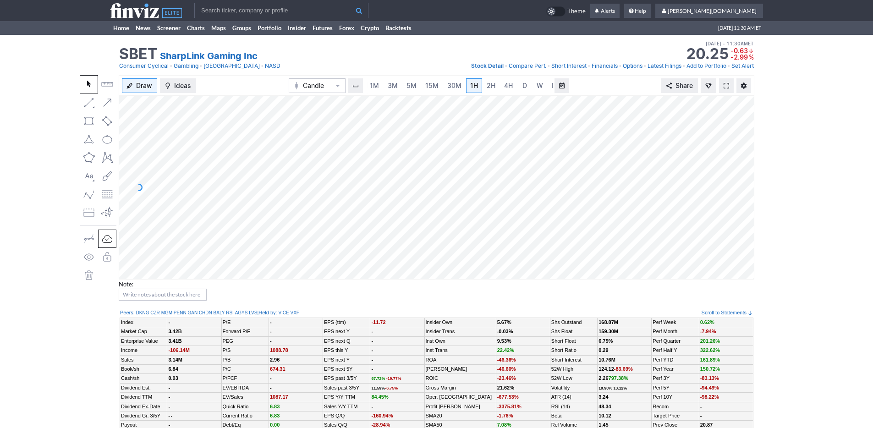
scroll to position [0, 9]
click at [378, 84] on span "3M" at bounding box center [383, 86] width 10 height 8
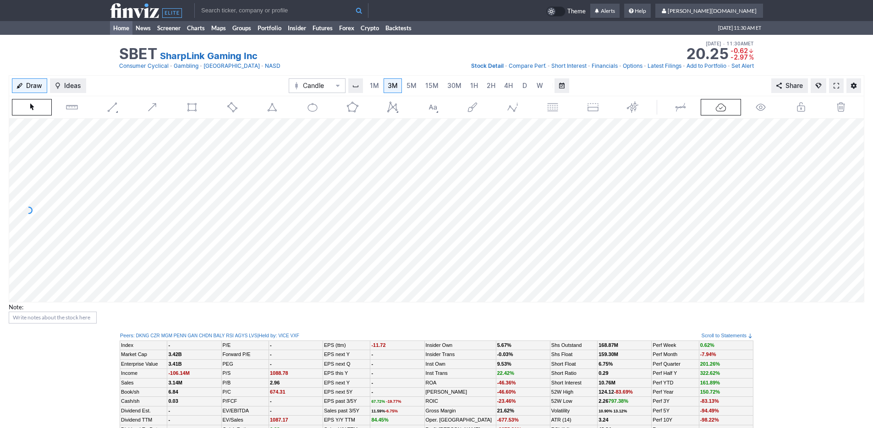
click at [111, 31] on link "Home" at bounding box center [121, 28] width 22 height 14
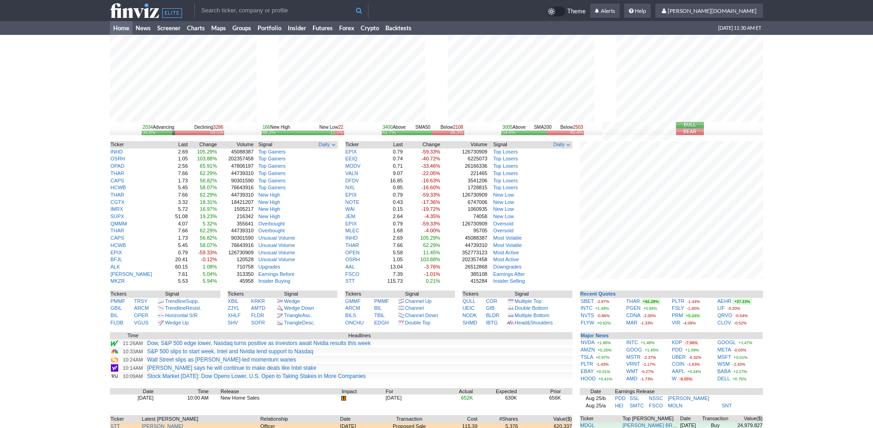
click at [304, 12] on input "text" at bounding box center [281, 10] width 174 height 15
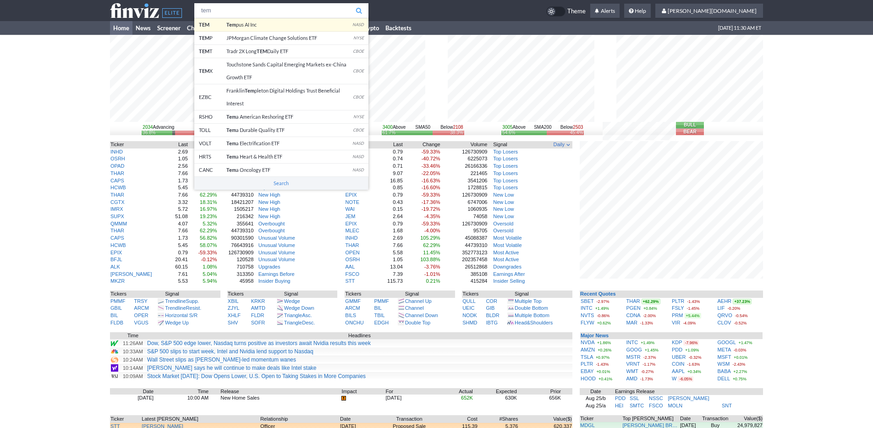
type input "tem"
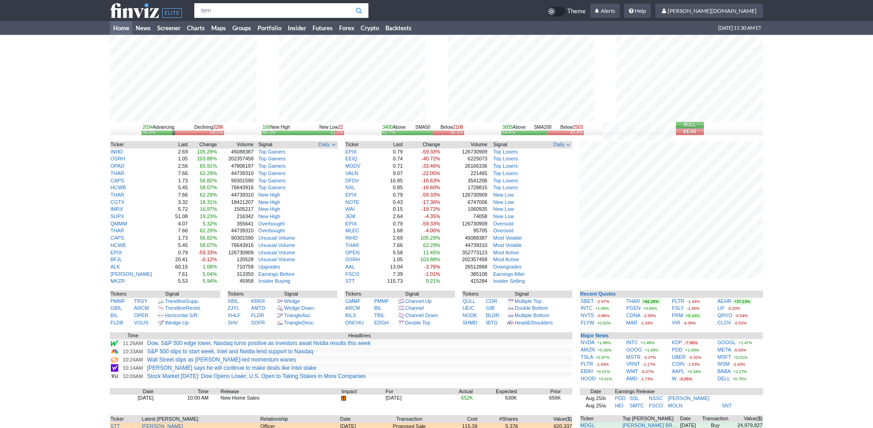
click at [311, 25] on body "tem TEM Tem pus AI Inc NASD TEM P JPMorgan Climate Change Solutions ETF NYSE TE…" at bounding box center [436, 286] width 873 height 572
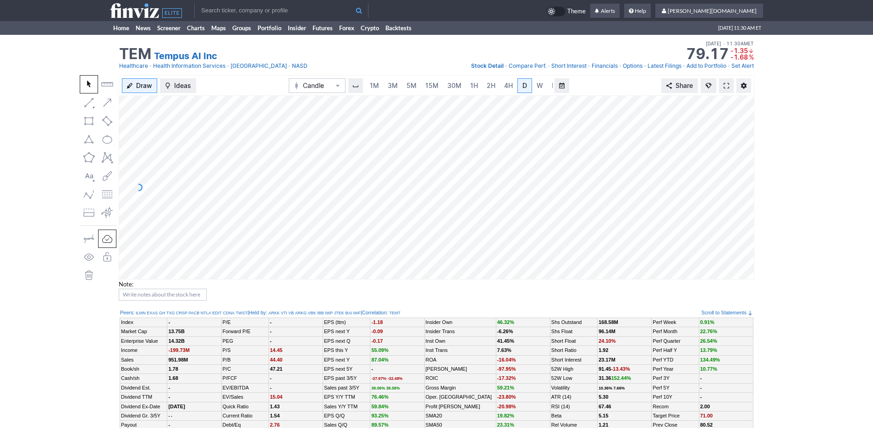
scroll to position [0, 9]
click at [380, 85] on span "3M" at bounding box center [383, 86] width 10 height 8
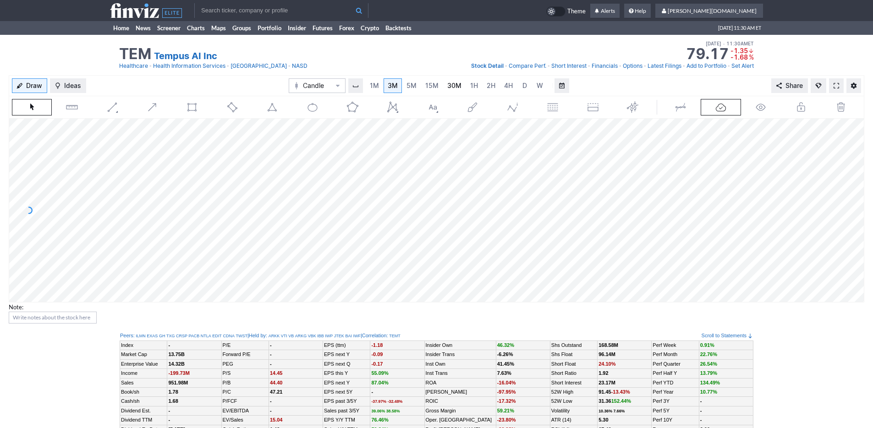
click at [447, 87] on span "30M" at bounding box center [454, 86] width 14 height 8
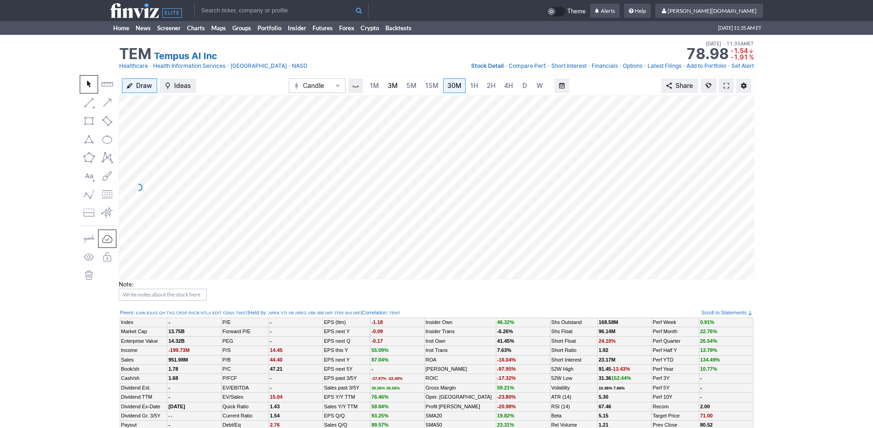
click at [392, 83] on span "3M" at bounding box center [392, 86] width 10 height 8
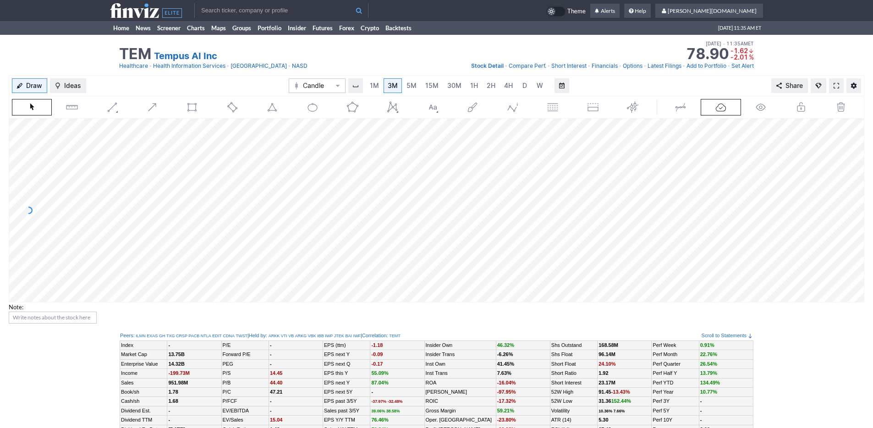
click at [198, 84] on div "Draw Ideas Candle 1M 3M 5M 15M 30M 1H 2H 4H D W M Share" at bounding box center [436, 85] width 855 height 21
click at [127, 31] on link "Home" at bounding box center [121, 28] width 22 height 14
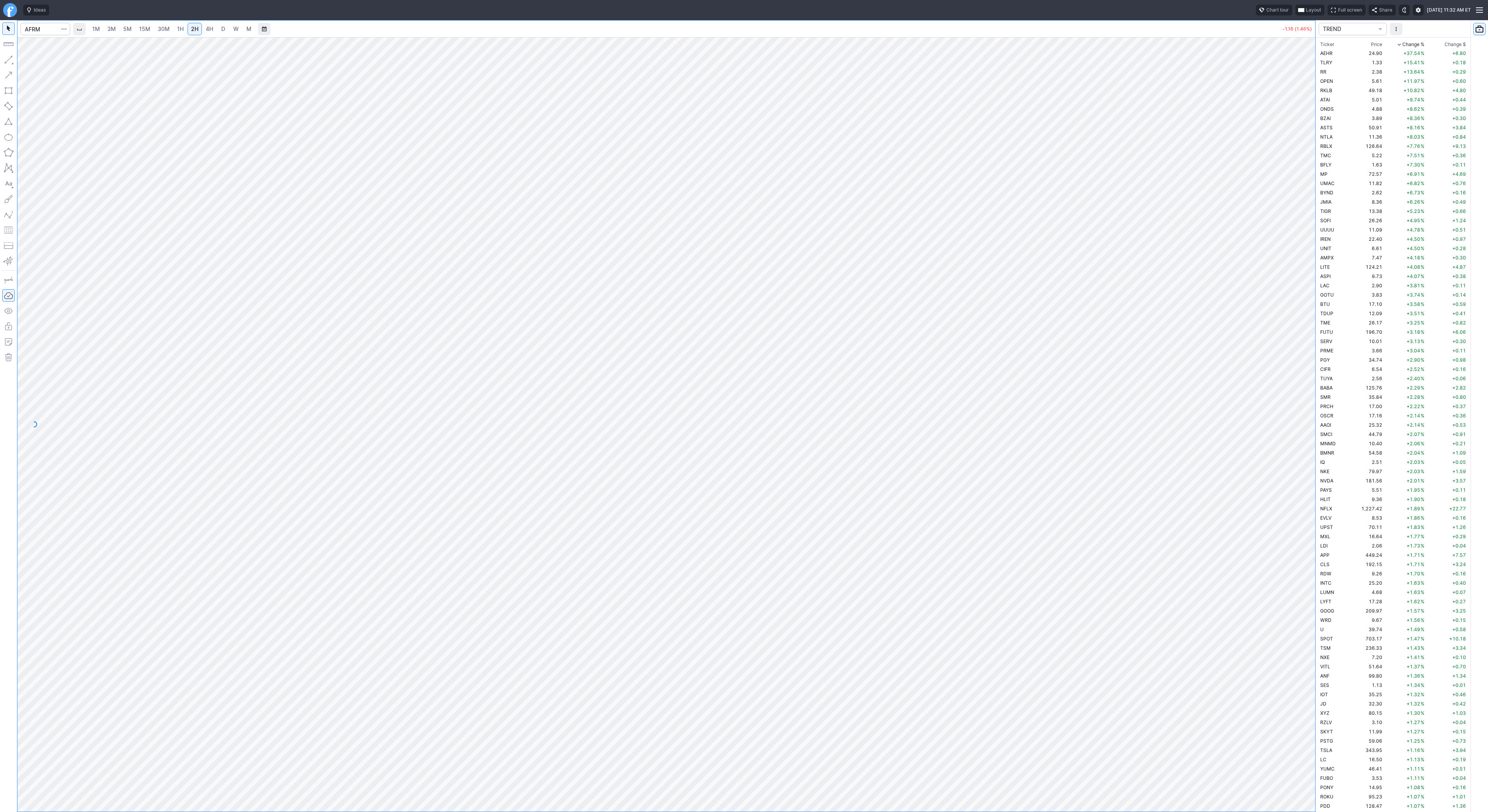
scroll to position [963, 0]
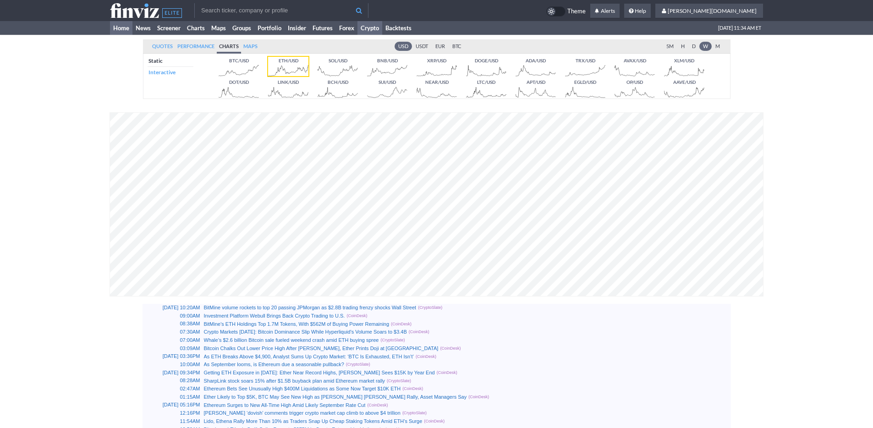
click at [125, 28] on link "Home" at bounding box center [121, 28] width 22 height 14
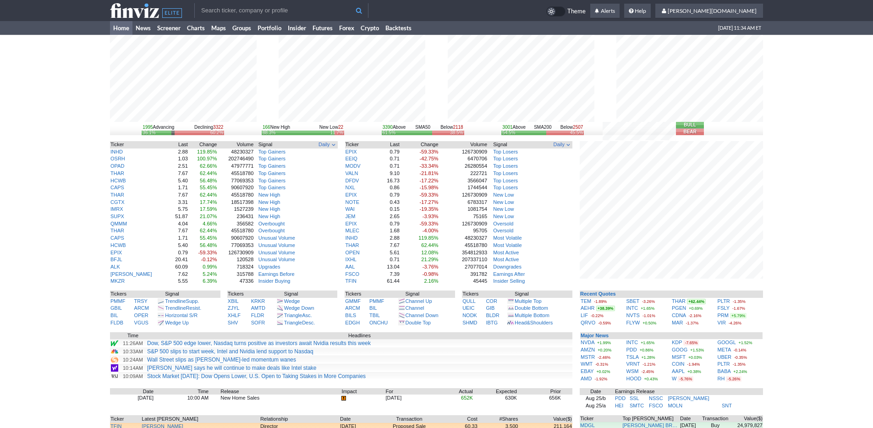
click at [791, 301] on div "1995 Advancing Declining 3322 36.1% 60.2% 166 New High New Low 22 88.3% 11.7% 3…" at bounding box center [436, 282] width 873 height 494
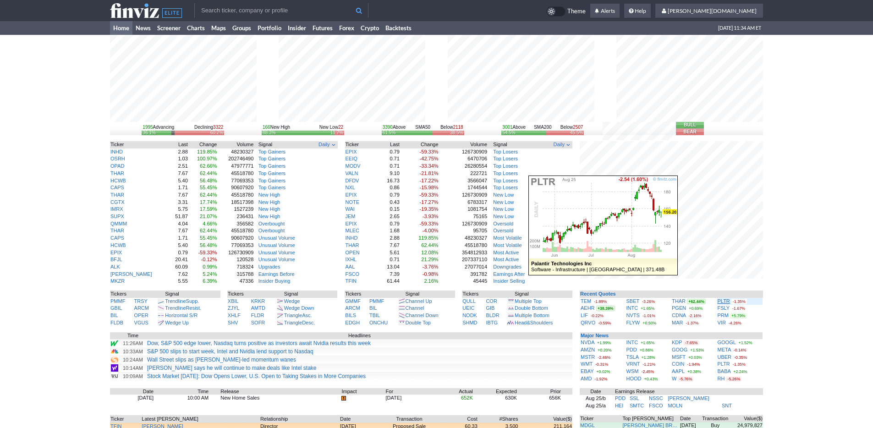
click at [725, 301] on link "PLTR" at bounding box center [723, 300] width 12 height 5
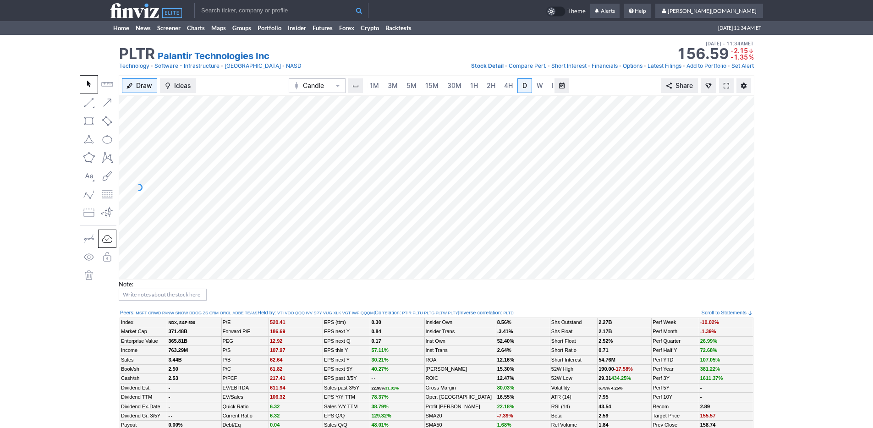
scroll to position [0, 9]
click at [389, 82] on link "3M" at bounding box center [383, 85] width 18 height 15
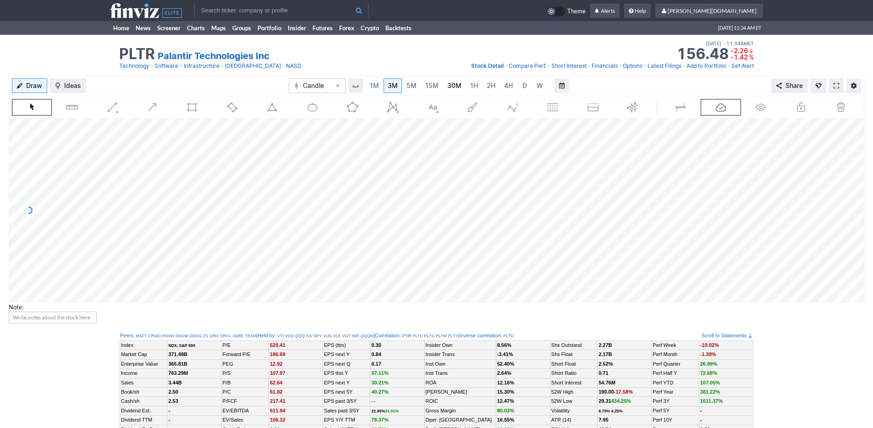
click at [443, 84] on link "30M" at bounding box center [454, 85] width 22 height 15
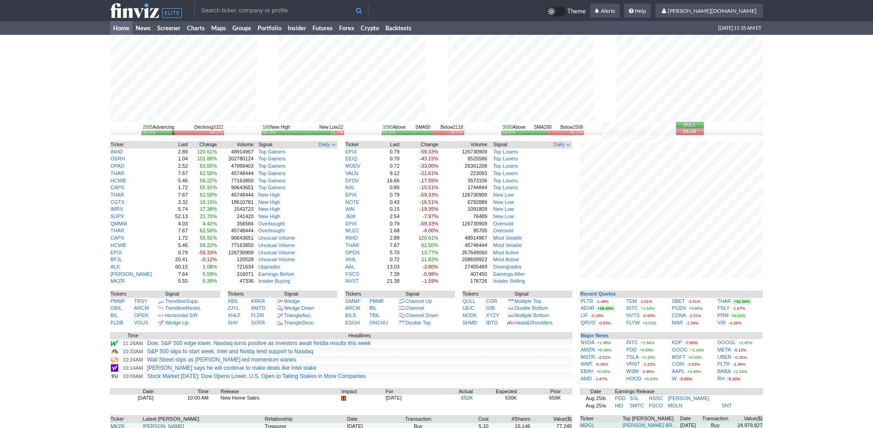
click at [813, 288] on div "2005 Advancing Declining 3322 36.3% 60.2% 166 New High New Low 22 88.3% 11.7% 3…" at bounding box center [436, 282] width 873 height 494
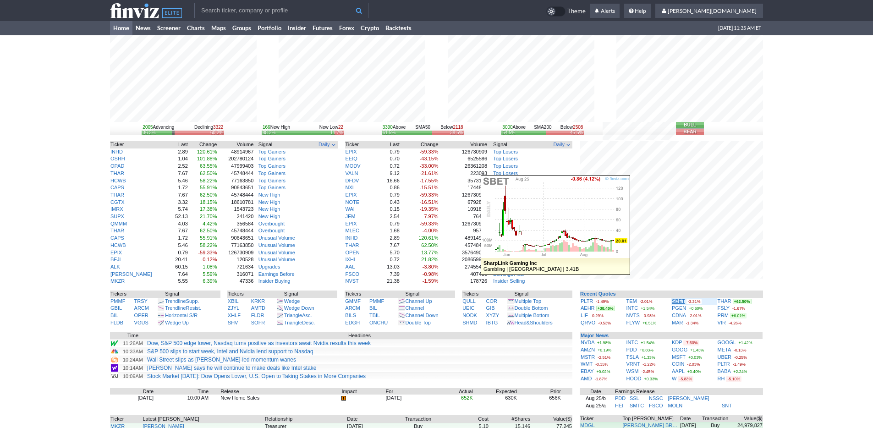
click at [677, 301] on link "SBET" at bounding box center [677, 300] width 13 height 5
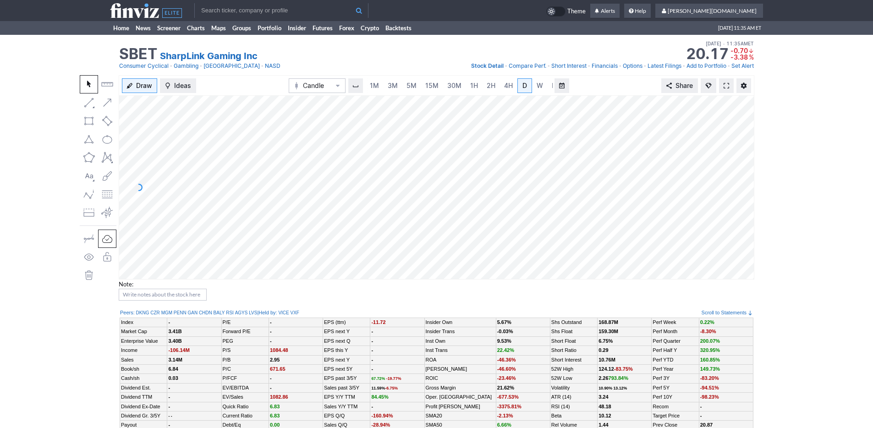
scroll to position [0, 9]
click at [115, 29] on link "Home" at bounding box center [121, 28] width 22 height 14
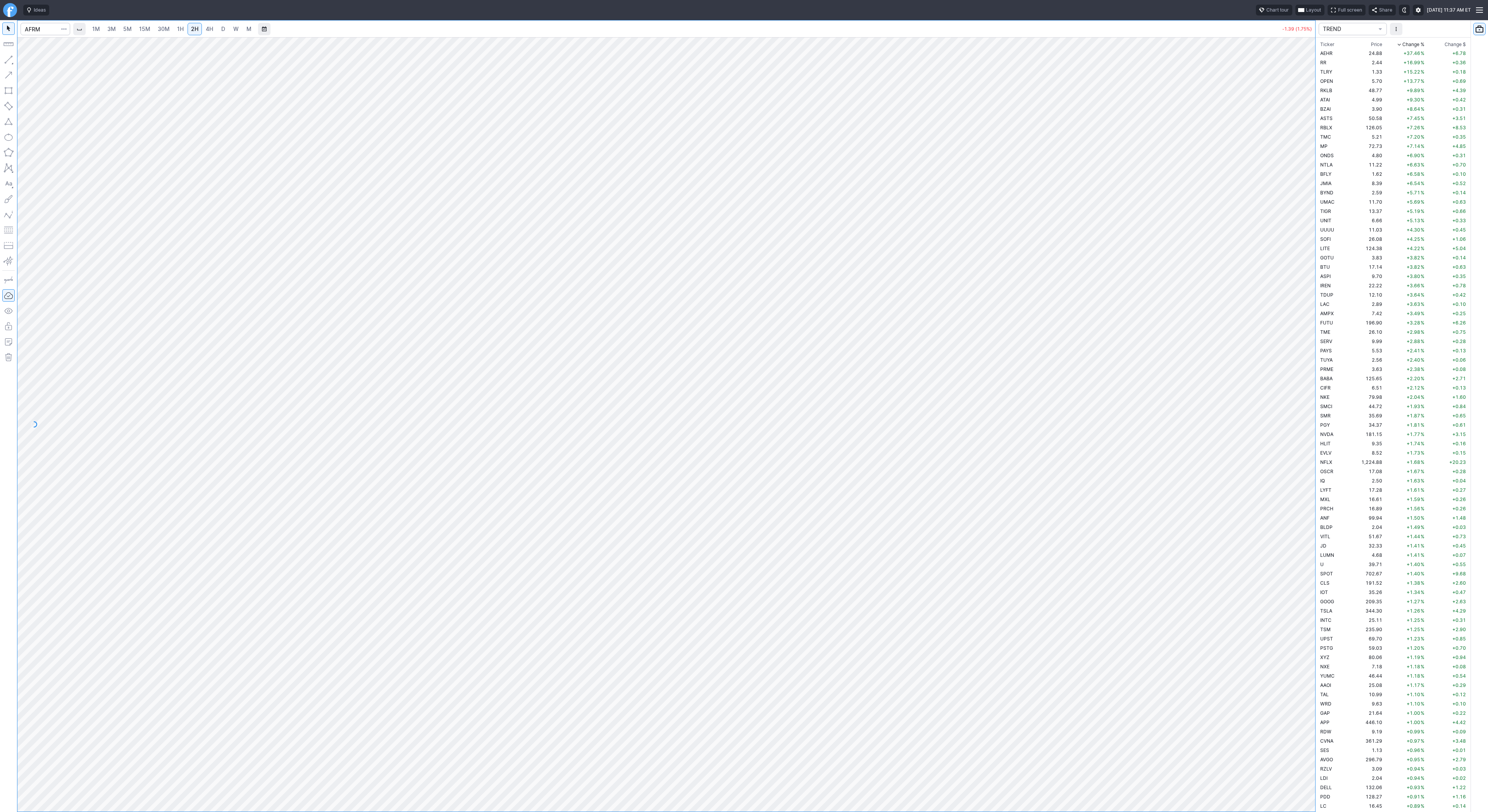
scroll to position [963, 0]
